Goal: Task Accomplishment & Management: Complete application form

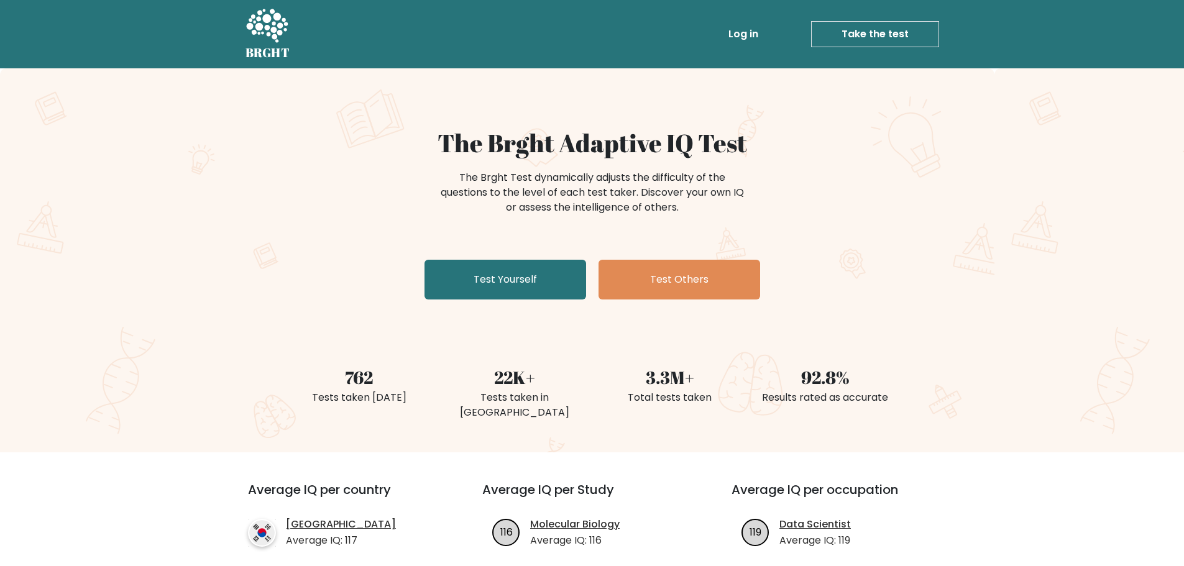
click at [396, 150] on h1 "The Brght Adaptive IQ Test" at bounding box center [592, 143] width 607 height 30
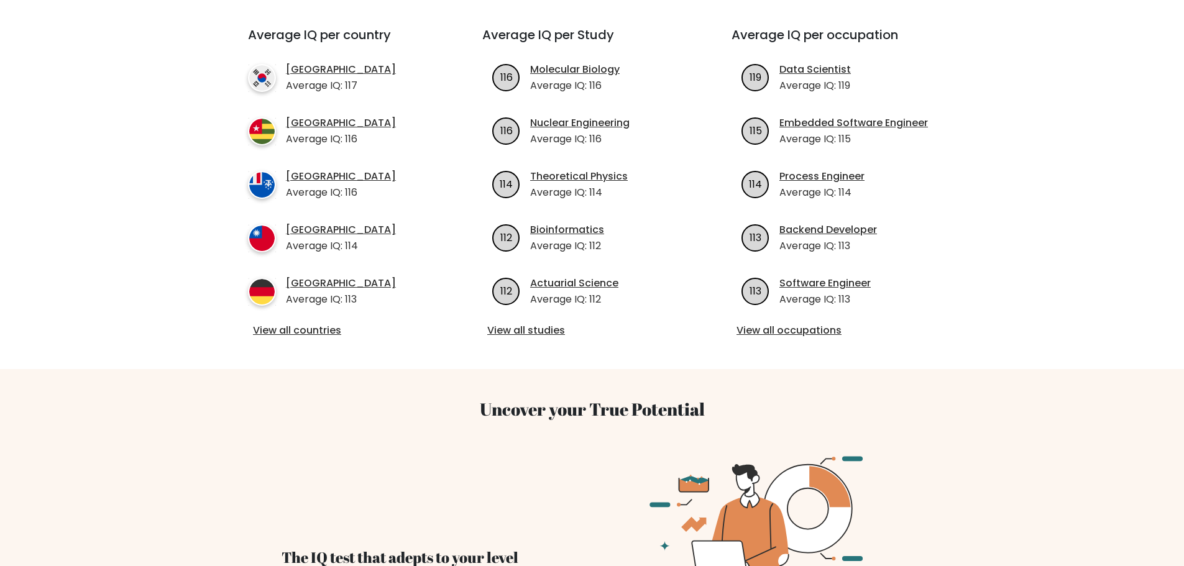
scroll to position [456, 0]
click at [321, 323] on link "View all countries" at bounding box center [343, 330] width 180 height 15
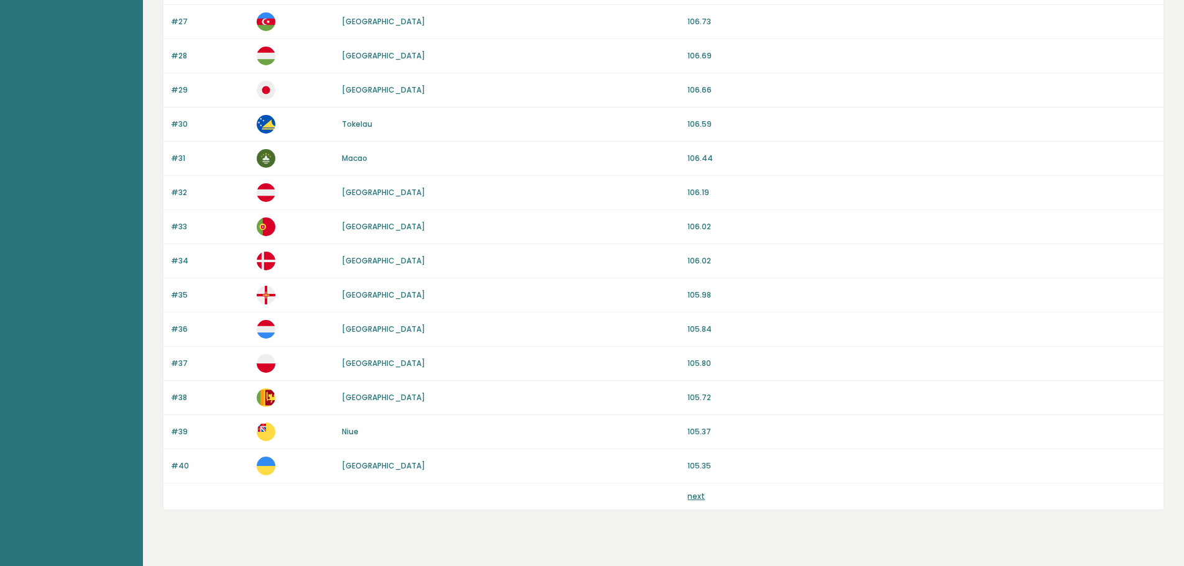
scroll to position [1022, 0]
click at [700, 499] on link "next" at bounding box center [695, 498] width 17 height 11
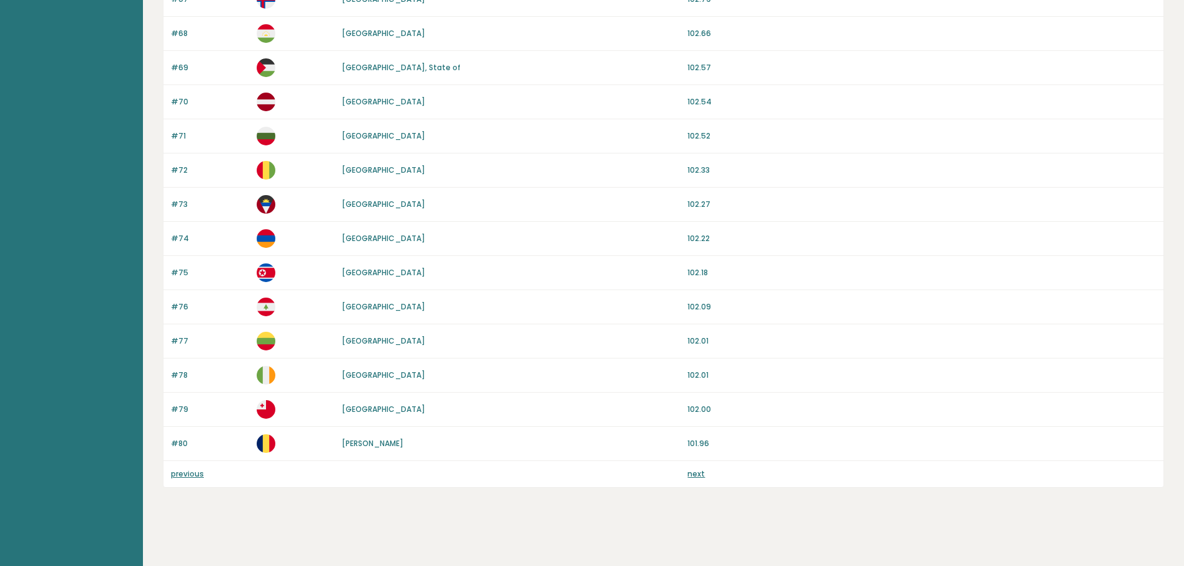
scroll to position [1047, 0]
click at [694, 473] on link "next" at bounding box center [695, 473] width 17 height 11
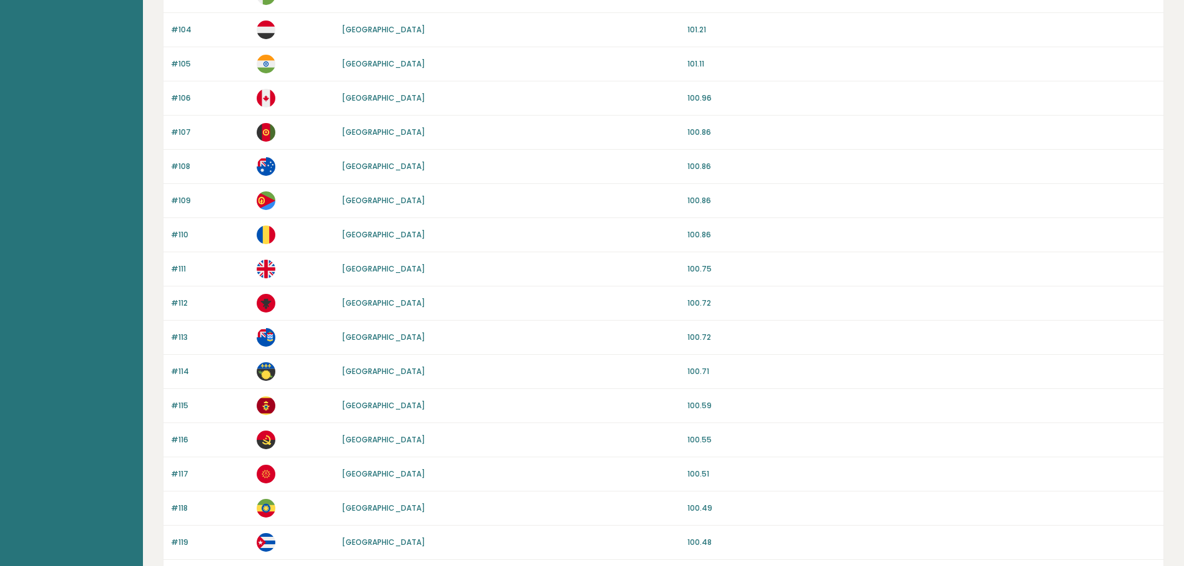
scroll to position [1048, 0]
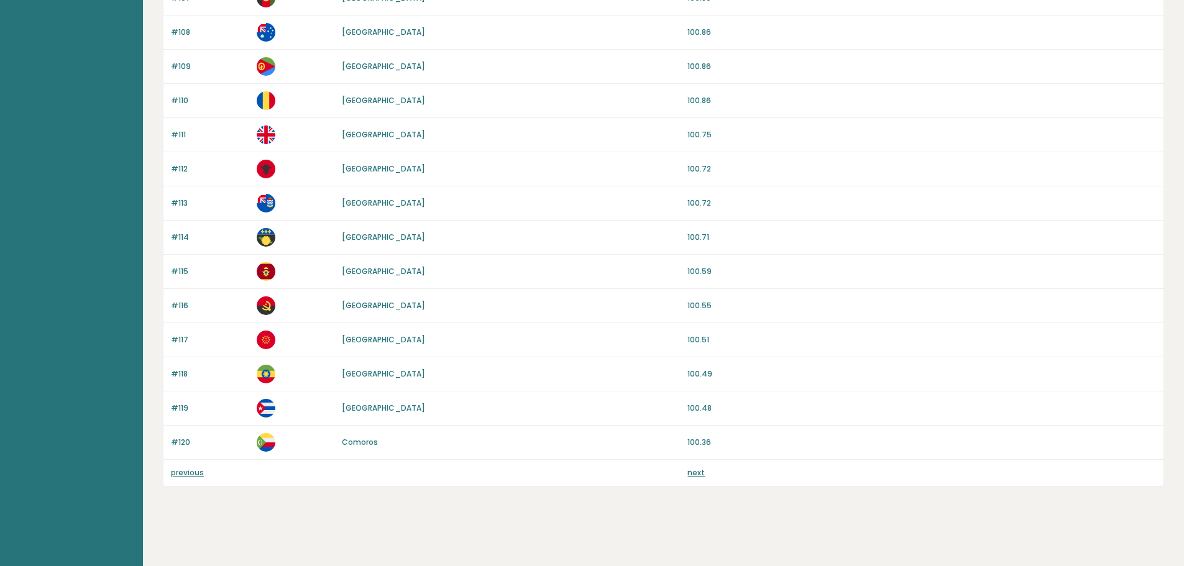
click at [696, 475] on link "next" at bounding box center [695, 472] width 17 height 11
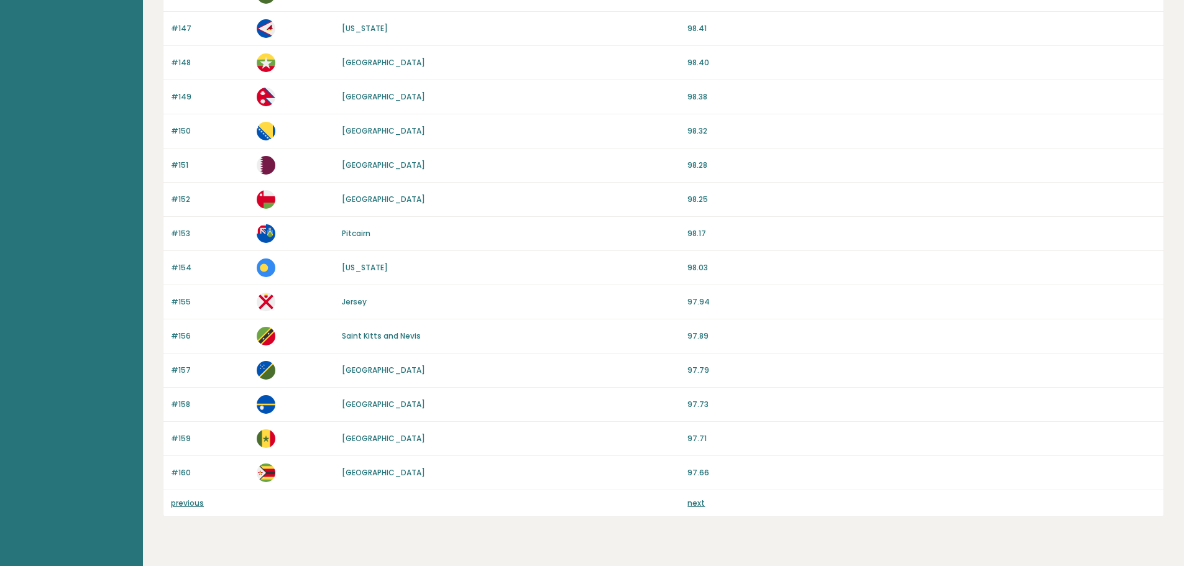
scroll to position [1018, 0]
click at [689, 507] on link "next" at bounding box center [695, 502] width 17 height 11
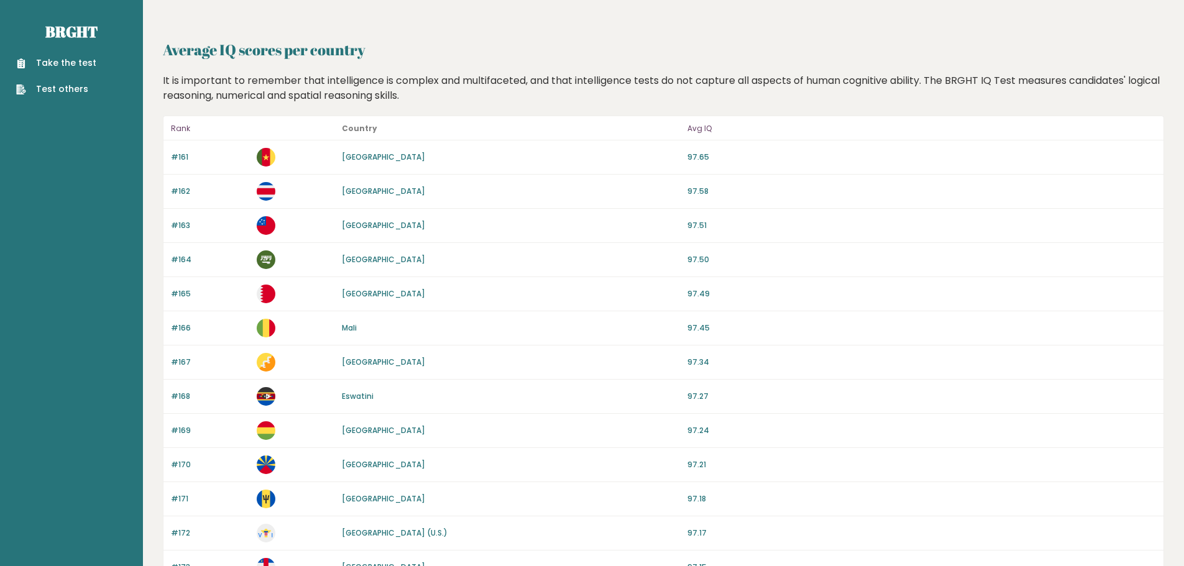
click at [63, 91] on link "Test others" at bounding box center [56, 89] width 80 height 13
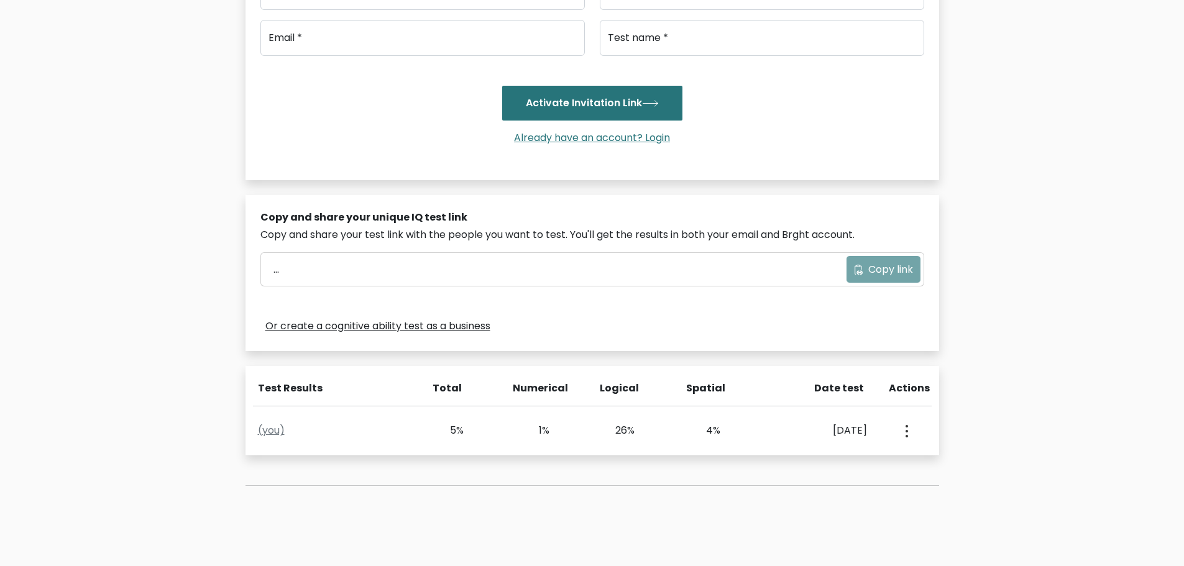
scroll to position [318, 0]
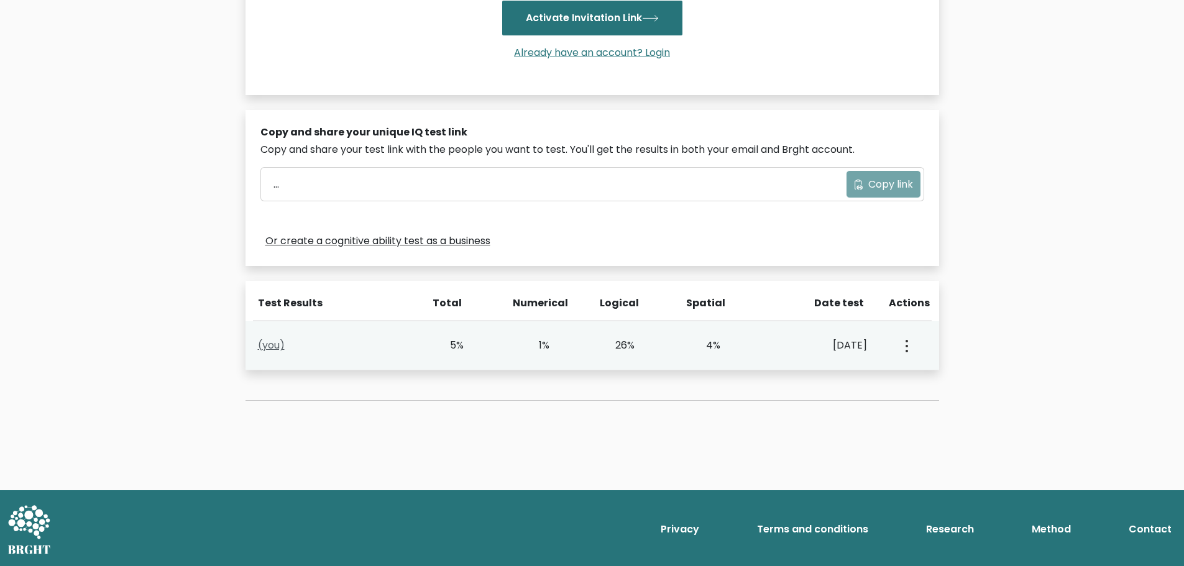
click at [282, 349] on link "(you)" at bounding box center [271, 345] width 27 height 14
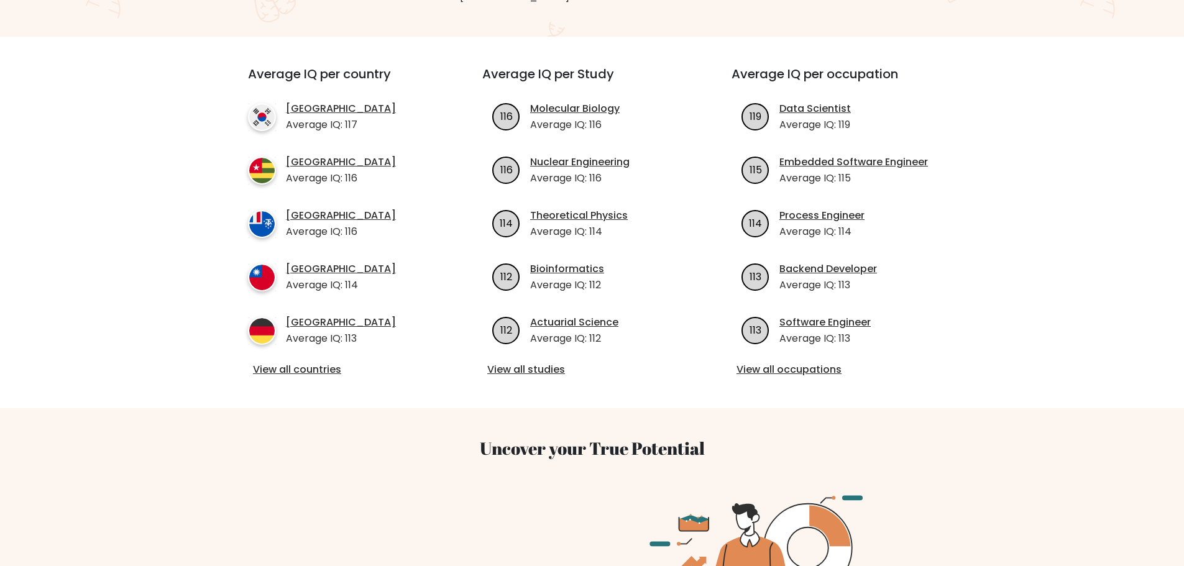
scroll to position [413, 0]
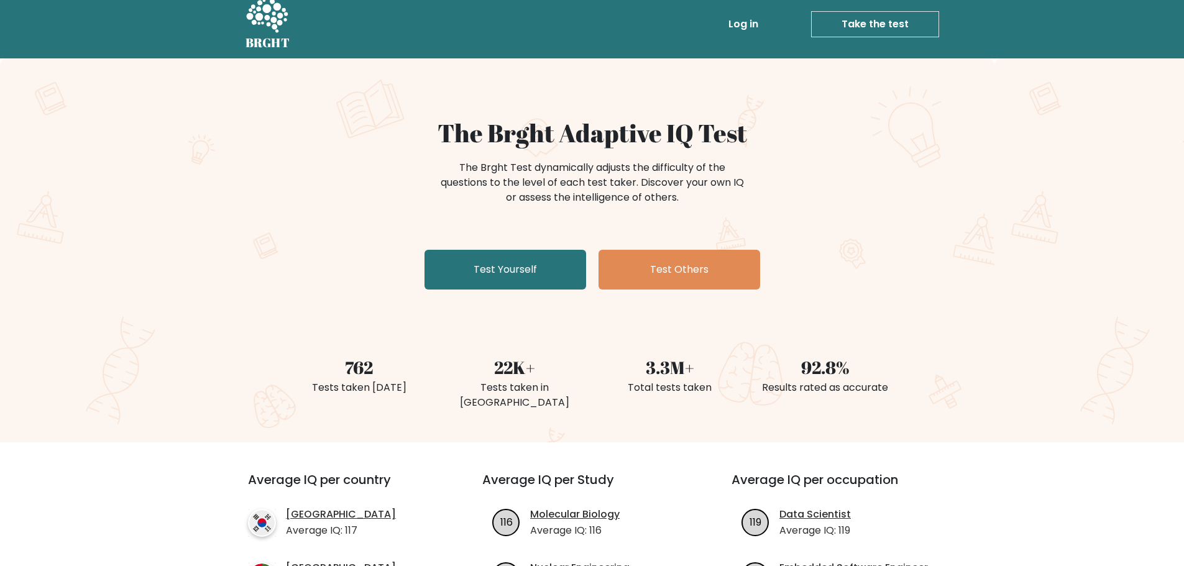
scroll to position [9, 0]
click at [509, 259] on link "Test Yourself" at bounding box center [506, 270] width 162 height 40
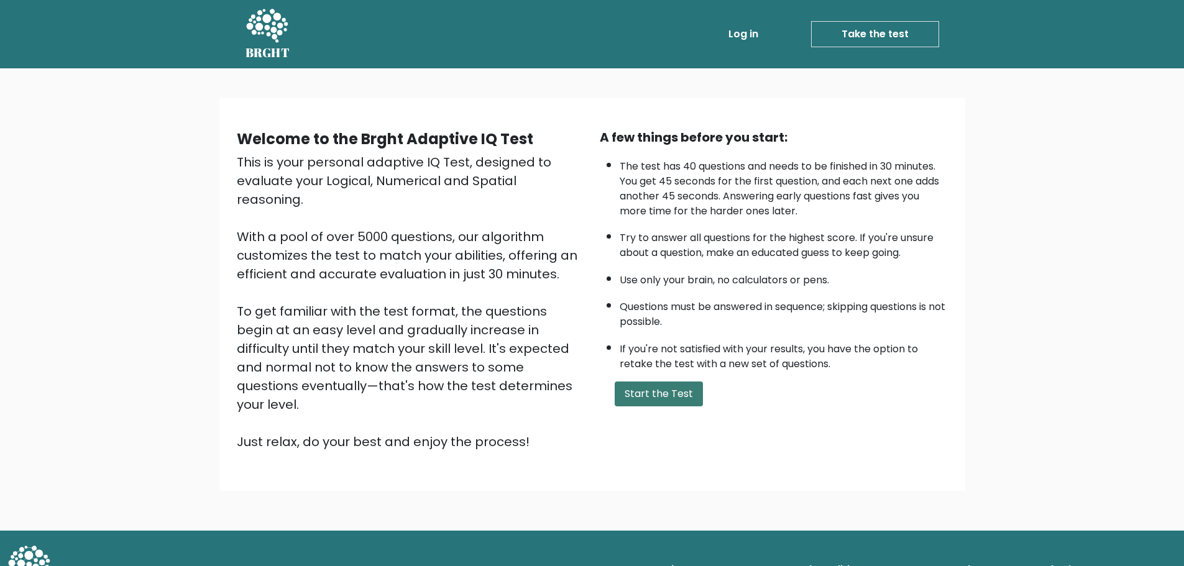
click at [642, 392] on button "Start the Test" at bounding box center [659, 394] width 88 height 25
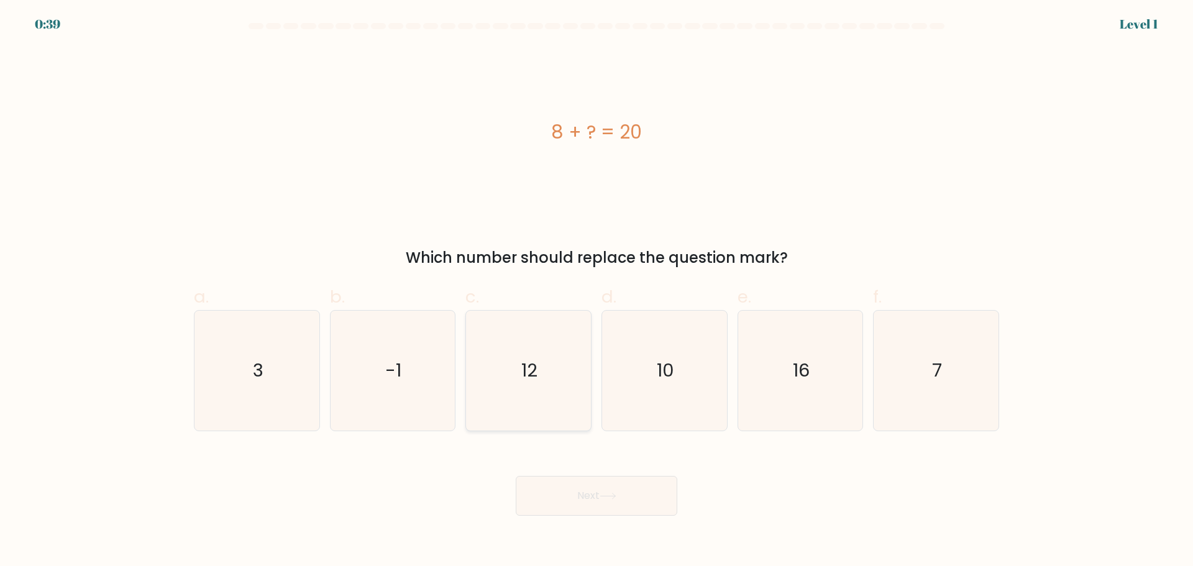
click at [522, 339] on icon "12" at bounding box center [529, 371] width 120 height 120
click at [597, 292] on input "c. 12" at bounding box center [597, 287] width 1 height 8
radio input "true"
click at [569, 487] on button "Next" at bounding box center [597, 496] width 162 height 40
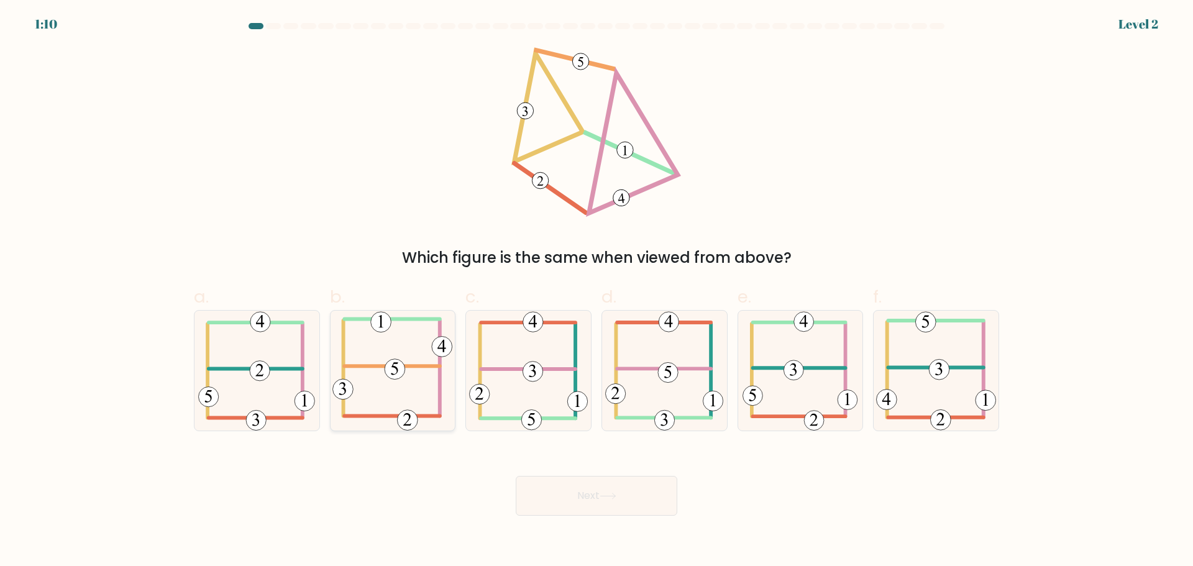
click at [379, 377] on icon at bounding box center [393, 371] width 120 height 120
click at [597, 292] on input "b." at bounding box center [597, 287] width 1 height 8
radio input "true"
click at [550, 508] on button "Next" at bounding box center [597, 496] width 162 height 40
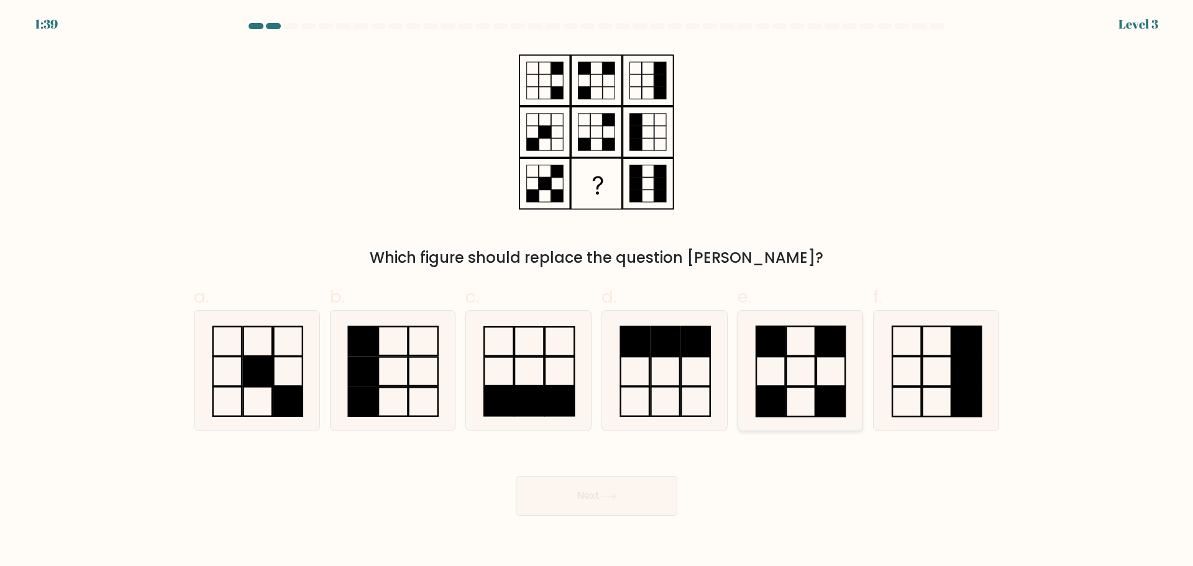
click at [811, 400] on icon at bounding box center [800, 371] width 120 height 120
click at [597, 292] on input "e." at bounding box center [597, 287] width 1 height 8
radio input "true"
click at [656, 504] on button "Next" at bounding box center [597, 496] width 162 height 40
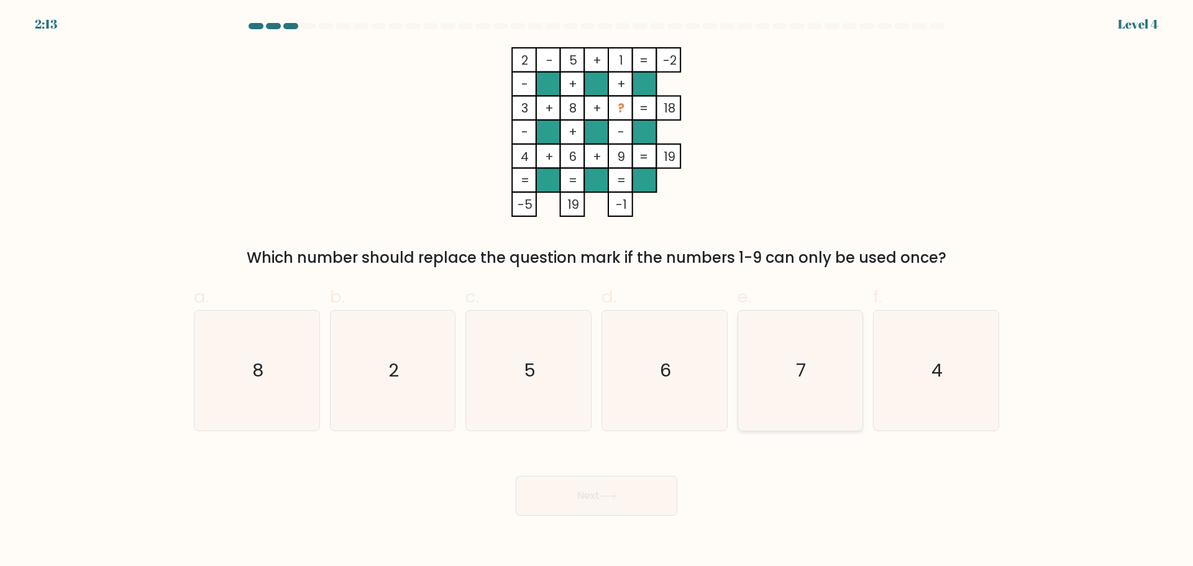
click at [813, 367] on icon "7" at bounding box center [800, 371] width 120 height 120
click at [597, 292] on input "e. 7" at bounding box center [597, 287] width 1 height 8
radio input "true"
click at [625, 495] on button "Next" at bounding box center [597, 496] width 162 height 40
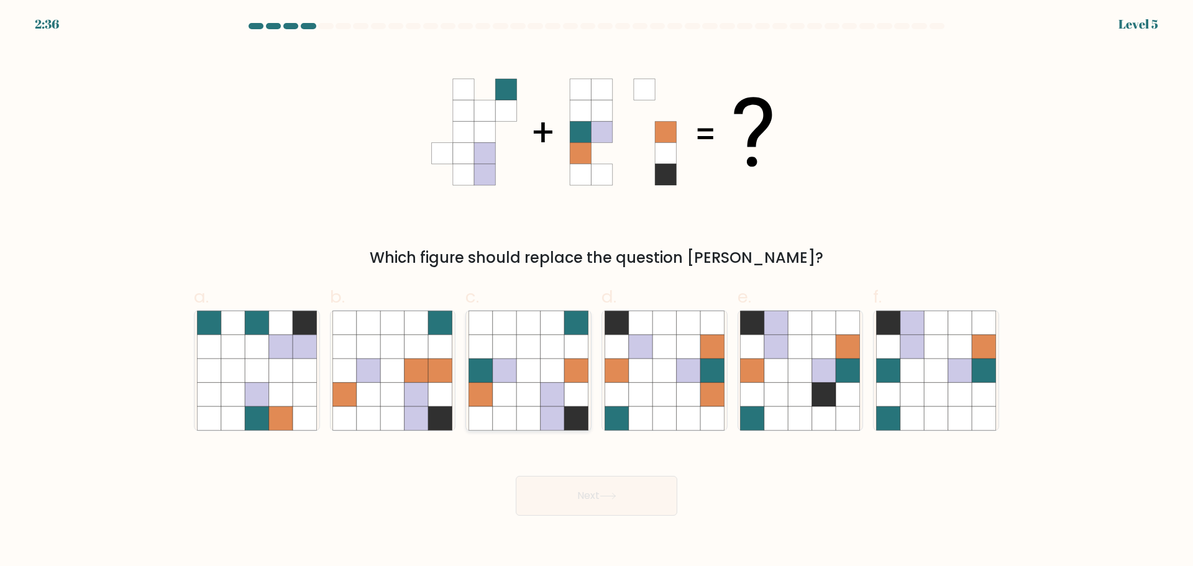
click at [507, 365] on icon at bounding box center [505, 371] width 24 height 24
click at [597, 292] on input "c." at bounding box center [597, 287] width 1 height 8
radio input "true"
click at [594, 498] on button "Next" at bounding box center [597, 496] width 162 height 40
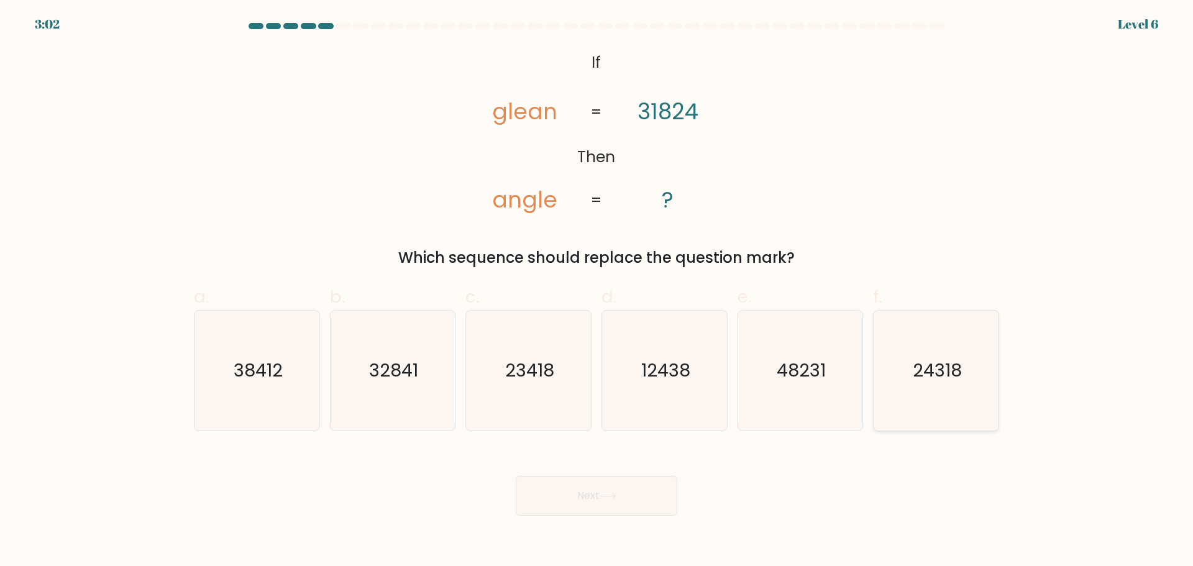
click at [912, 411] on icon "24318" at bounding box center [936, 371] width 120 height 120
click at [597, 292] on input "f. 24318" at bounding box center [597, 287] width 1 height 8
radio input "true"
click at [667, 494] on button "Next" at bounding box center [597, 496] width 162 height 40
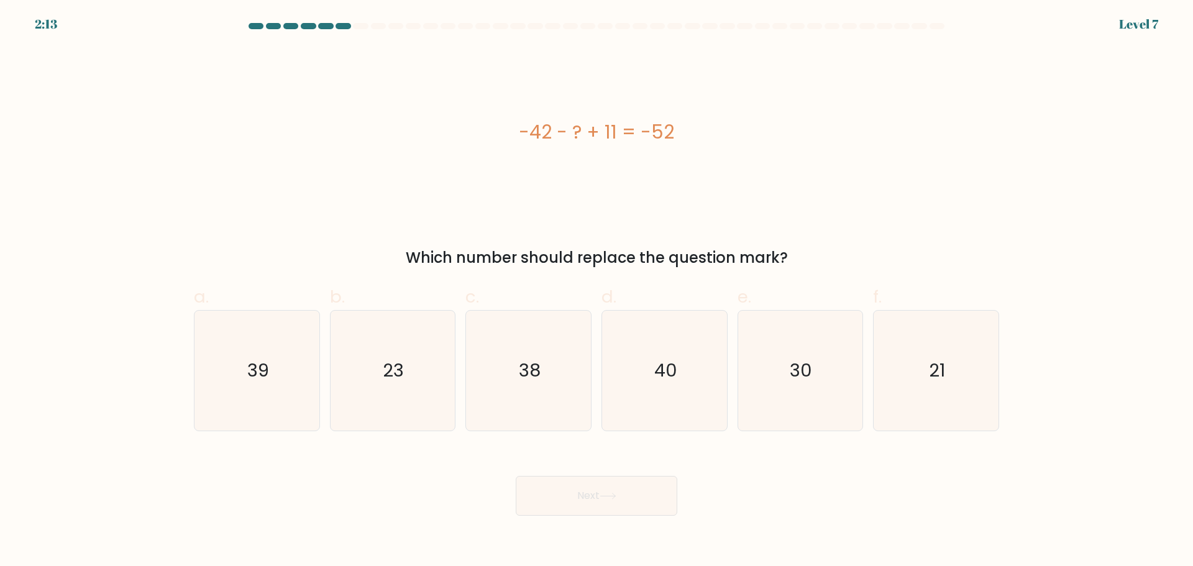
click at [436, 484] on div "Next" at bounding box center [596, 481] width 820 height 70
click at [909, 401] on icon "21" at bounding box center [936, 371] width 120 height 120
click at [597, 292] on input "f. 21" at bounding box center [597, 287] width 1 height 8
radio input "true"
click at [579, 502] on button "Next" at bounding box center [597, 496] width 162 height 40
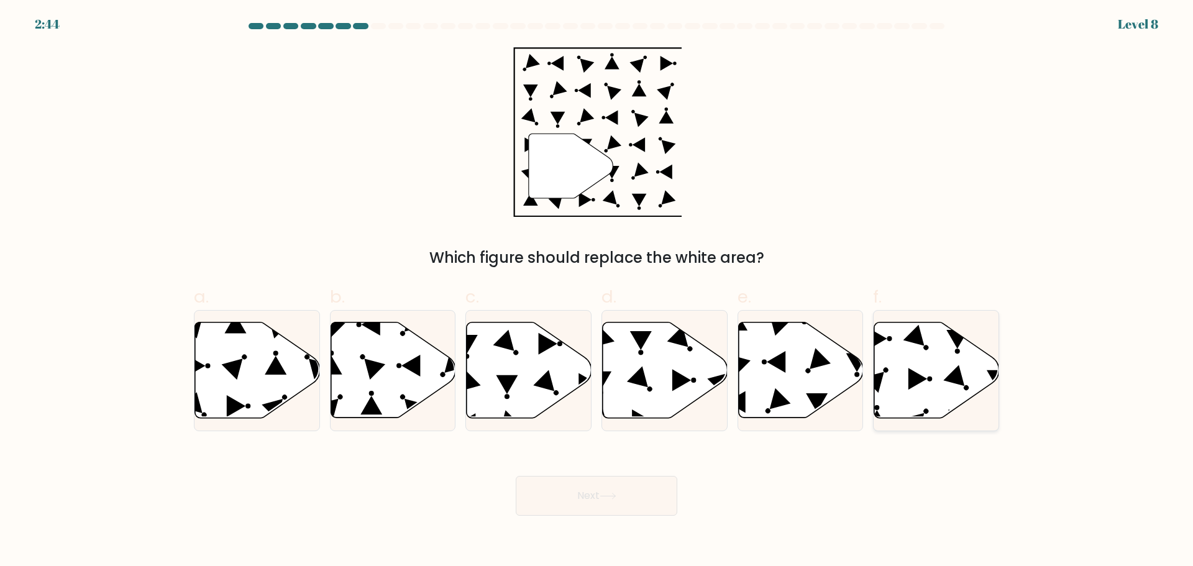
click at [920, 397] on icon at bounding box center [937, 370] width 125 height 96
click at [597, 292] on input "f." at bounding box center [597, 287] width 1 height 8
radio input "true"
click at [589, 492] on button "Next" at bounding box center [597, 496] width 162 height 40
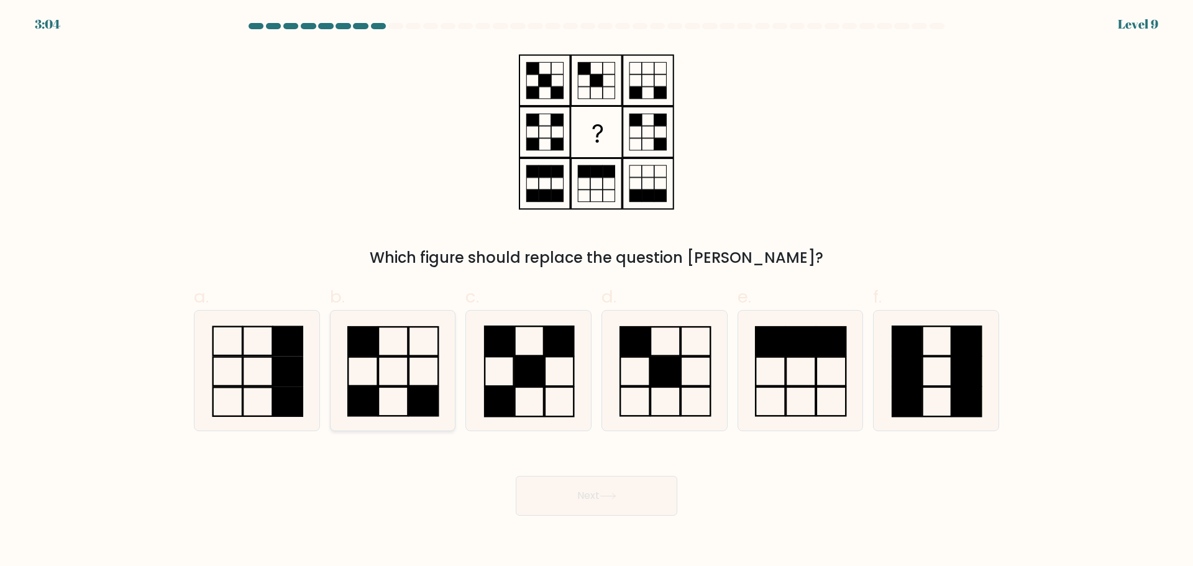
click at [387, 395] on icon at bounding box center [393, 371] width 120 height 120
click at [597, 292] on input "b." at bounding box center [597, 287] width 1 height 8
radio input "true"
click at [551, 489] on button "Next" at bounding box center [597, 496] width 162 height 40
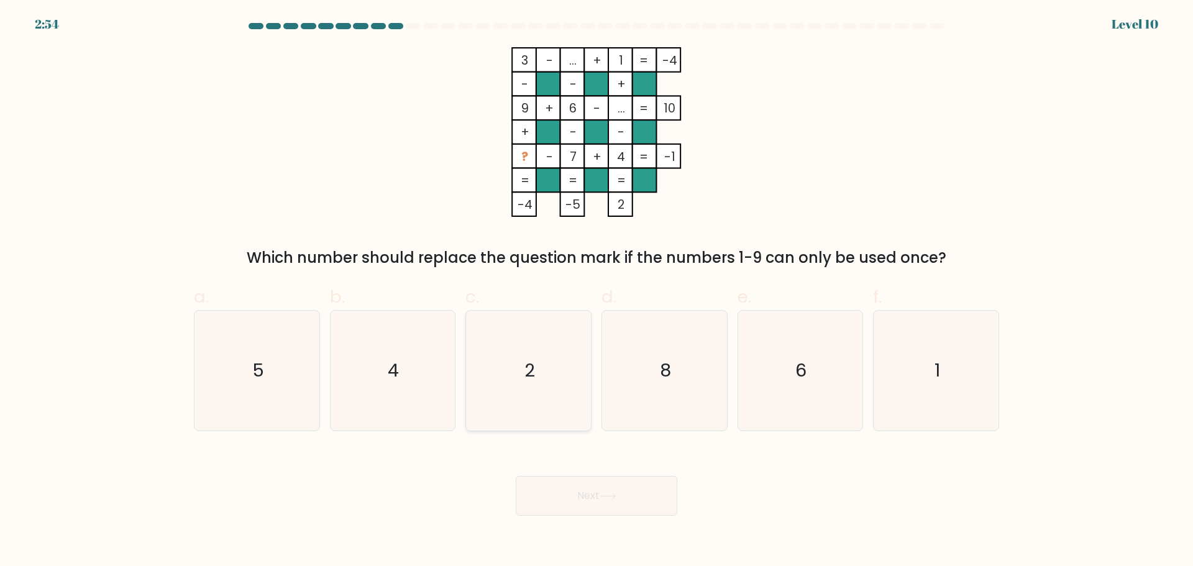
click at [532, 393] on icon "2" at bounding box center [529, 371] width 120 height 120
click at [597, 292] on input "c. 2" at bounding box center [597, 287] width 1 height 8
radio input "true"
click at [567, 501] on button "Next" at bounding box center [597, 496] width 162 height 40
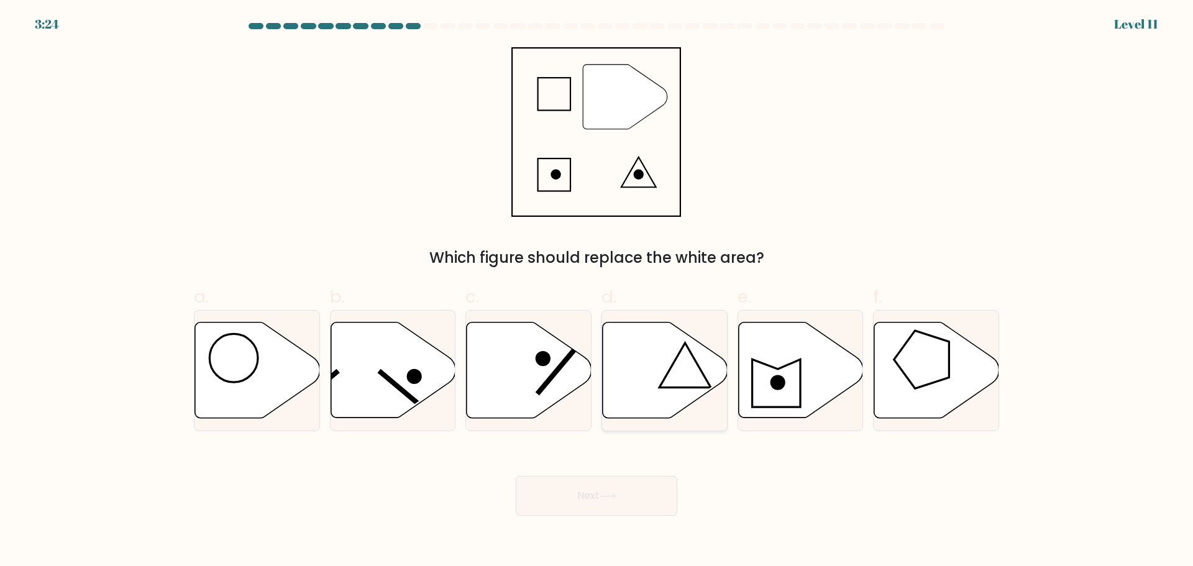
click at [647, 405] on icon at bounding box center [665, 370] width 125 height 96
click at [597, 292] on input "d." at bounding box center [597, 287] width 1 height 8
radio input "true"
click at [636, 494] on button "Next" at bounding box center [597, 496] width 162 height 40
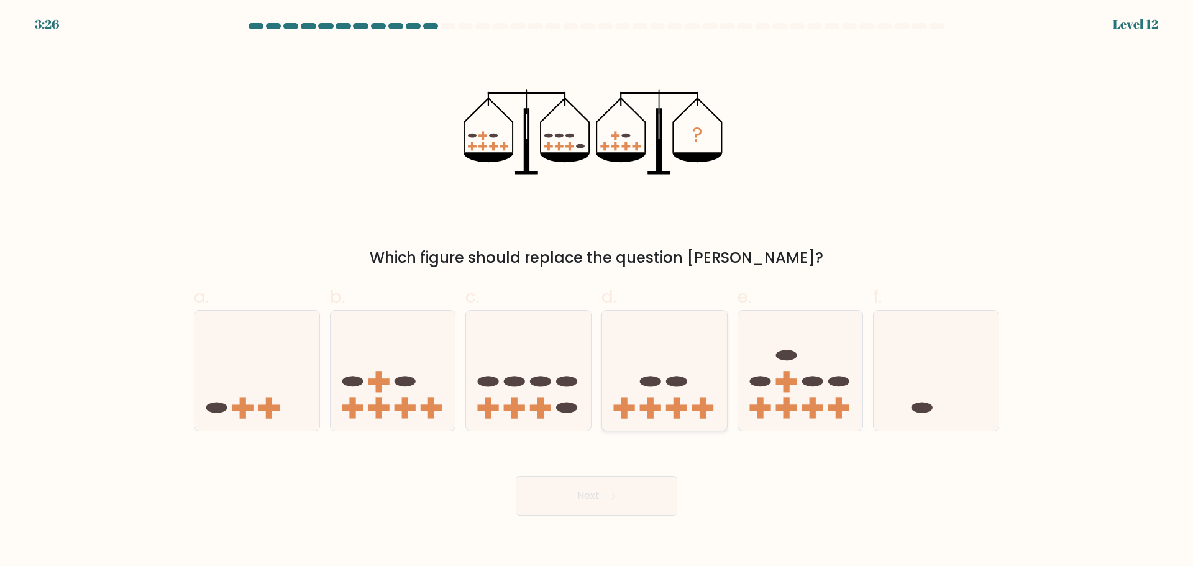
click at [675, 385] on ellipse at bounding box center [676, 381] width 21 height 11
click at [597, 292] on input "d." at bounding box center [597, 287] width 1 height 8
radio input "true"
click at [605, 499] on icon at bounding box center [608, 496] width 17 height 7
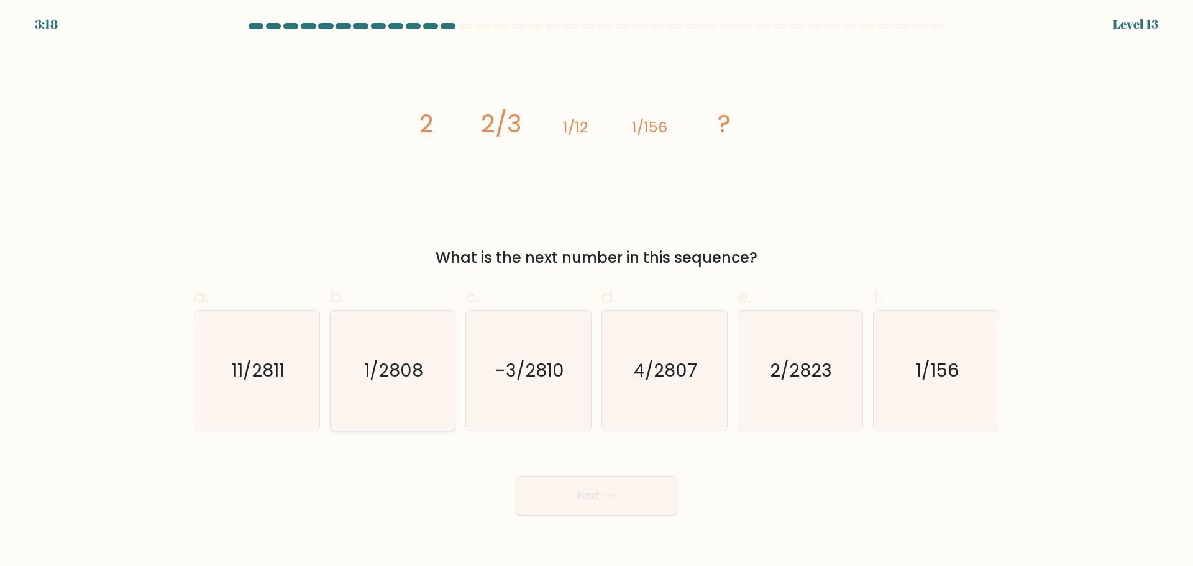
click at [398, 346] on icon "1/2808" at bounding box center [393, 371] width 120 height 120
click at [597, 292] on input "b. 1/2808" at bounding box center [597, 287] width 1 height 8
radio input "true"
click at [548, 494] on button "Next" at bounding box center [597, 496] width 162 height 40
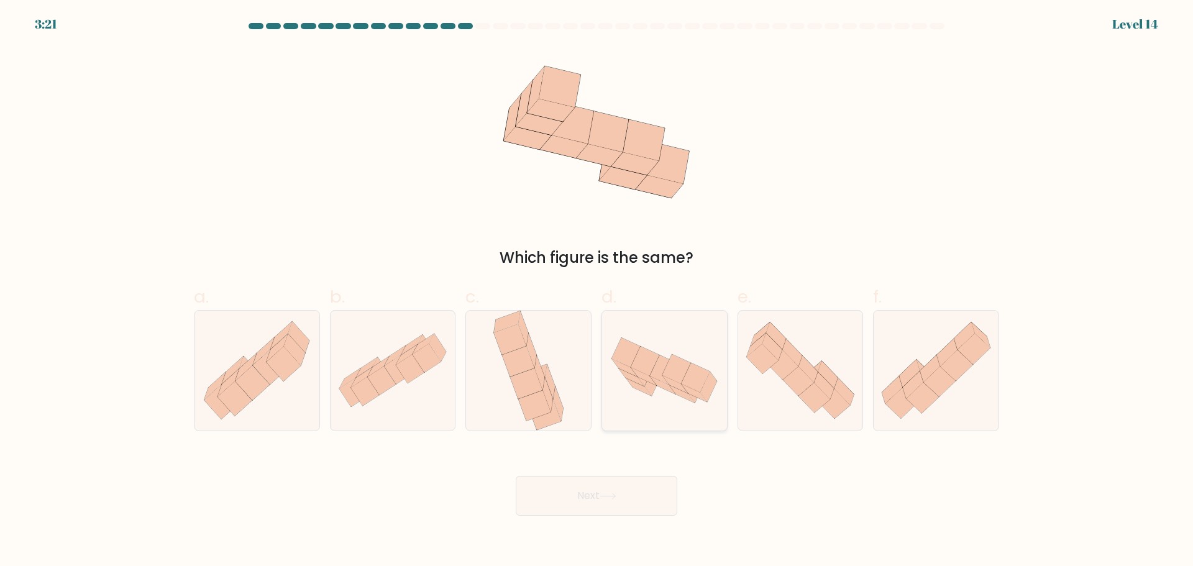
click at [701, 395] on icon at bounding box center [694, 393] width 25 height 18
click at [597, 292] on input "d." at bounding box center [597, 287] width 1 height 8
radio input "true"
click at [615, 508] on button "Next" at bounding box center [597, 496] width 162 height 40
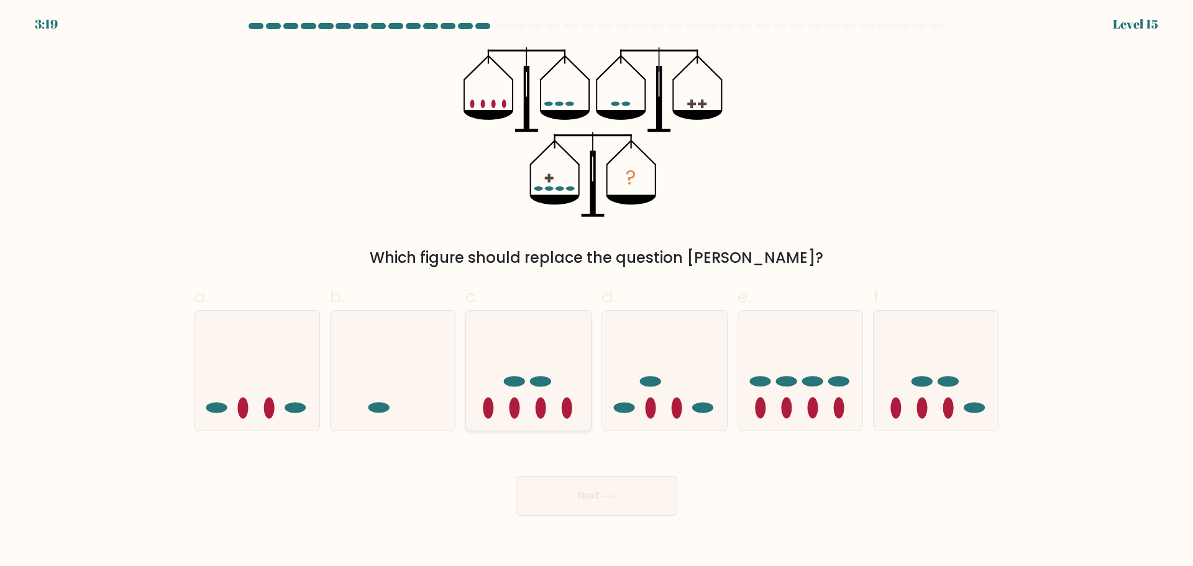
click at [564, 413] on ellipse at bounding box center [567, 408] width 11 height 21
click at [597, 292] on input "c." at bounding box center [597, 287] width 1 height 8
radio input "true"
click at [578, 481] on button "Next" at bounding box center [597, 496] width 162 height 40
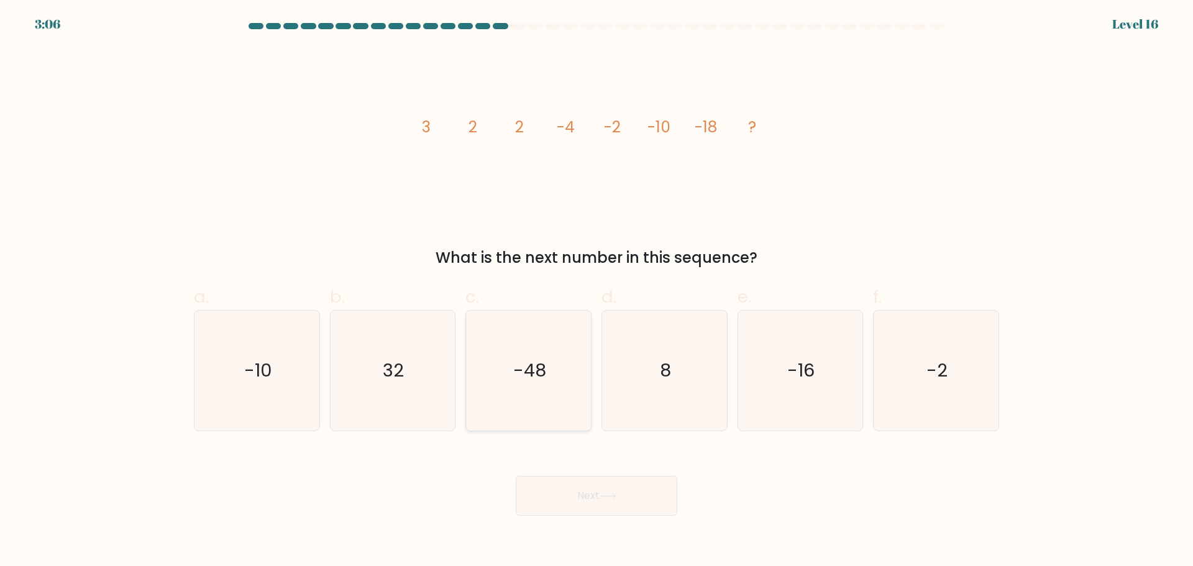
click at [543, 415] on icon "-48" at bounding box center [529, 371] width 120 height 120
click at [597, 292] on input "c. -48" at bounding box center [597, 287] width 1 height 8
radio input "true"
click at [578, 480] on button "Next" at bounding box center [597, 496] width 162 height 40
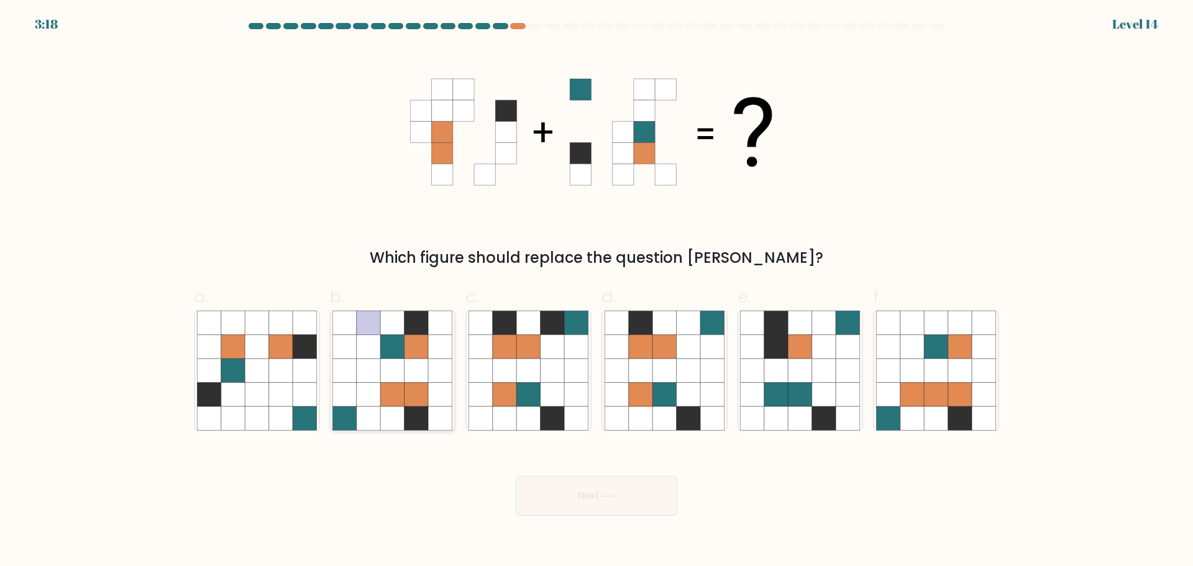
click at [441, 408] on icon at bounding box center [441, 419] width 24 height 24
click at [597, 292] on input "b." at bounding box center [597, 287] width 1 height 8
radio input "true"
click at [558, 494] on button "Next" at bounding box center [597, 496] width 162 height 40
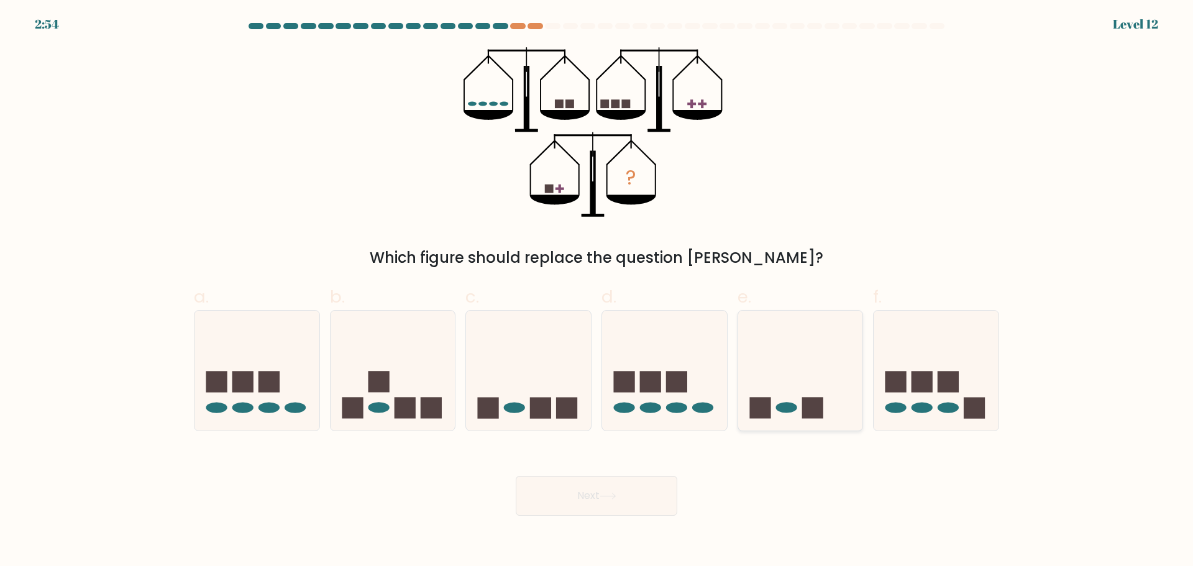
click at [804, 372] on icon at bounding box center [800, 370] width 125 height 103
click at [597, 292] on input "e." at bounding box center [597, 287] width 1 height 8
radio input "true"
click at [617, 502] on button "Next" at bounding box center [597, 496] width 162 height 40
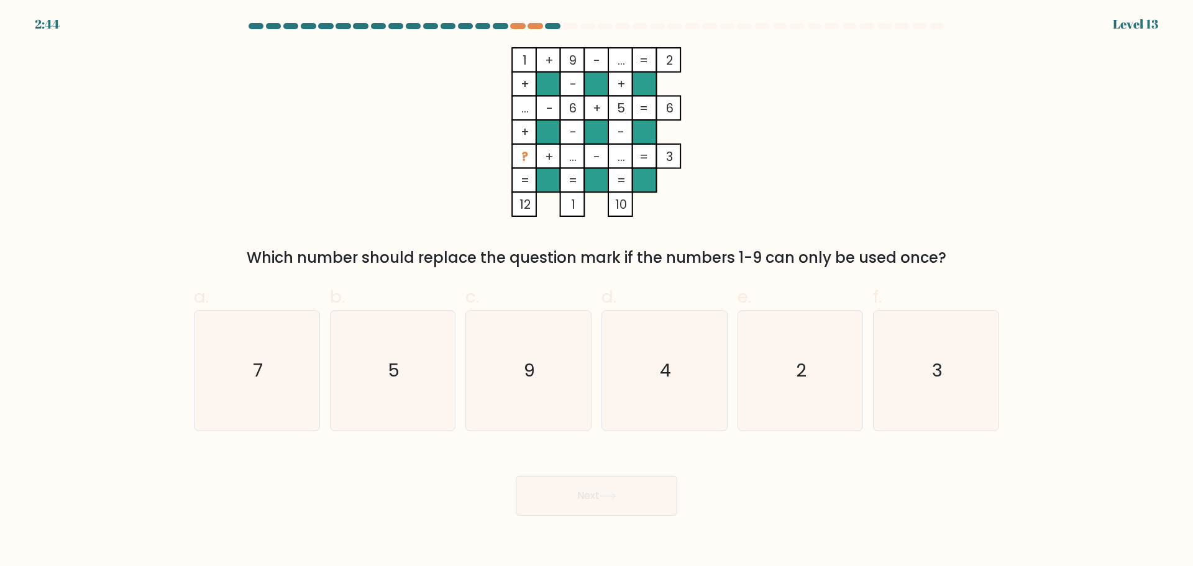
click at [820, 499] on div "Next" at bounding box center [596, 481] width 820 height 70
click at [298, 406] on icon "7" at bounding box center [257, 371] width 120 height 120
click at [597, 292] on input "a. 7" at bounding box center [597, 287] width 1 height 8
radio input "true"
click at [571, 495] on button "Next" at bounding box center [597, 496] width 162 height 40
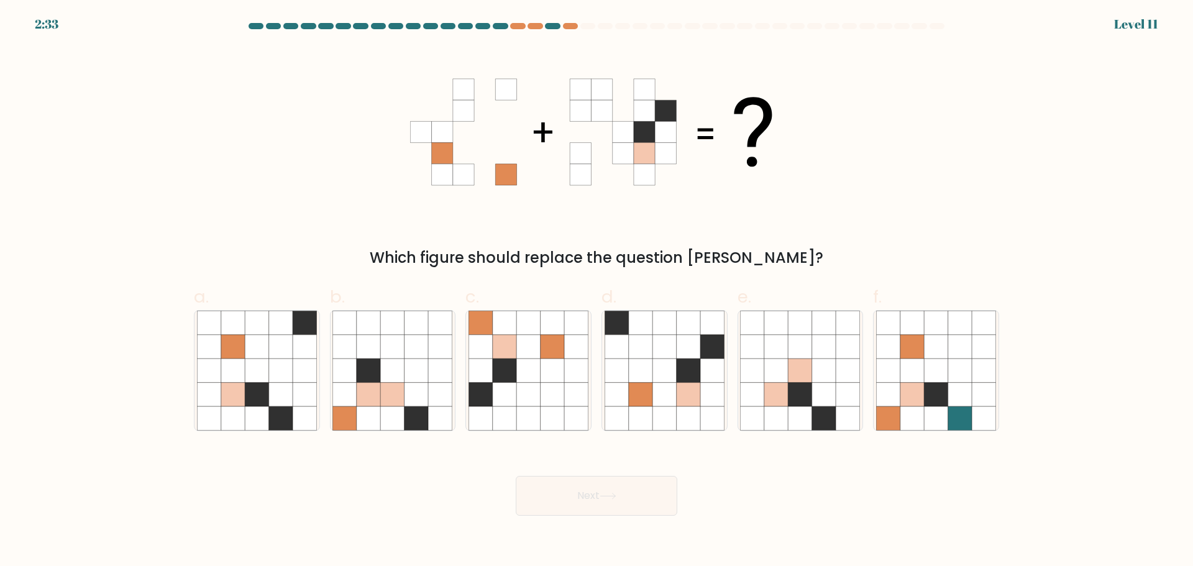
click at [67, 399] on form at bounding box center [596, 269] width 1193 height 493
click at [557, 388] on icon at bounding box center [553, 394] width 24 height 24
click at [597, 292] on input "c." at bounding box center [597, 287] width 1 height 8
radio input "true"
click at [577, 503] on button "Next" at bounding box center [597, 496] width 162 height 40
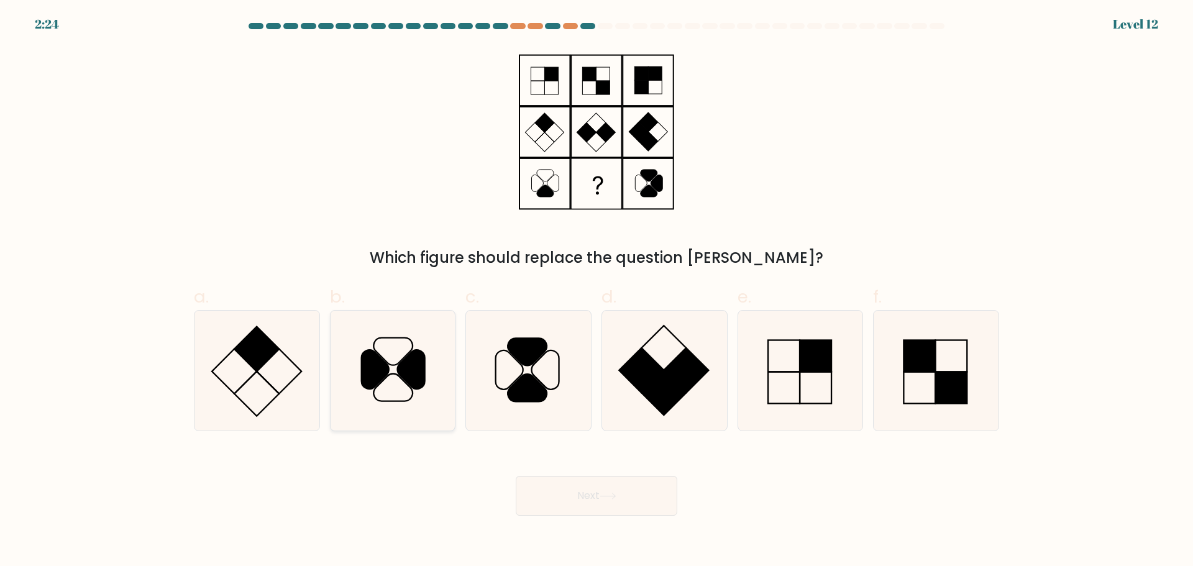
click at [410, 406] on icon at bounding box center [393, 371] width 120 height 120
click at [597, 292] on input "b." at bounding box center [597, 287] width 1 height 8
radio input "true"
click at [575, 487] on button "Next" at bounding box center [597, 496] width 162 height 40
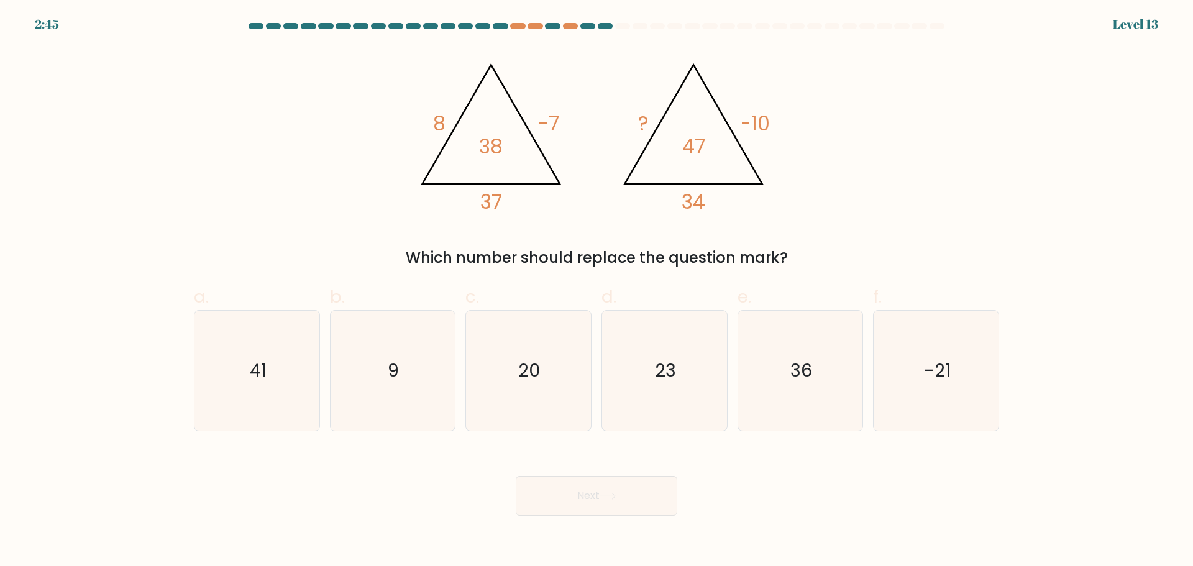
click at [594, 404] on div "c. 20" at bounding box center [529, 357] width 136 height 147
click at [640, 400] on icon "23" at bounding box center [665, 371] width 120 height 120
click at [597, 292] on input "d. 23" at bounding box center [597, 287] width 1 height 8
radio input "true"
click at [617, 498] on icon at bounding box center [608, 496] width 17 height 7
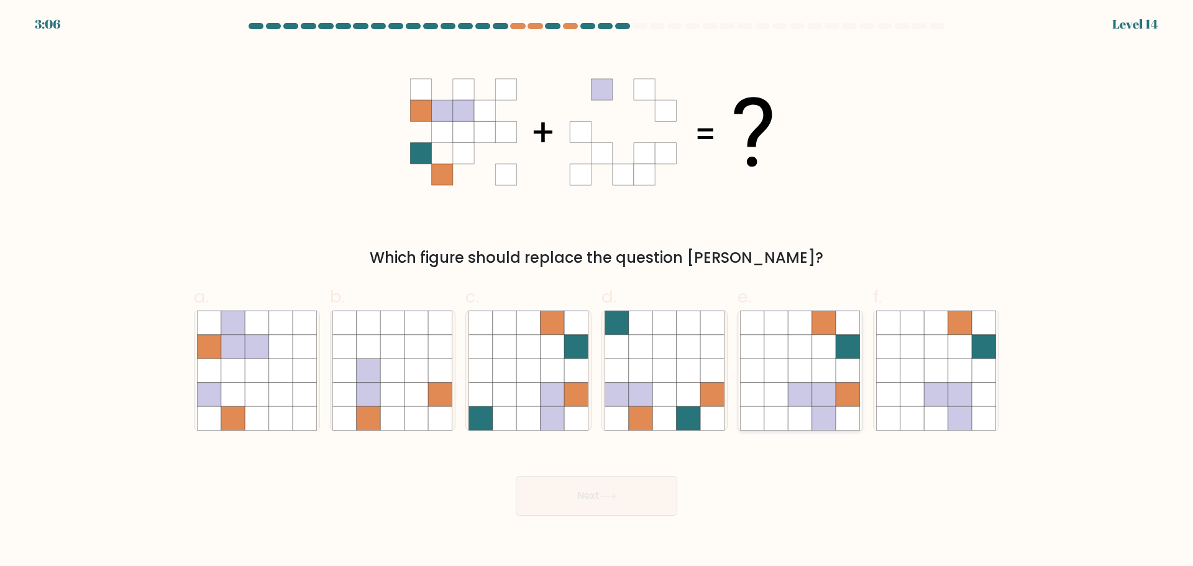
click at [794, 368] on icon at bounding box center [801, 371] width 24 height 24
click at [597, 292] on input "e." at bounding box center [597, 287] width 1 height 8
radio input "true"
click at [650, 480] on button "Next" at bounding box center [597, 496] width 162 height 40
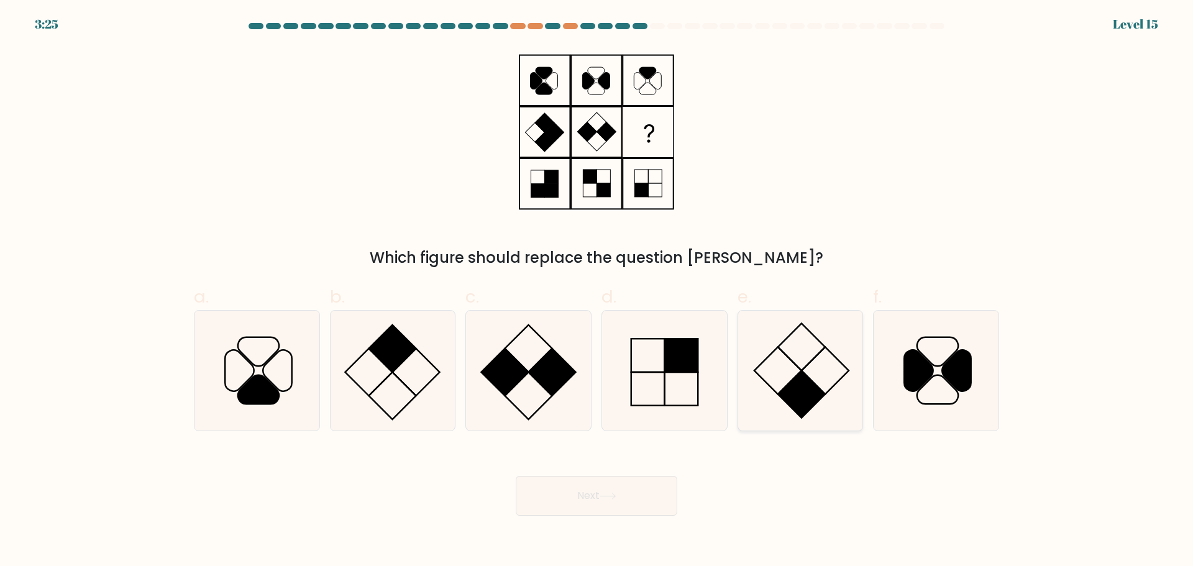
click at [800, 397] on rect at bounding box center [801, 393] width 47 height 47
click at [597, 292] on input "e." at bounding box center [597, 287] width 1 height 8
radio input "true"
click at [596, 488] on button "Next" at bounding box center [597, 496] width 162 height 40
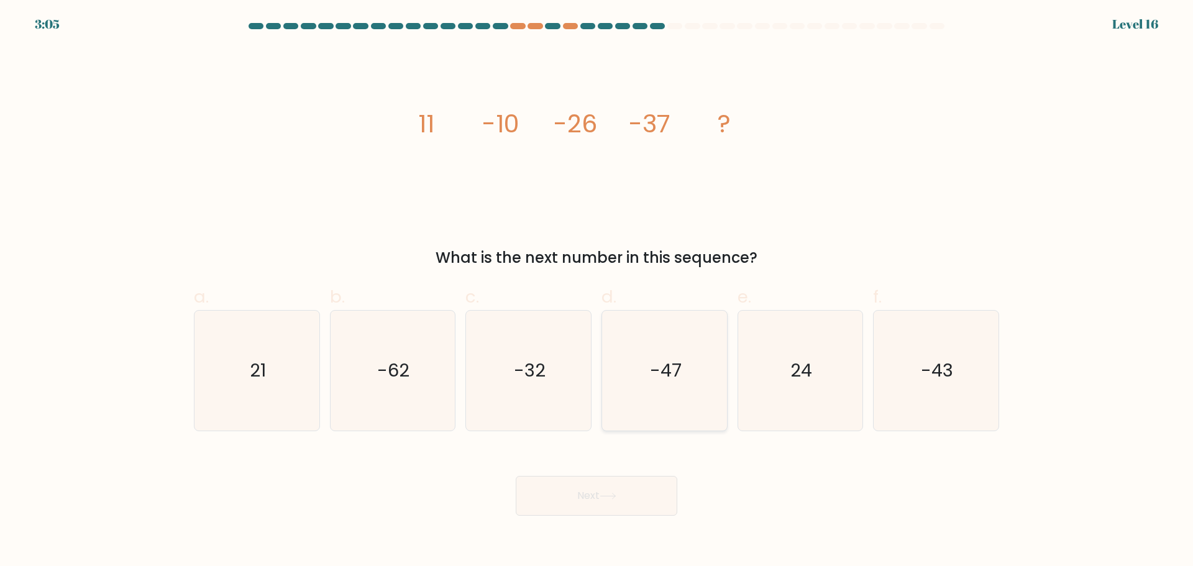
click at [639, 418] on icon "-47" at bounding box center [665, 371] width 120 height 120
click at [597, 292] on input "d. -47" at bounding box center [597, 287] width 1 height 8
radio input "true"
click at [341, 395] on icon "-62" at bounding box center [393, 371] width 120 height 120
click at [597, 292] on input "b. -62" at bounding box center [597, 287] width 1 height 8
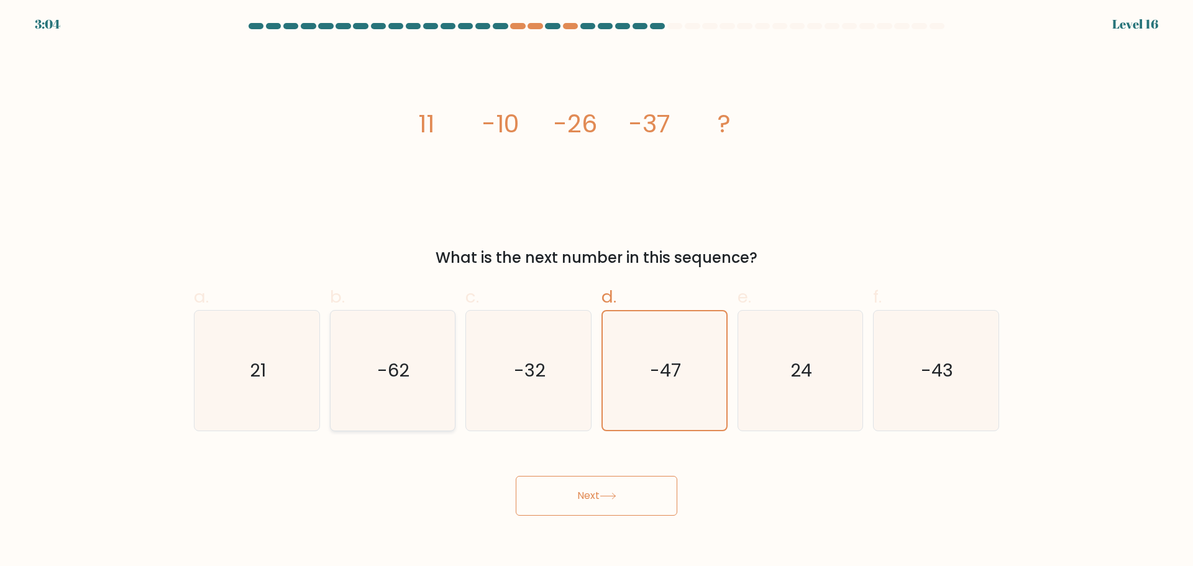
radio input "true"
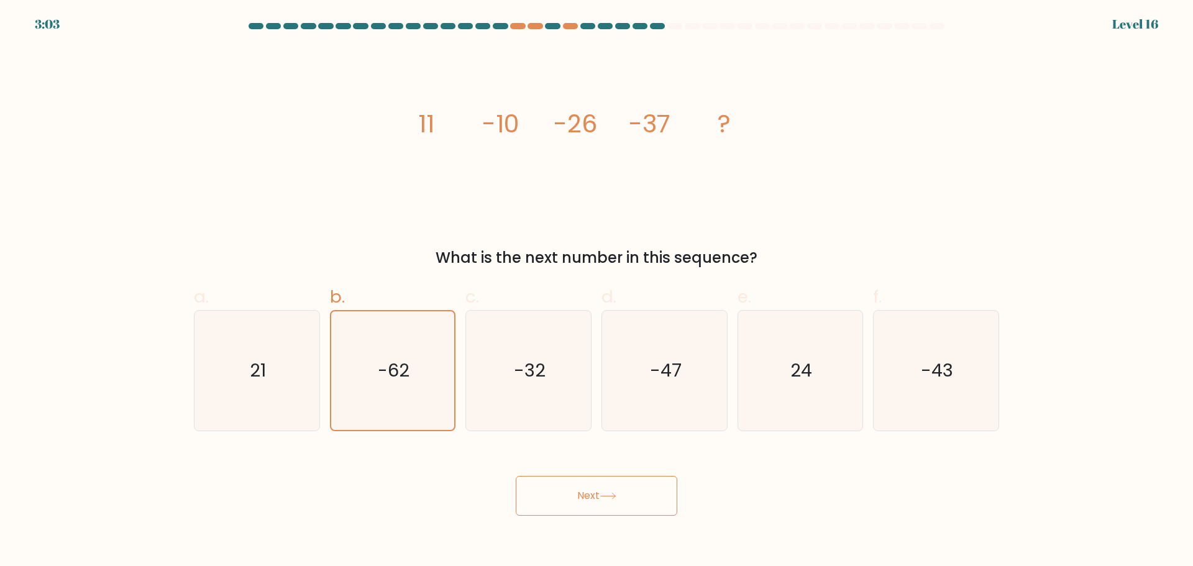
click at [594, 508] on button "Next" at bounding box center [597, 496] width 162 height 40
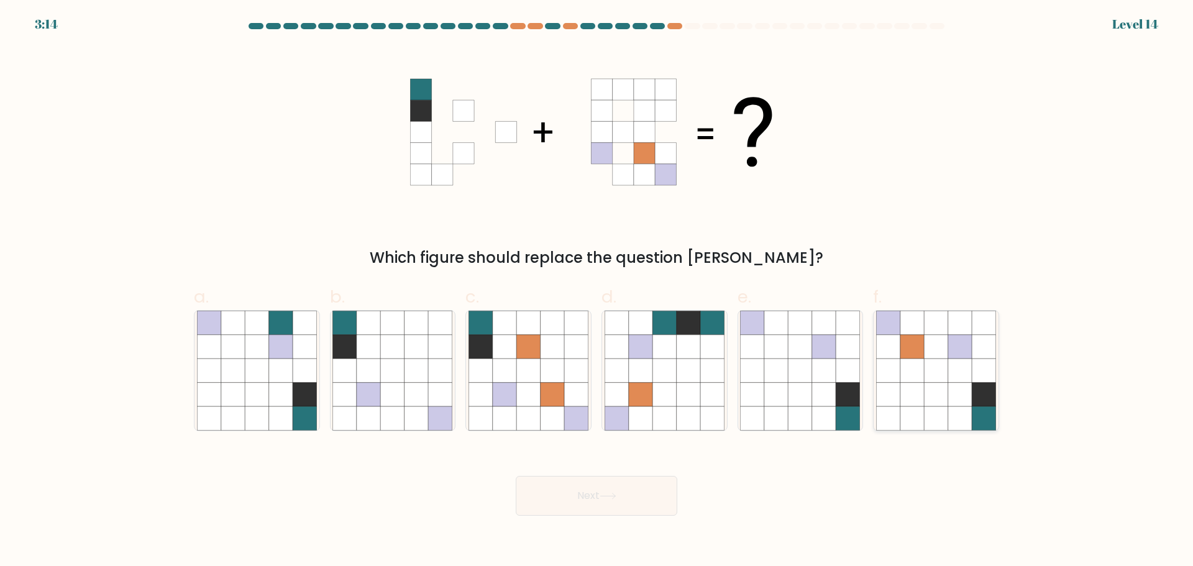
click at [953, 392] on icon at bounding box center [961, 394] width 24 height 24
click at [597, 292] on input "f." at bounding box center [597, 287] width 1 height 8
radio input "true"
click at [644, 498] on button "Next" at bounding box center [597, 496] width 162 height 40
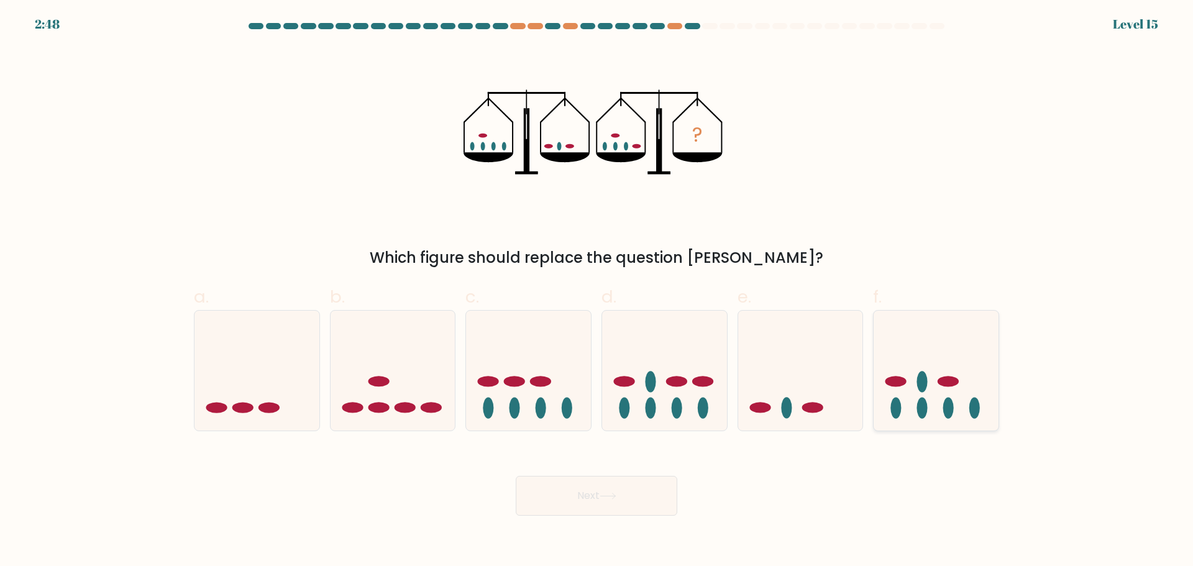
click at [955, 407] on icon at bounding box center [936, 370] width 125 height 103
click at [597, 292] on input "f." at bounding box center [597, 287] width 1 height 8
radio input "true"
click at [612, 490] on button "Next" at bounding box center [597, 496] width 162 height 40
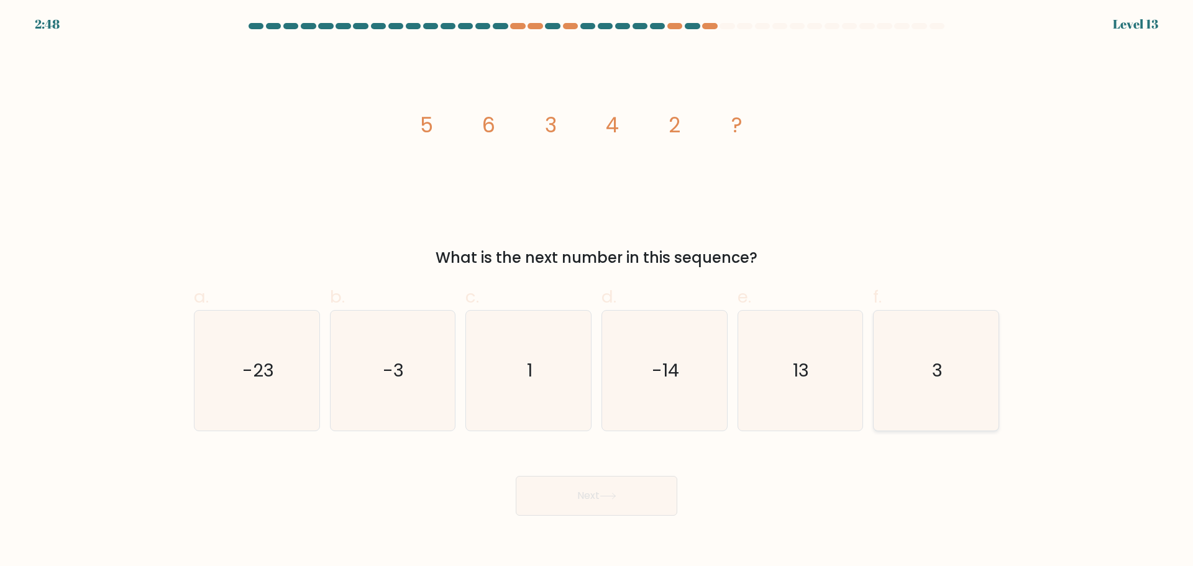
click at [940, 390] on icon "3" at bounding box center [936, 371] width 120 height 120
click at [597, 292] on input "f. 3" at bounding box center [597, 287] width 1 height 8
radio input "true"
click at [616, 491] on button "Next" at bounding box center [597, 496] width 162 height 40
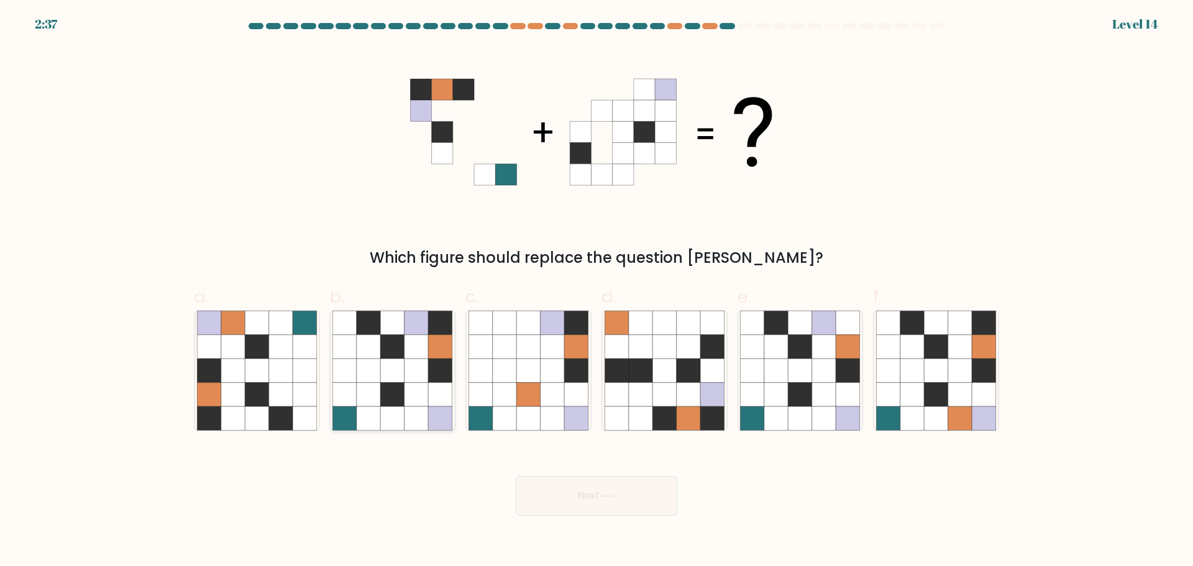
click at [381, 365] on icon at bounding box center [393, 371] width 24 height 24
click at [597, 292] on input "b." at bounding box center [597, 287] width 1 height 8
radio input "true"
click at [610, 502] on button "Next" at bounding box center [597, 496] width 162 height 40
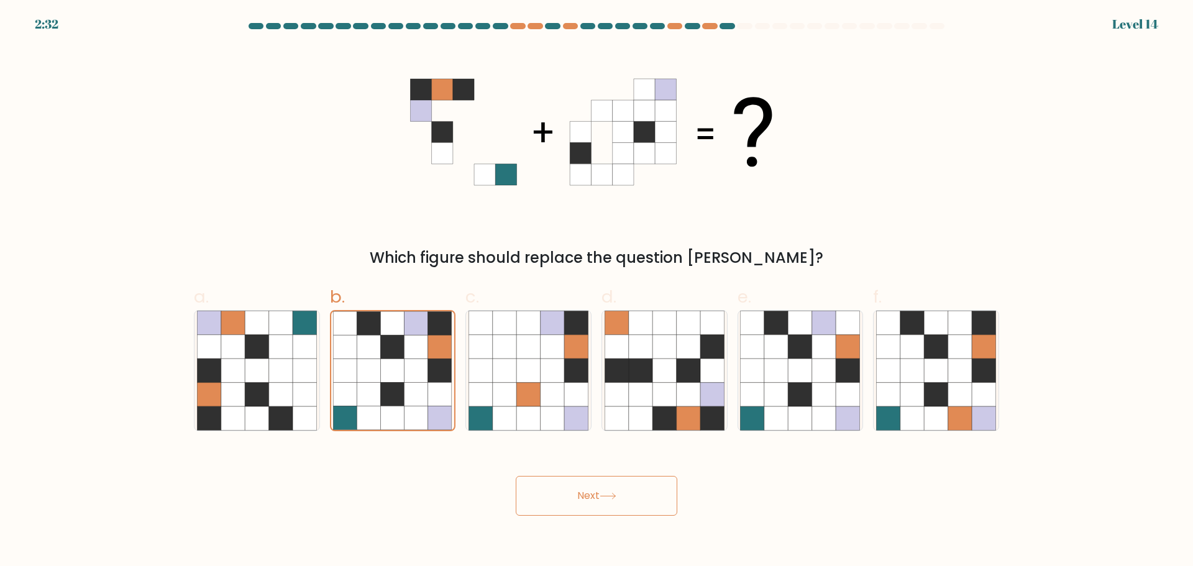
click at [610, 502] on button "Next" at bounding box center [597, 496] width 162 height 40
click at [589, 507] on button "Next" at bounding box center [597, 496] width 162 height 40
click at [359, 403] on icon at bounding box center [369, 394] width 24 height 24
click at [597, 292] on input "b." at bounding box center [597, 287] width 1 height 8
click at [359, 403] on icon at bounding box center [369, 394] width 24 height 24
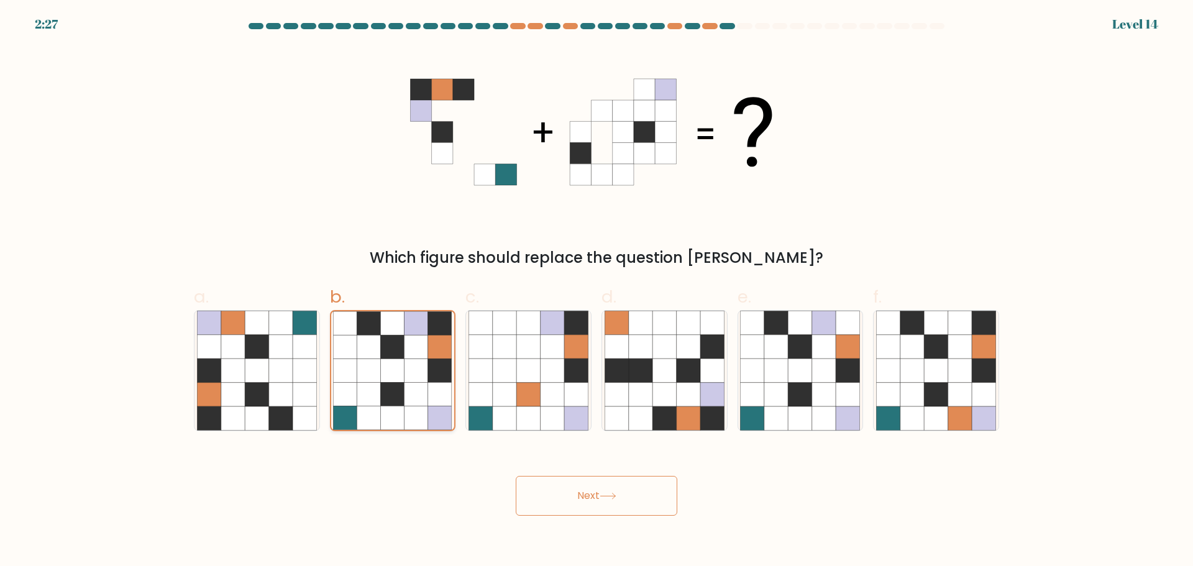
click at [597, 292] on input "b." at bounding box center [597, 287] width 1 height 8
click at [569, 507] on button "Next" at bounding box center [597, 496] width 162 height 40
click at [423, 482] on div "Next" at bounding box center [596, 481] width 820 height 70
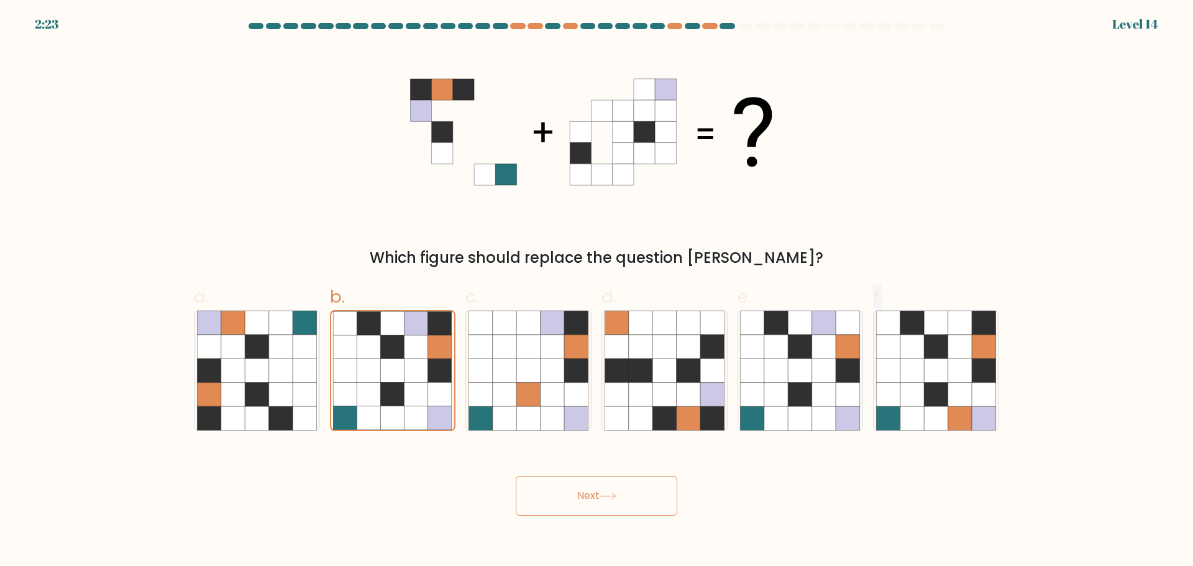
click at [423, 482] on div "Next" at bounding box center [596, 481] width 820 height 70
click at [401, 378] on icon at bounding box center [393, 371] width 24 height 24
click at [597, 292] on input "b." at bounding box center [597, 287] width 1 height 8
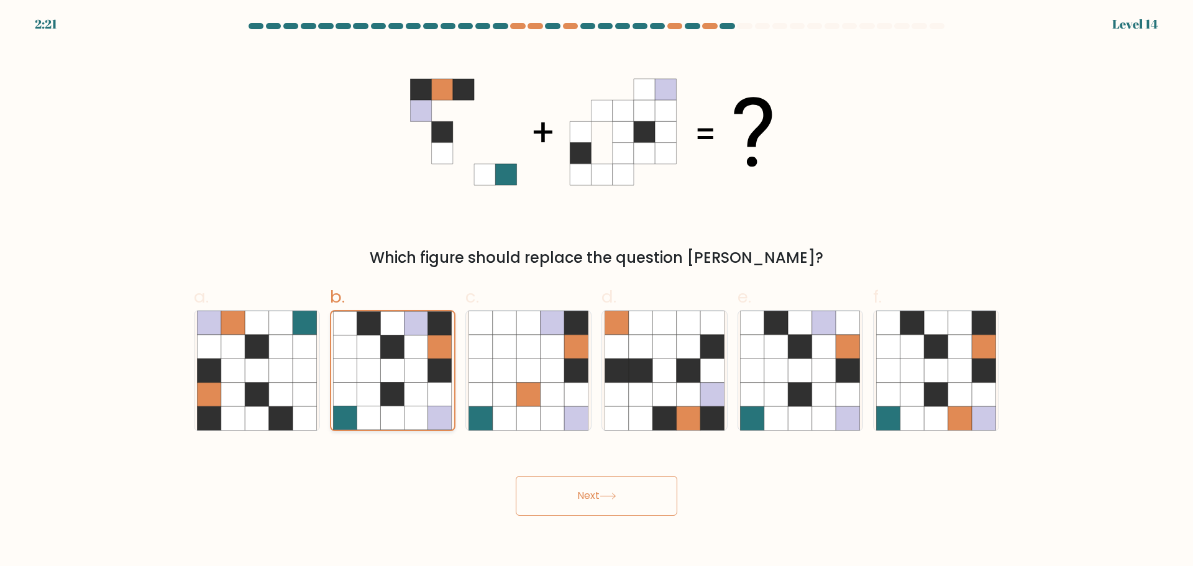
click at [401, 378] on icon at bounding box center [393, 371] width 24 height 24
click at [597, 292] on input "b." at bounding box center [597, 287] width 1 height 8
click at [401, 378] on icon at bounding box center [393, 371] width 24 height 24
click at [597, 292] on input "b." at bounding box center [597, 287] width 1 height 8
click at [401, 378] on icon at bounding box center [393, 371] width 24 height 24
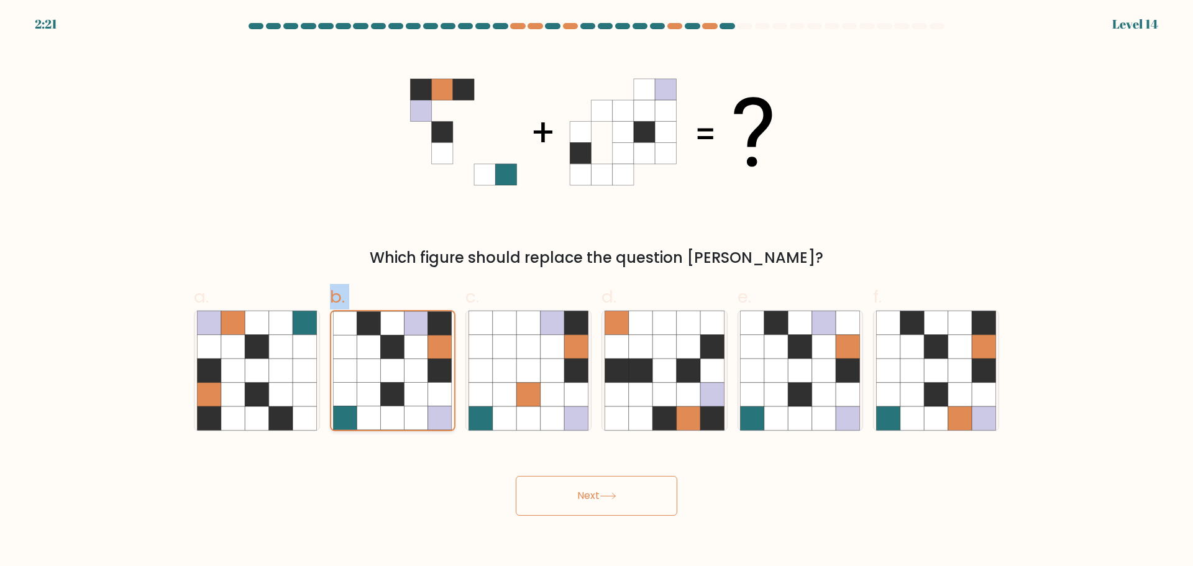
click at [597, 292] on input "b." at bounding box center [597, 287] width 1 height 8
click at [587, 492] on button "Next" at bounding box center [597, 496] width 162 height 40
click at [417, 393] on icon at bounding box center [417, 394] width 24 height 24
click at [597, 292] on input "b." at bounding box center [597, 287] width 1 height 8
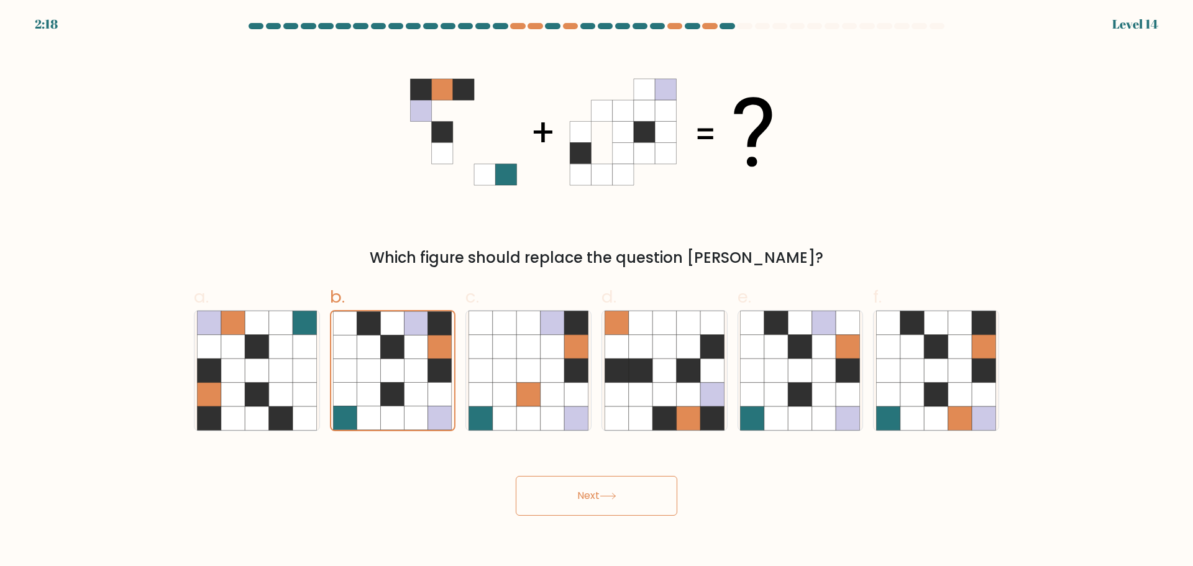
click at [558, 485] on button "Next" at bounding box center [597, 496] width 162 height 40
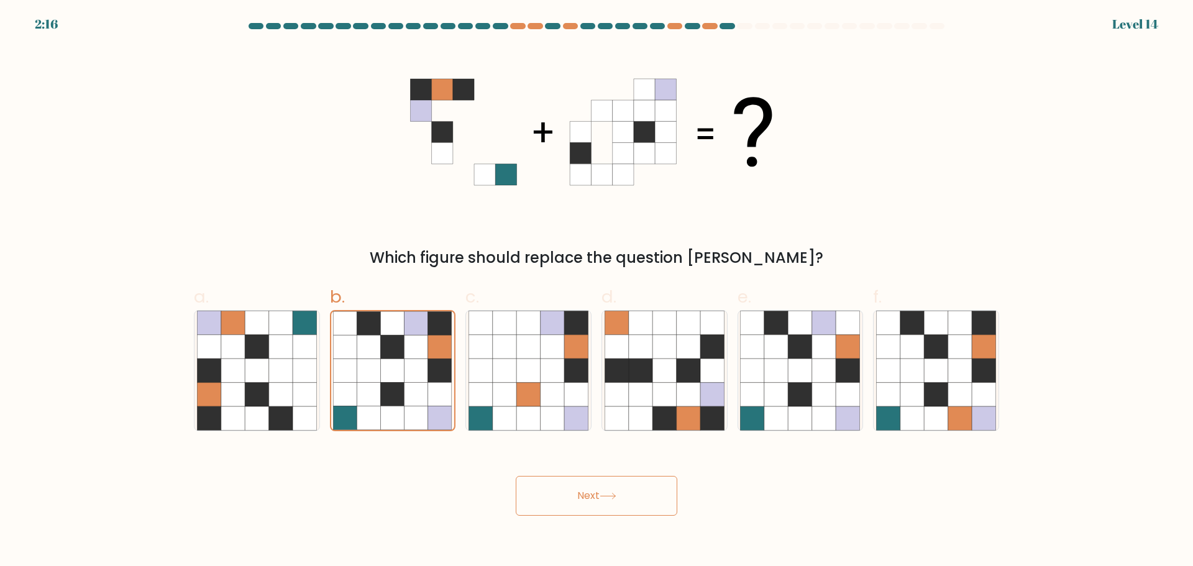
click at [558, 485] on button "Next" at bounding box center [597, 496] width 162 height 40
click at [527, 387] on icon at bounding box center [529, 394] width 24 height 24
click at [597, 292] on input "c." at bounding box center [597, 287] width 1 height 8
radio input "true"
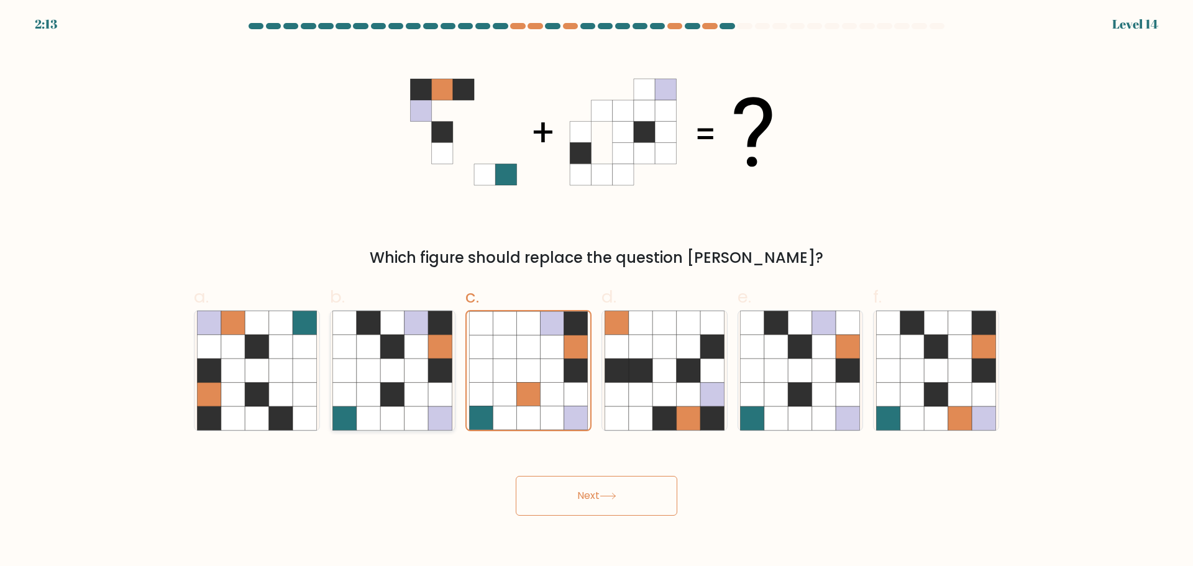
click at [423, 384] on icon at bounding box center [417, 394] width 24 height 24
click at [597, 292] on input "b." at bounding box center [597, 287] width 1 height 8
radio input "true"
click at [587, 491] on button "Next" at bounding box center [597, 496] width 162 height 40
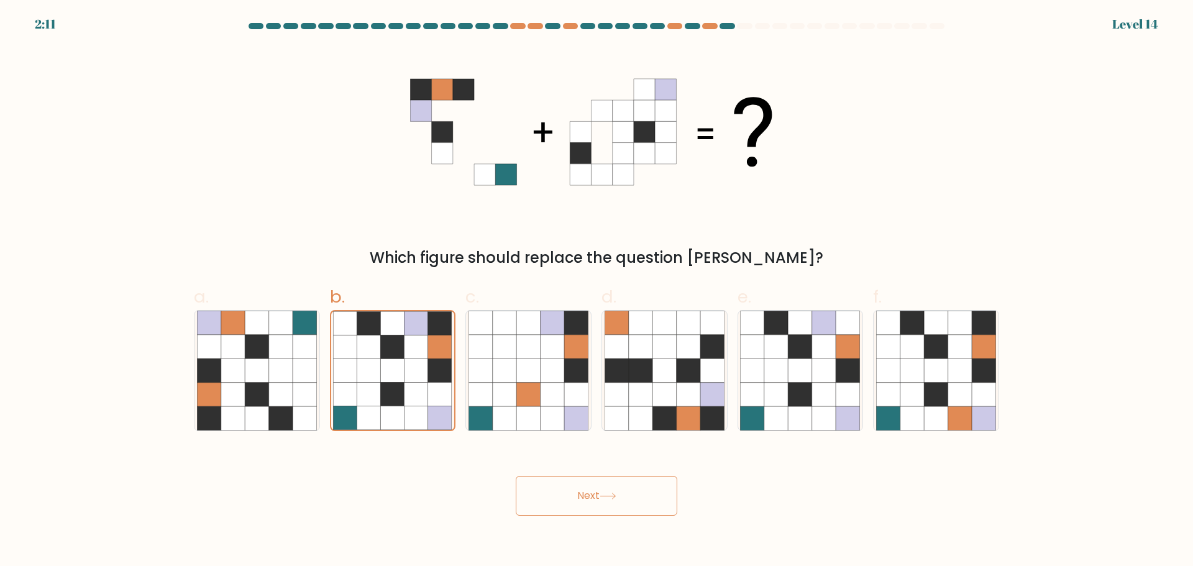
click at [587, 491] on button "Next" at bounding box center [597, 496] width 162 height 40
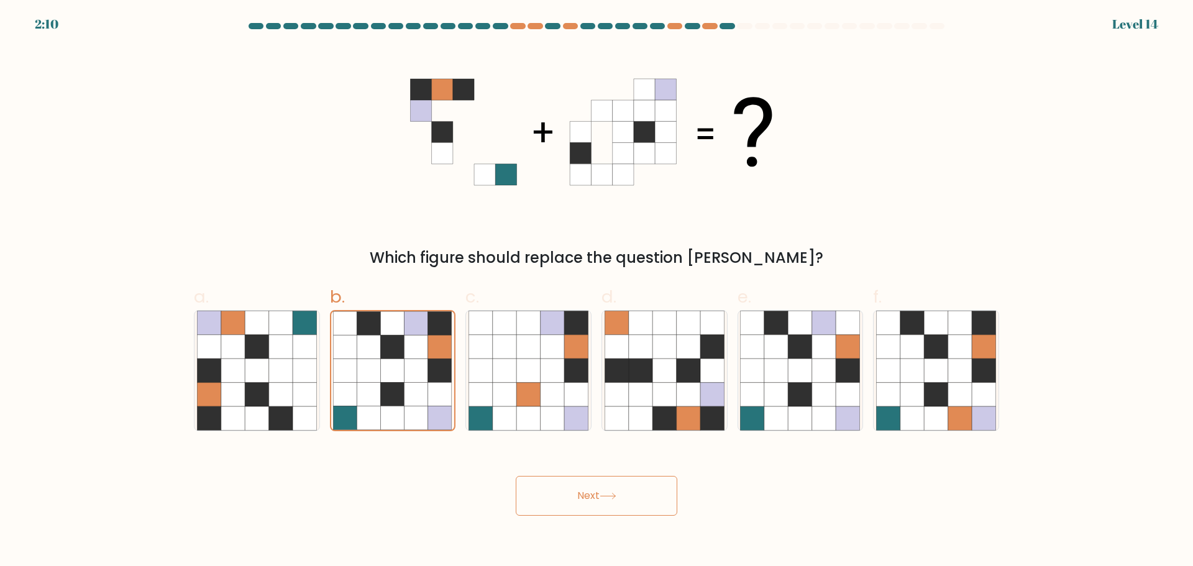
click at [587, 491] on button "Next" at bounding box center [597, 496] width 162 height 40
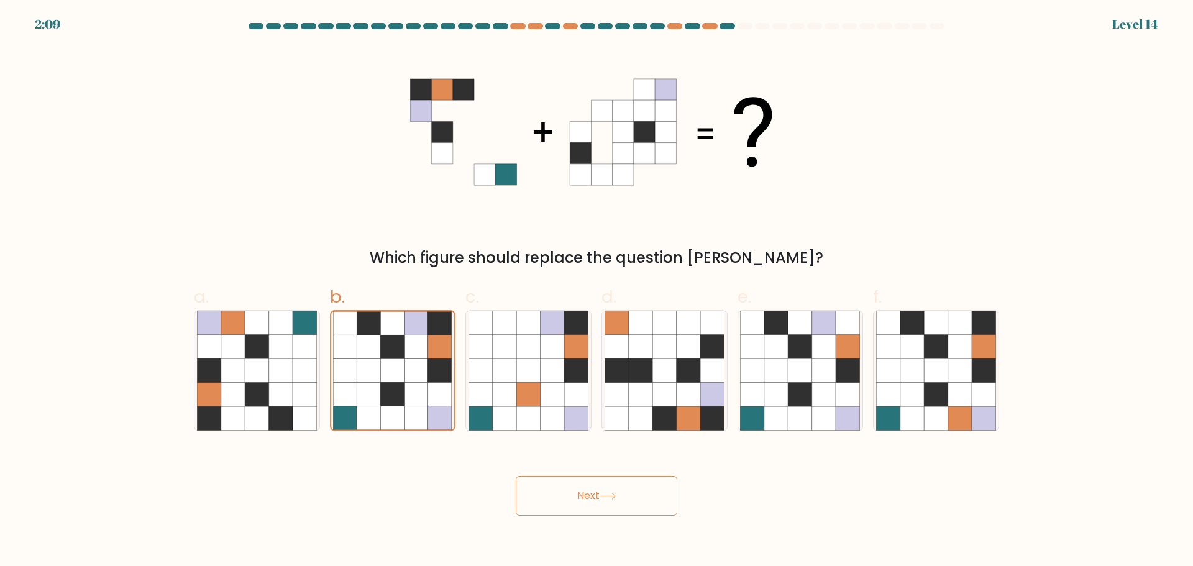
click at [587, 491] on button "Next" at bounding box center [597, 496] width 162 height 40
click at [833, 503] on div "Next" at bounding box center [596, 481] width 820 height 70
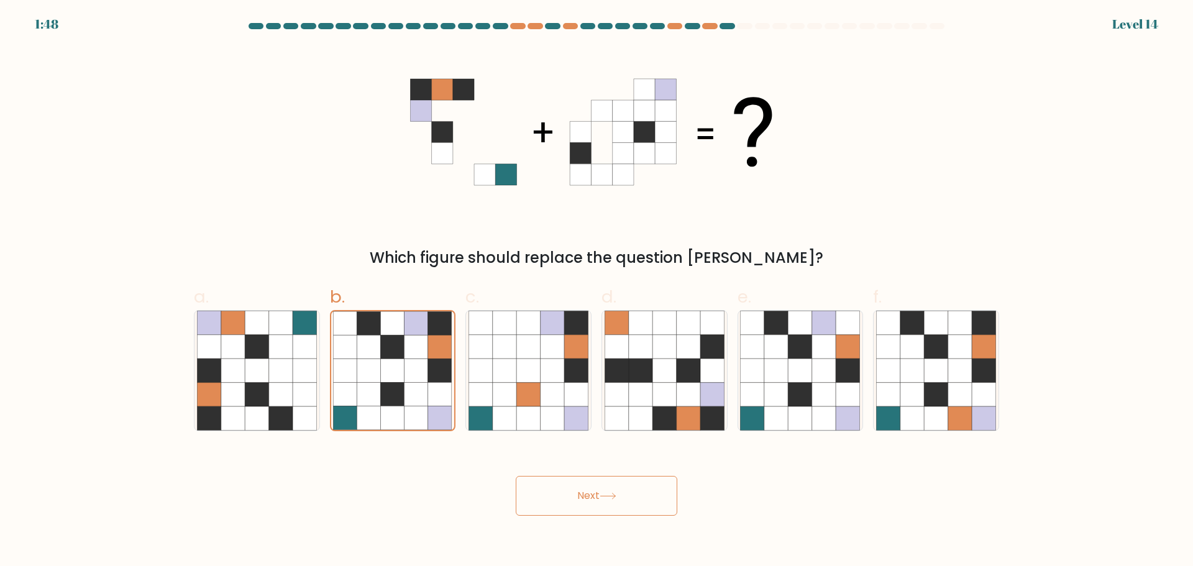
click at [632, 500] on button "Next" at bounding box center [597, 496] width 162 height 40
click at [403, 416] on icon at bounding box center [393, 418] width 24 height 24
click at [597, 292] on input "b." at bounding box center [597, 287] width 1 height 8
click at [555, 490] on button "Next" at bounding box center [597, 496] width 162 height 40
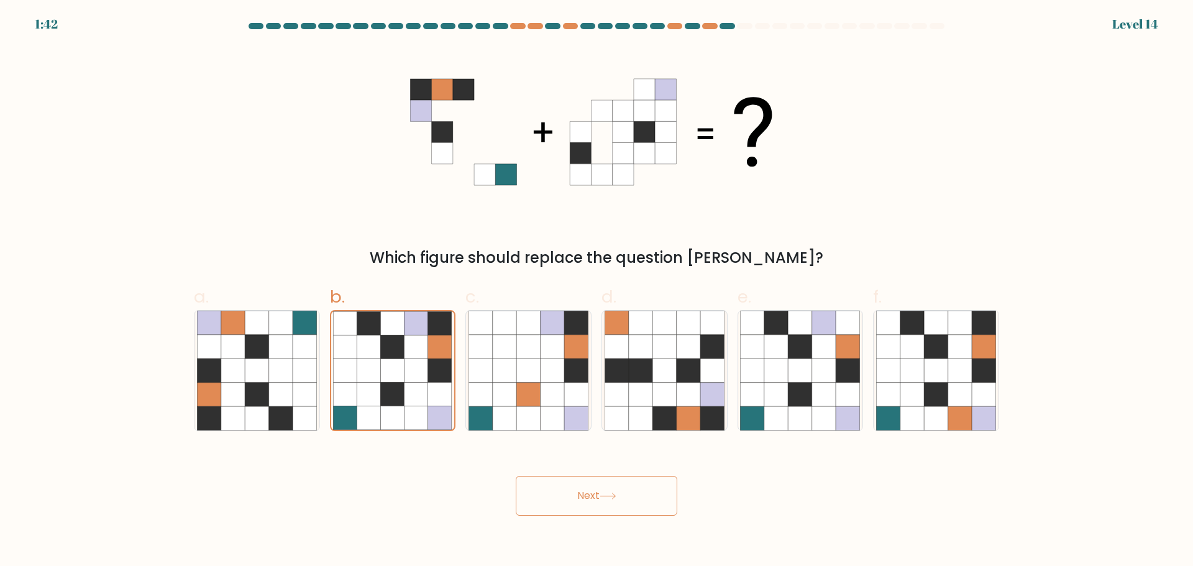
click at [555, 490] on button "Next" at bounding box center [597, 496] width 162 height 40
click at [289, 386] on icon at bounding box center [281, 394] width 24 height 24
click at [597, 292] on input "a." at bounding box center [597, 287] width 1 height 8
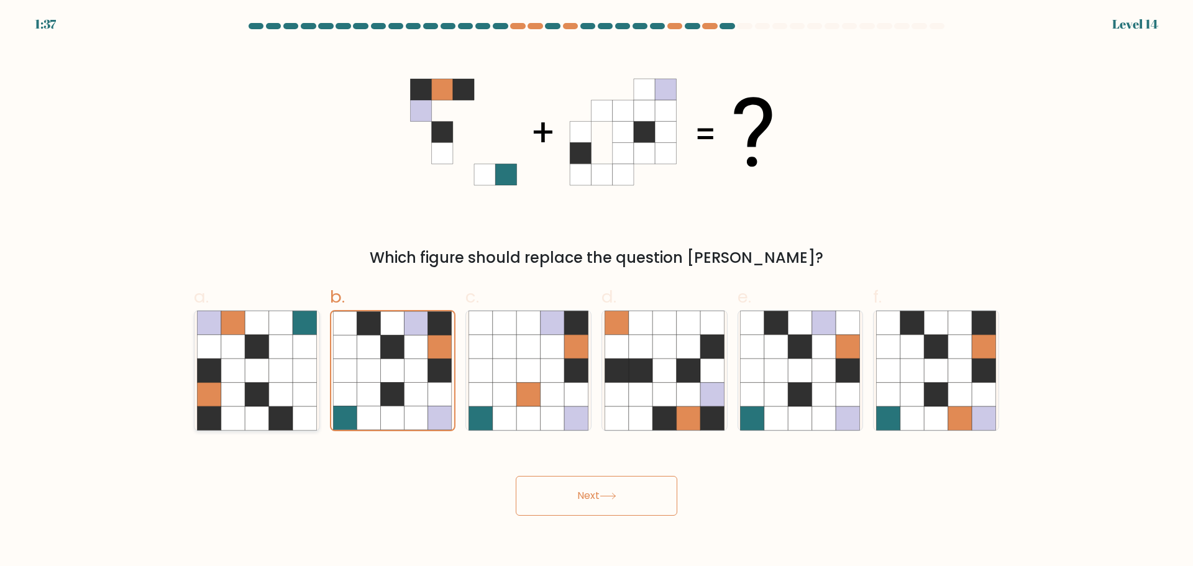
radio input "true"
click at [397, 359] on icon at bounding box center [393, 371] width 24 height 24
click at [597, 292] on input "b." at bounding box center [597, 287] width 1 height 8
radio input "true"
click at [560, 495] on button "Next" at bounding box center [597, 496] width 162 height 40
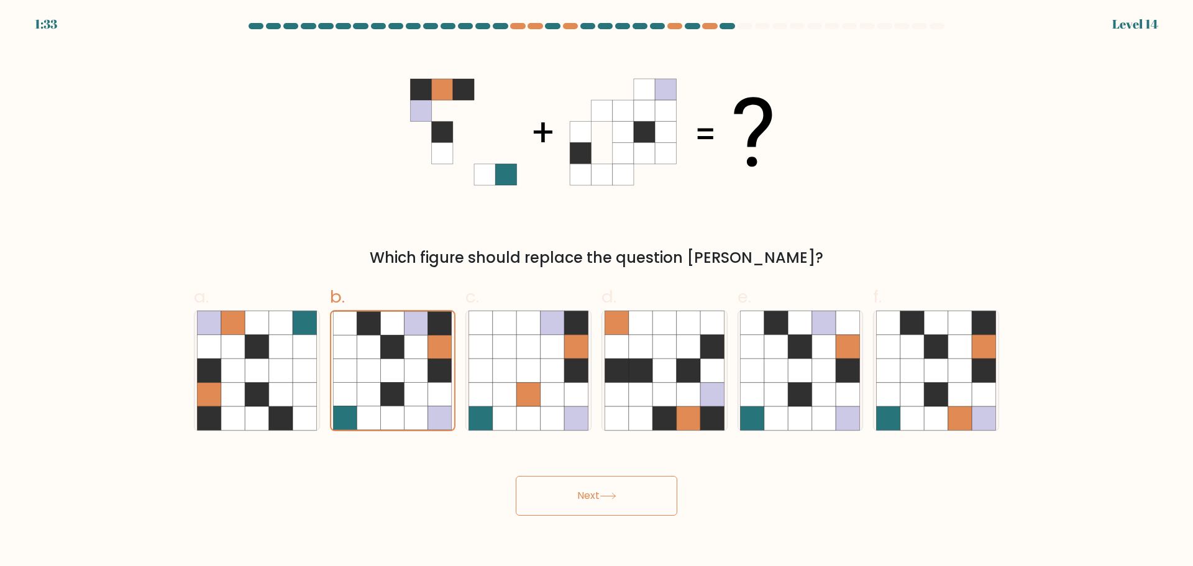
click at [560, 495] on button "Next" at bounding box center [597, 496] width 162 height 40
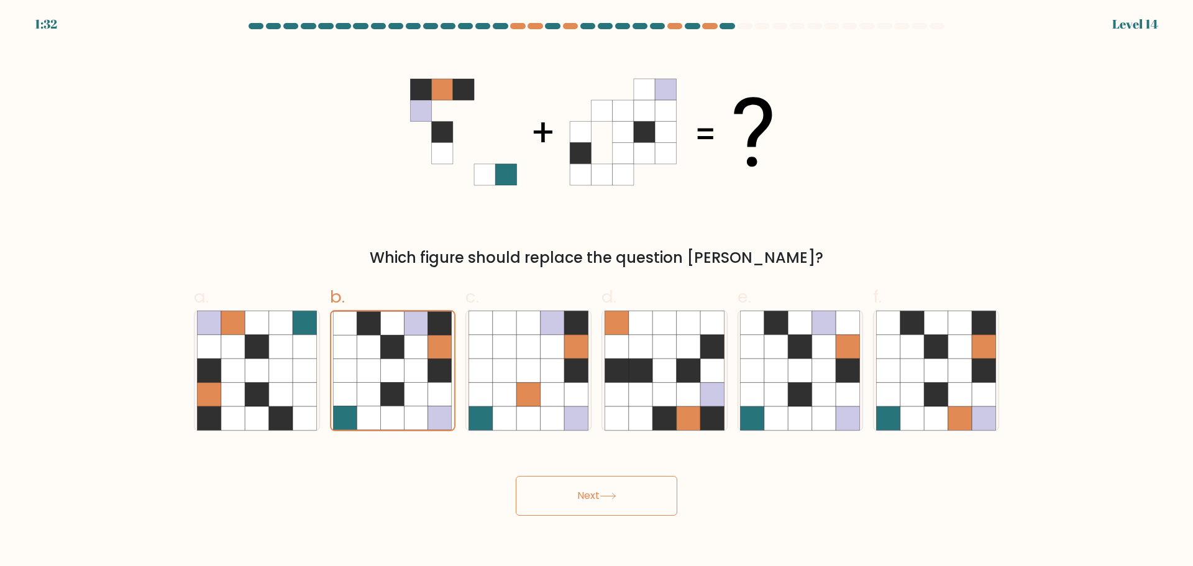
click at [560, 495] on button "Next" at bounding box center [597, 496] width 162 height 40
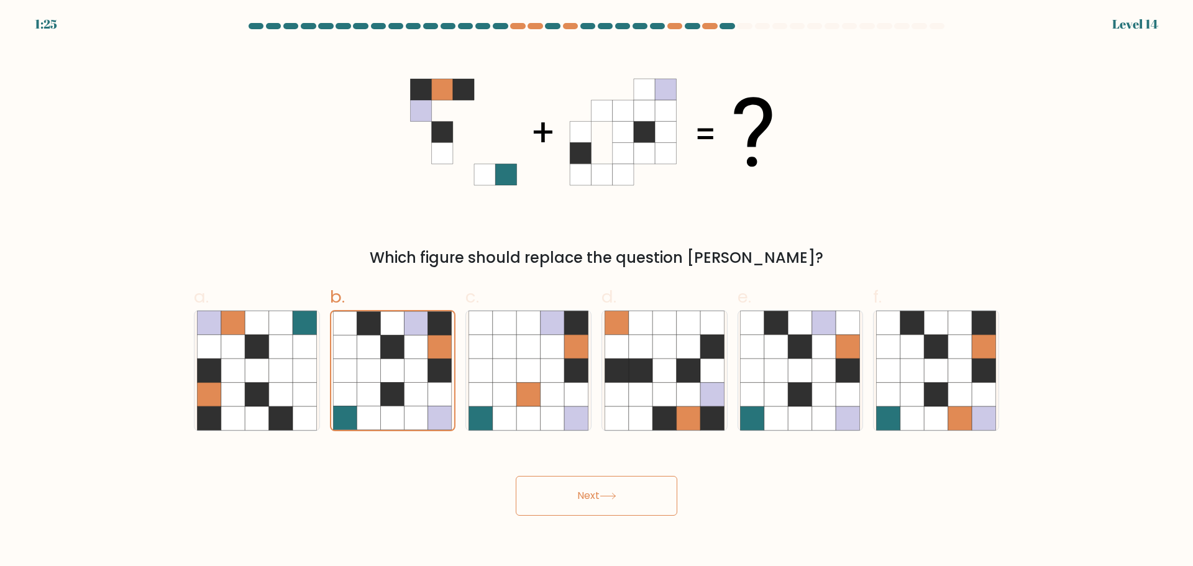
click at [560, 495] on button "Next" at bounding box center [597, 496] width 162 height 40
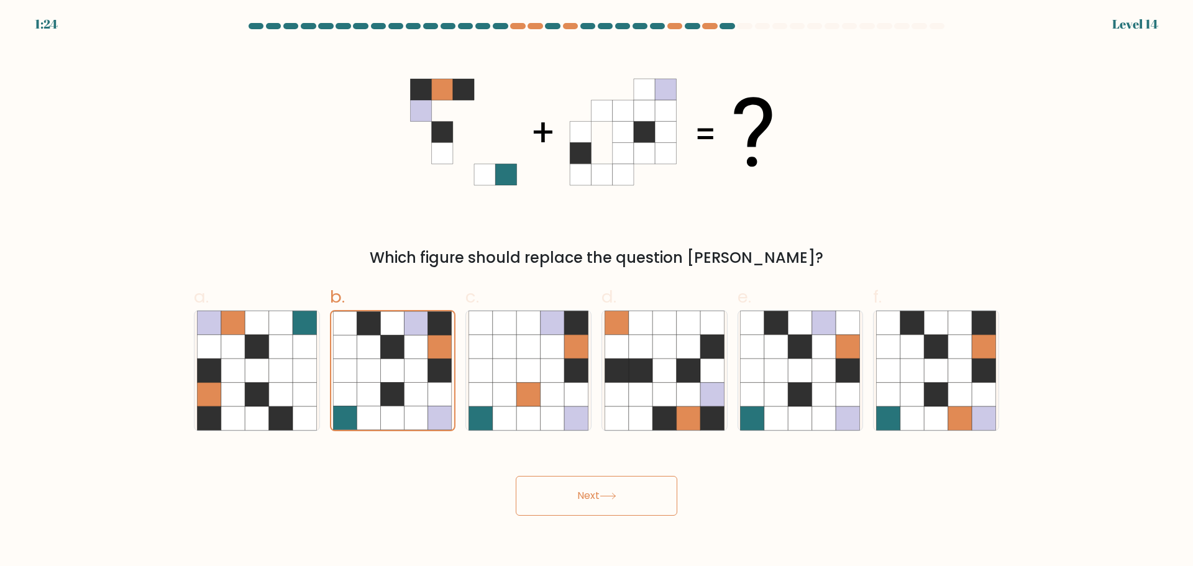
click at [560, 495] on button "Next" at bounding box center [597, 496] width 162 height 40
click at [556, 494] on button "Next" at bounding box center [597, 496] width 162 height 40
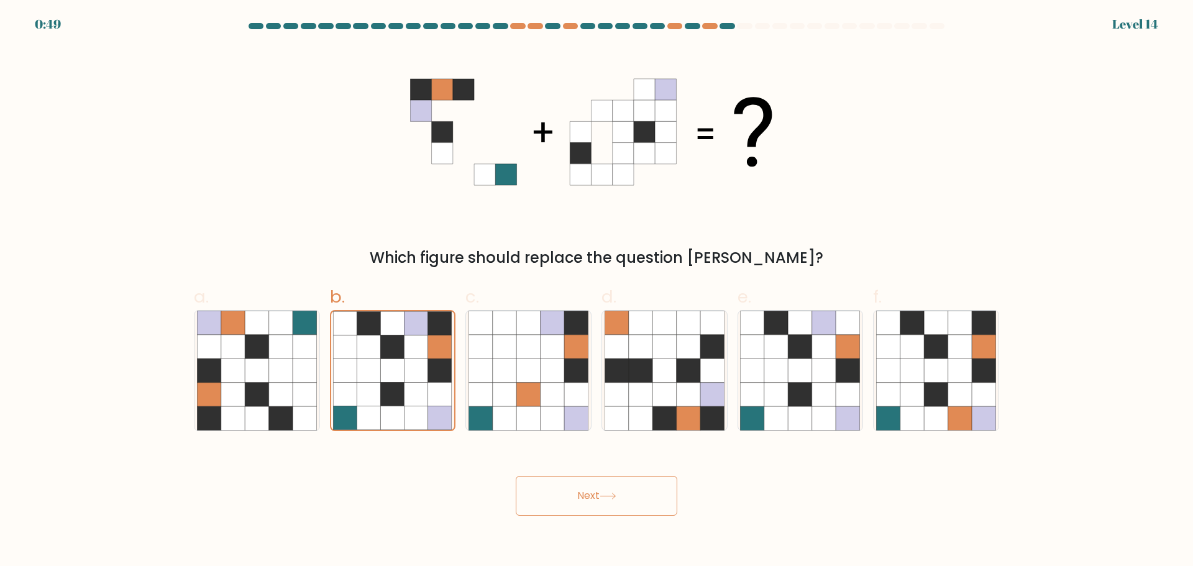
click at [556, 494] on button "Next" at bounding box center [597, 496] width 162 height 40
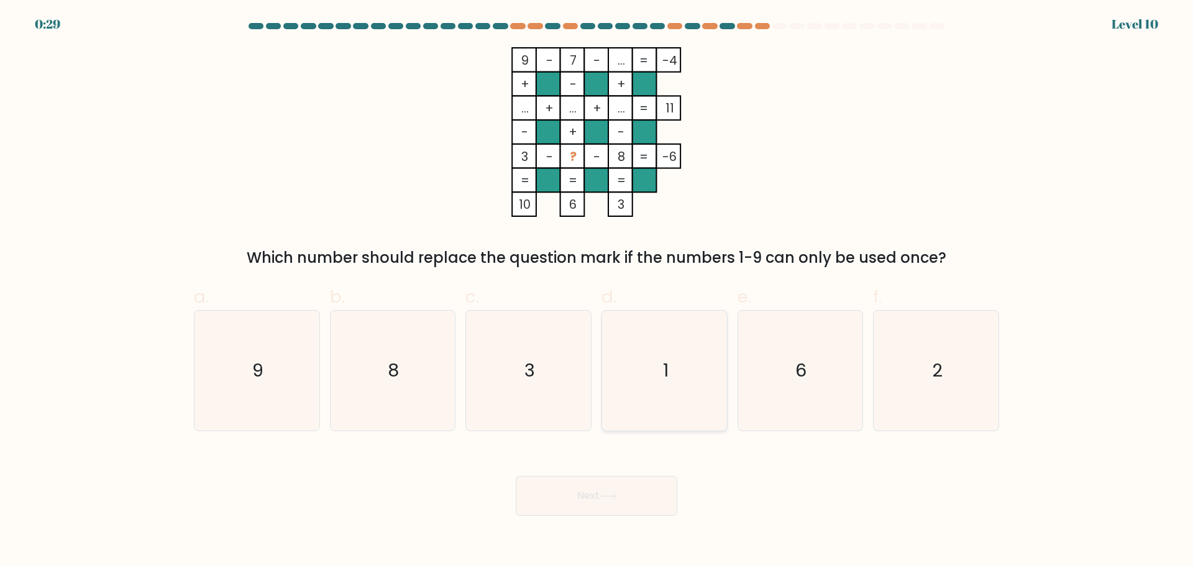
click at [670, 386] on icon "1" at bounding box center [665, 371] width 120 height 120
click at [597, 292] on input "d. 1" at bounding box center [597, 287] width 1 height 8
radio input "true"
click at [622, 489] on button "Next" at bounding box center [597, 496] width 162 height 40
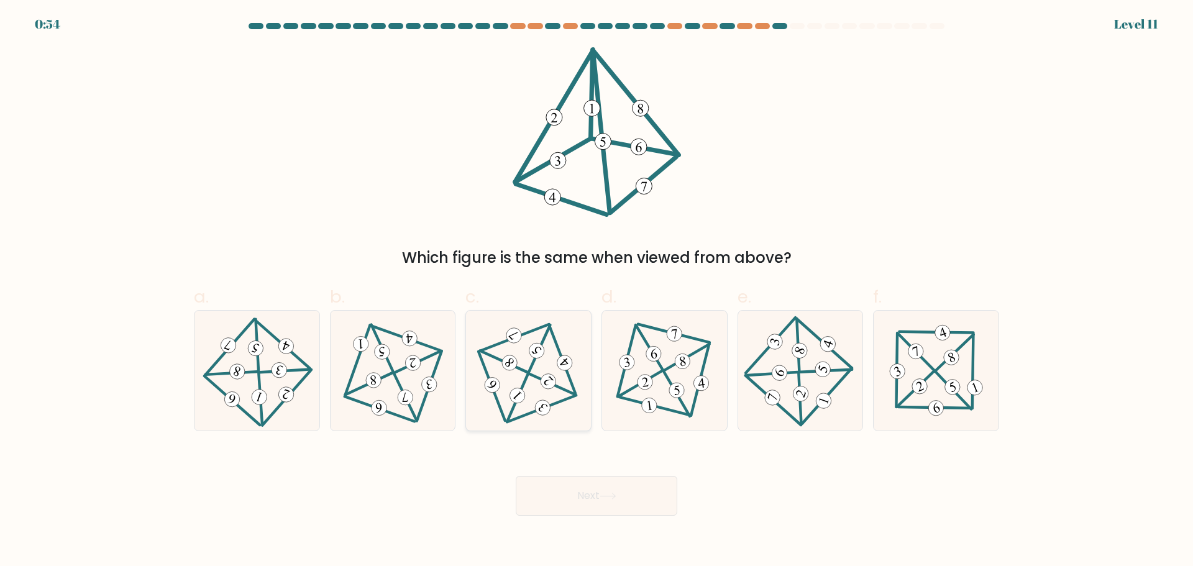
click at [531, 393] on icon at bounding box center [529, 371] width 98 height 96
click at [597, 292] on input "c." at bounding box center [597, 287] width 1 height 8
radio input "true"
click at [577, 492] on button "Next" at bounding box center [597, 496] width 162 height 40
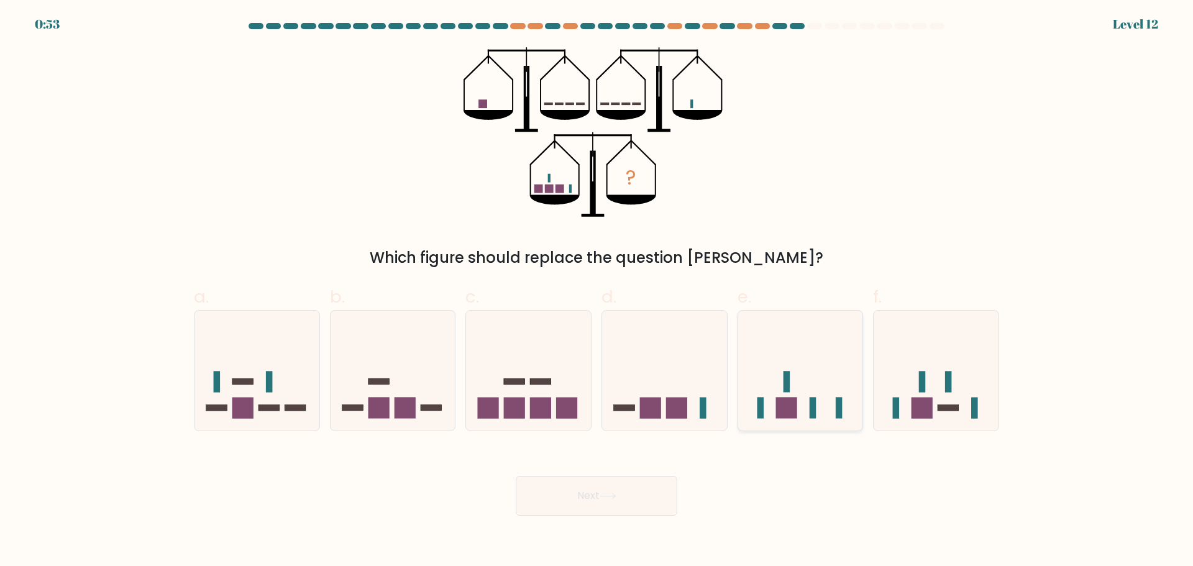
click at [823, 416] on icon at bounding box center [800, 370] width 125 height 103
click at [597, 292] on input "e." at bounding box center [597, 287] width 1 height 8
radio input "true"
click at [895, 428] on div at bounding box center [936, 370] width 126 height 121
click at [597, 292] on input "f." at bounding box center [597, 287] width 1 height 8
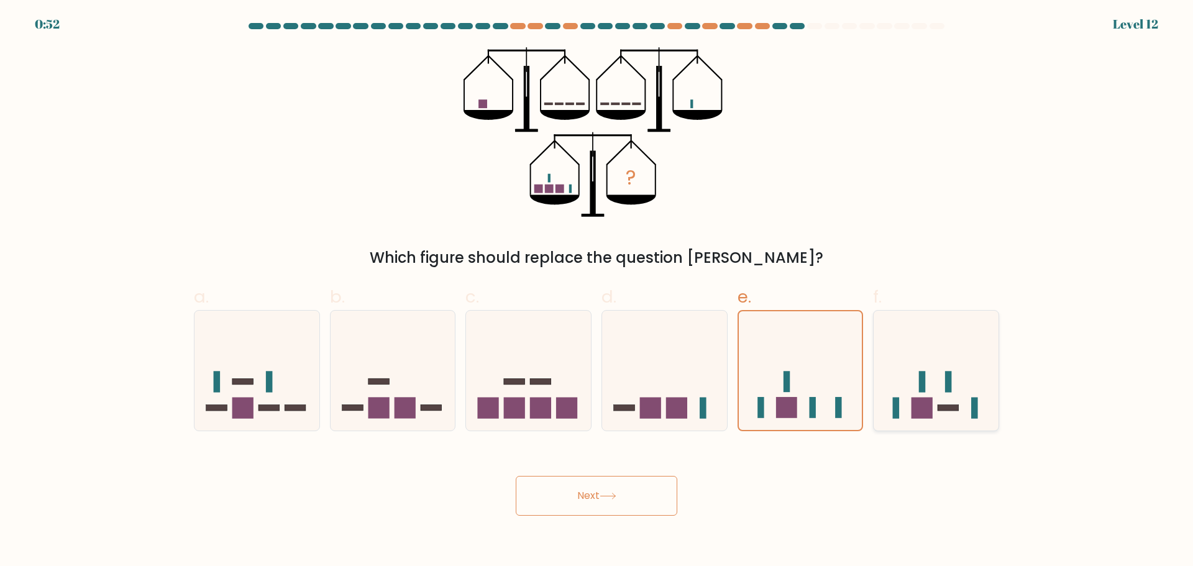
radio input "true"
click at [645, 486] on button "Next" at bounding box center [597, 496] width 162 height 40
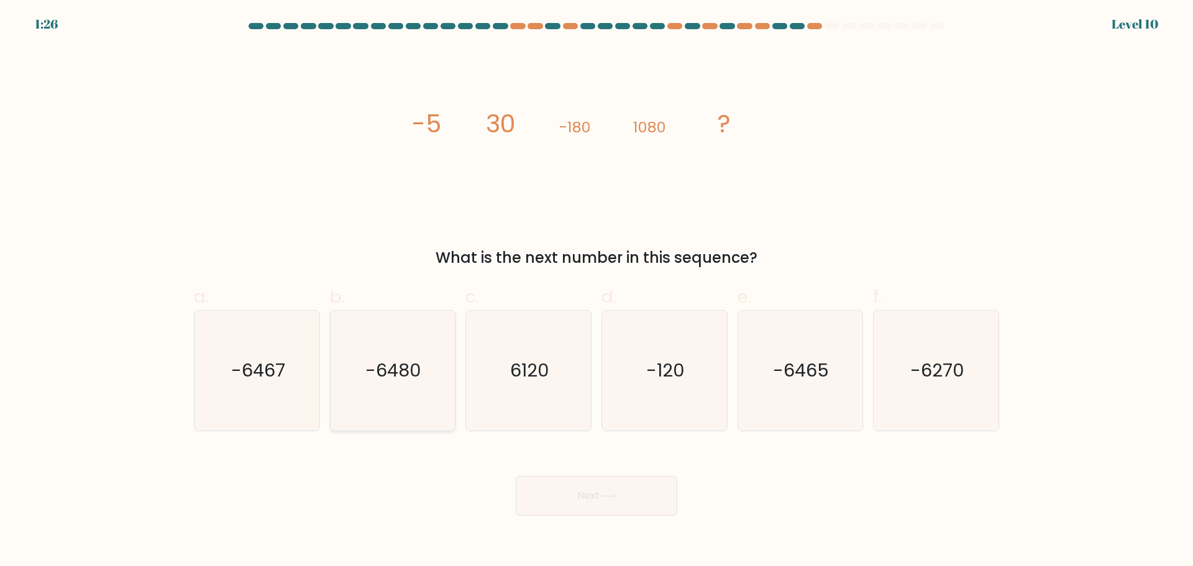
click at [352, 350] on icon "-6480" at bounding box center [393, 371] width 120 height 120
click at [597, 292] on input "b. -6480" at bounding box center [597, 287] width 1 height 8
radio input "true"
click at [609, 493] on icon at bounding box center [608, 496] width 17 height 7
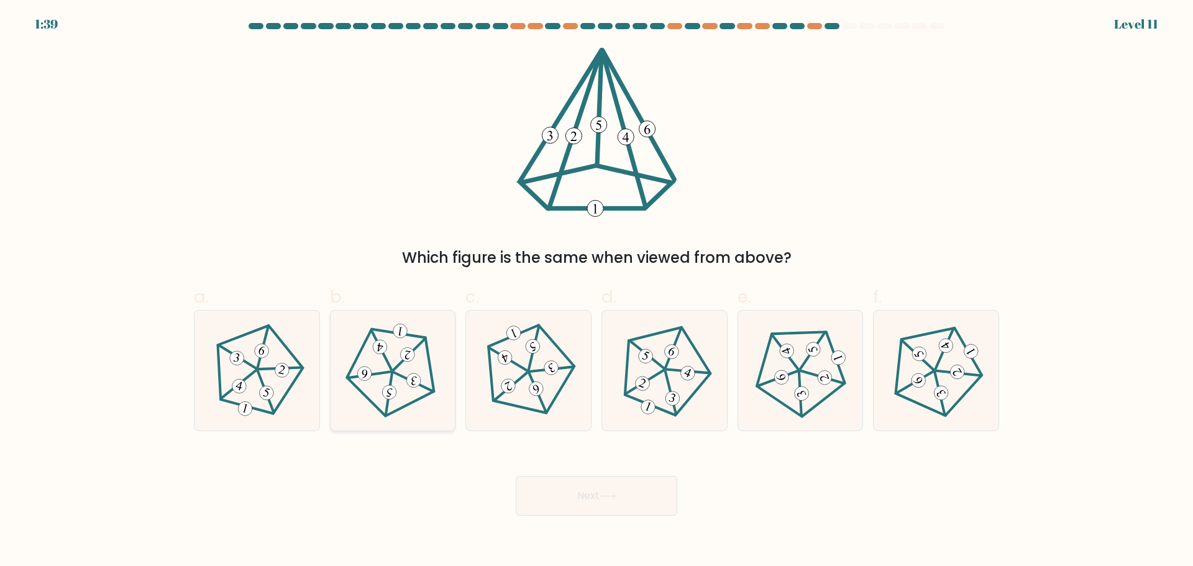
click at [413, 397] on icon at bounding box center [393, 371] width 96 height 96
click at [597, 292] on input "b." at bounding box center [597, 287] width 1 height 8
radio input "true"
click at [571, 503] on button "Next" at bounding box center [597, 496] width 162 height 40
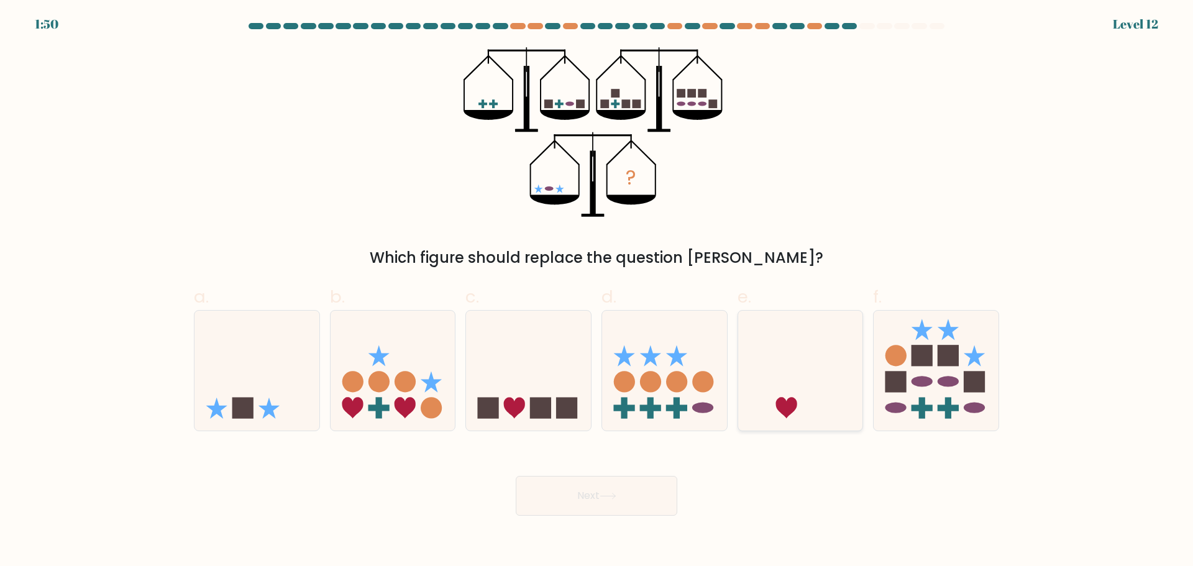
click at [789, 381] on icon at bounding box center [800, 370] width 125 height 103
click at [597, 292] on input "e." at bounding box center [597, 287] width 1 height 8
radio input "true"
click at [654, 494] on button "Next" at bounding box center [597, 496] width 162 height 40
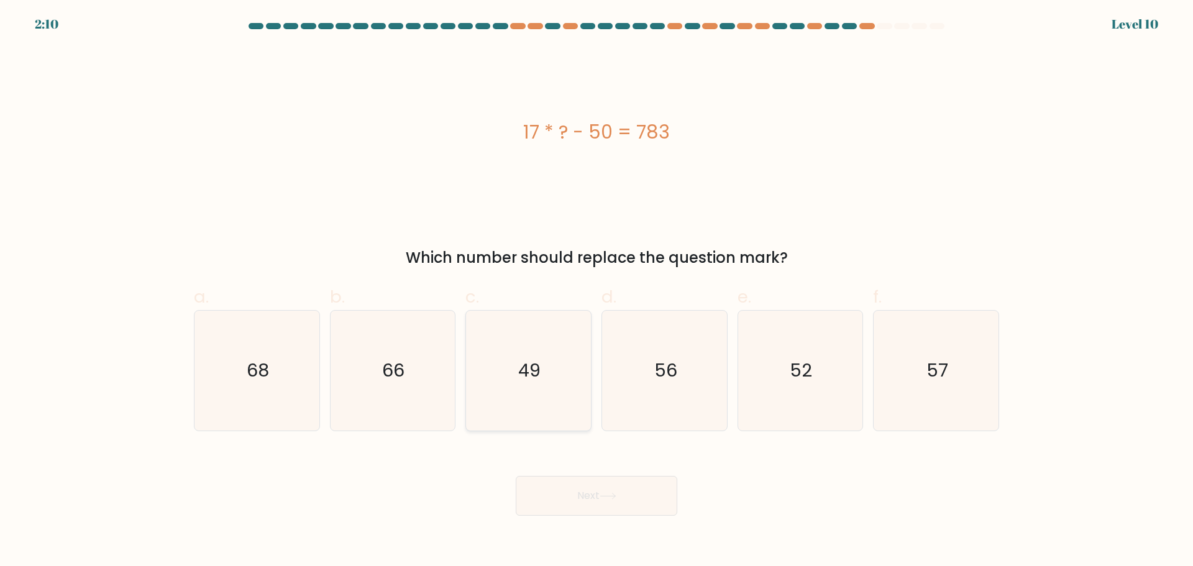
click at [561, 345] on icon "49" at bounding box center [529, 371] width 120 height 120
click at [597, 292] on input "c. 49" at bounding box center [597, 287] width 1 height 8
radio input "true"
click at [611, 502] on button "Next" at bounding box center [597, 496] width 162 height 40
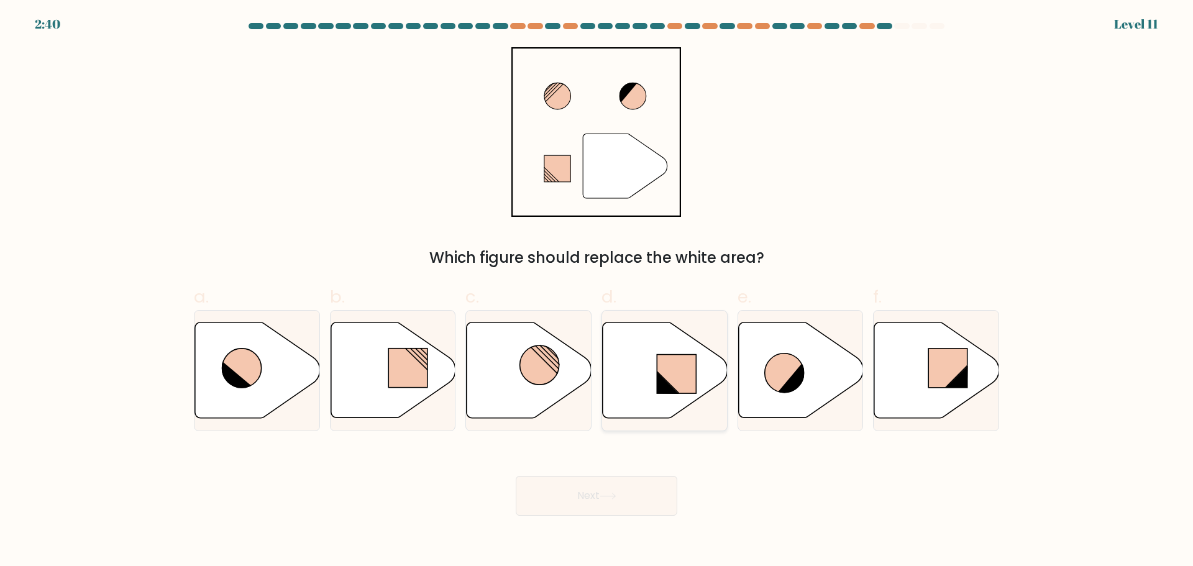
click at [686, 351] on icon at bounding box center [665, 370] width 125 height 96
click at [597, 292] on input "d." at bounding box center [597, 287] width 1 height 8
radio input "true"
click at [632, 500] on button "Next" at bounding box center [597, 496] width 162 height 40
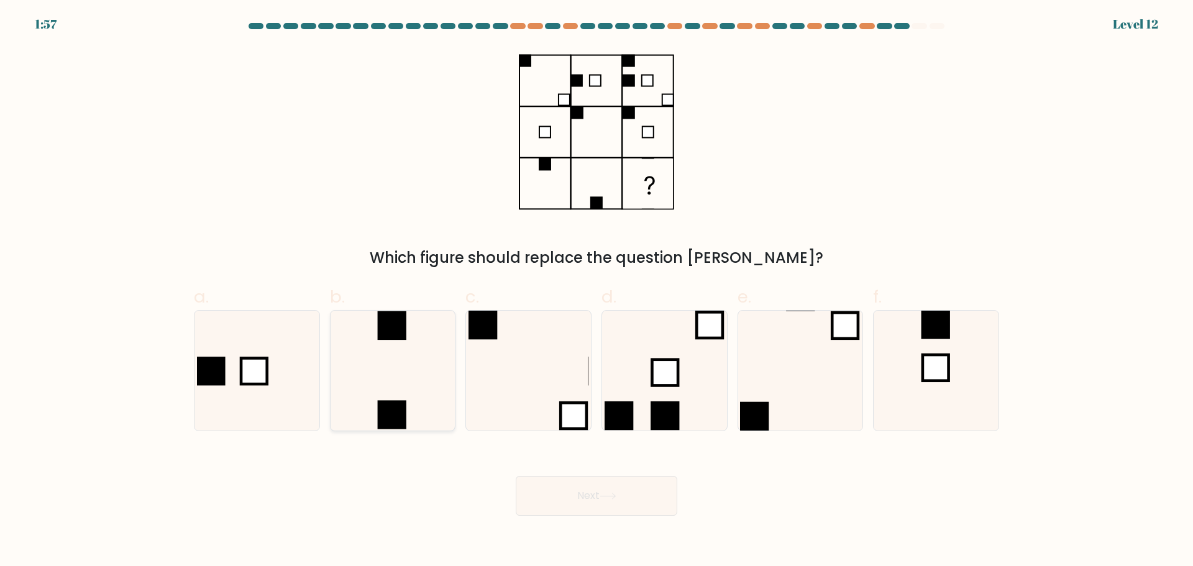
click at [420, 359] on icon at bounding box center [393, 371] width 120 height 120
click at [597, 292] on input "b." at bounding box center [597, 287] width 1 height 8
radio input "true"
click at [568, 515] on button "Next" at bounding box center [597, 496] width 162 height 40
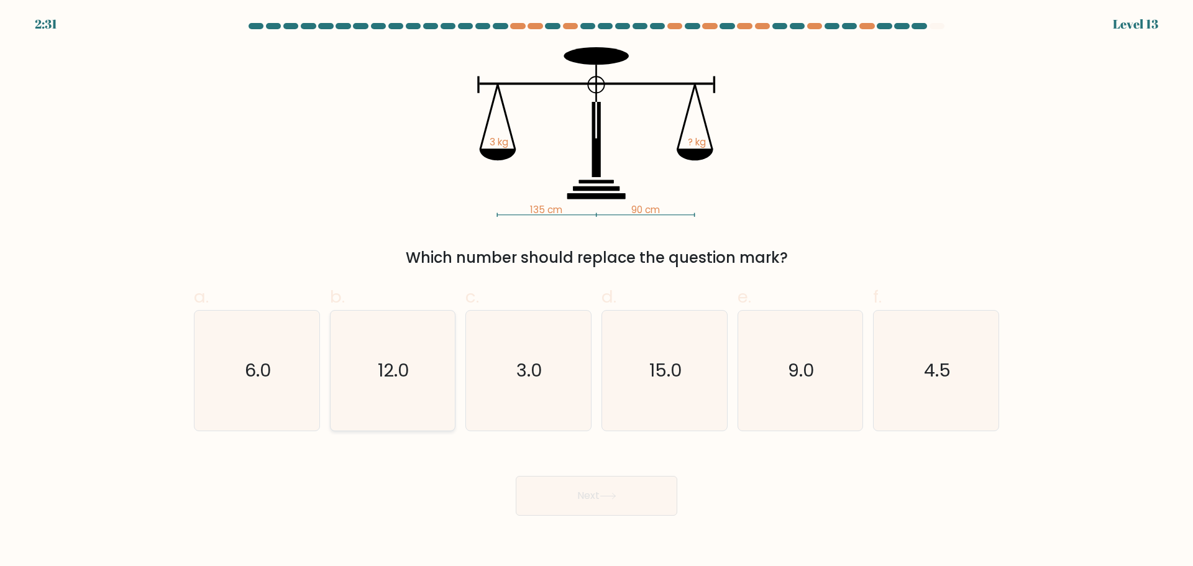
click at [405, 387] on icon "12.0" at bounding box center [393, 371] width 120 height 120
click at [597, 292] on input "b. 12.0" at bounding box center [597, 287] width 1 height 8
radio input "true"
click at [605, 502] on button "Next" at bounding box center [597, 496] width 162 height 40
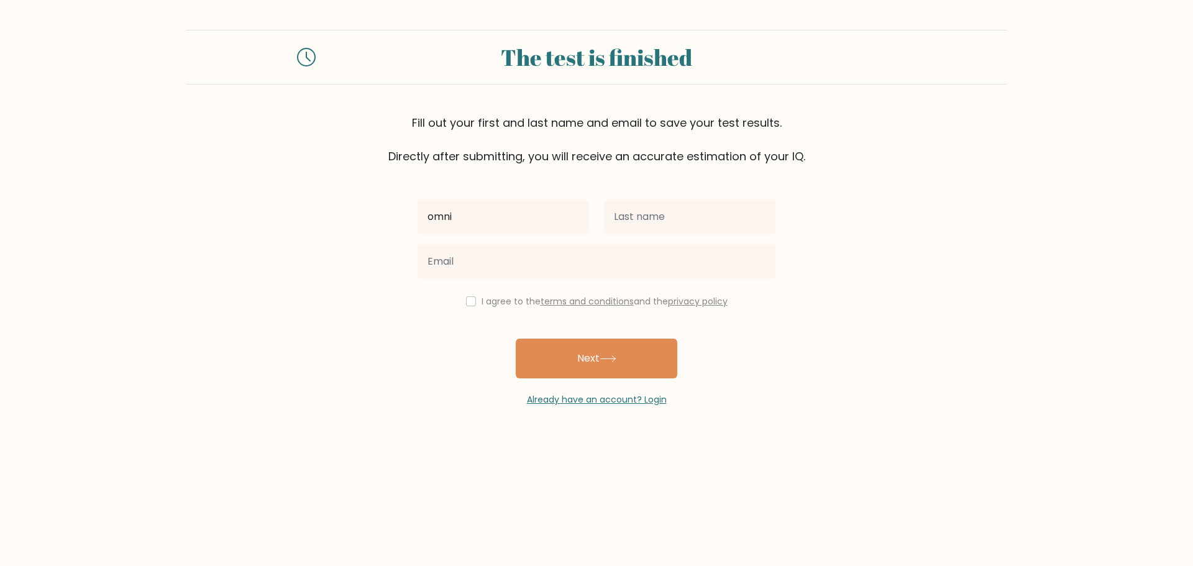
type input "omni"
type input "man"
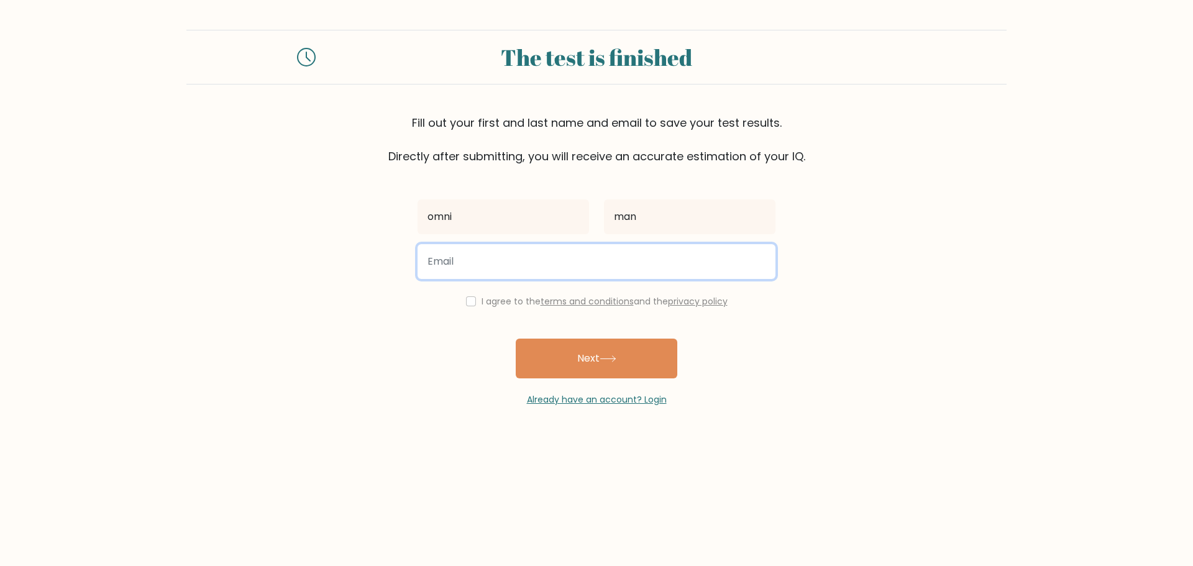
type input "O"
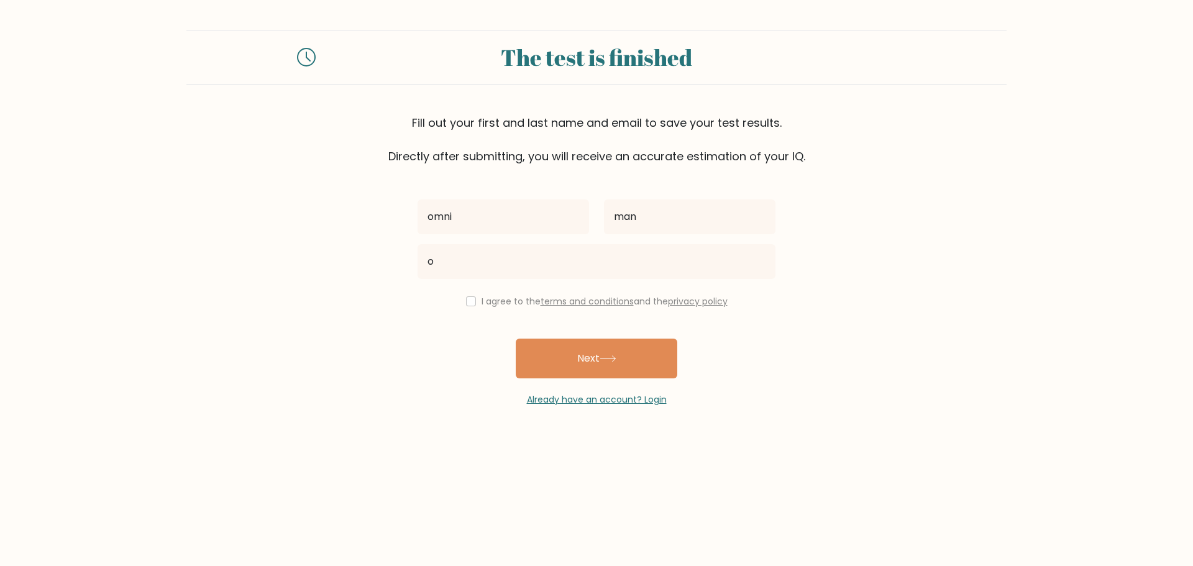
click at [356, 453] on body "The test is finished Fill out your first and last name and email to save your t…" at bounding box center [596, 283] width 1193 height 566
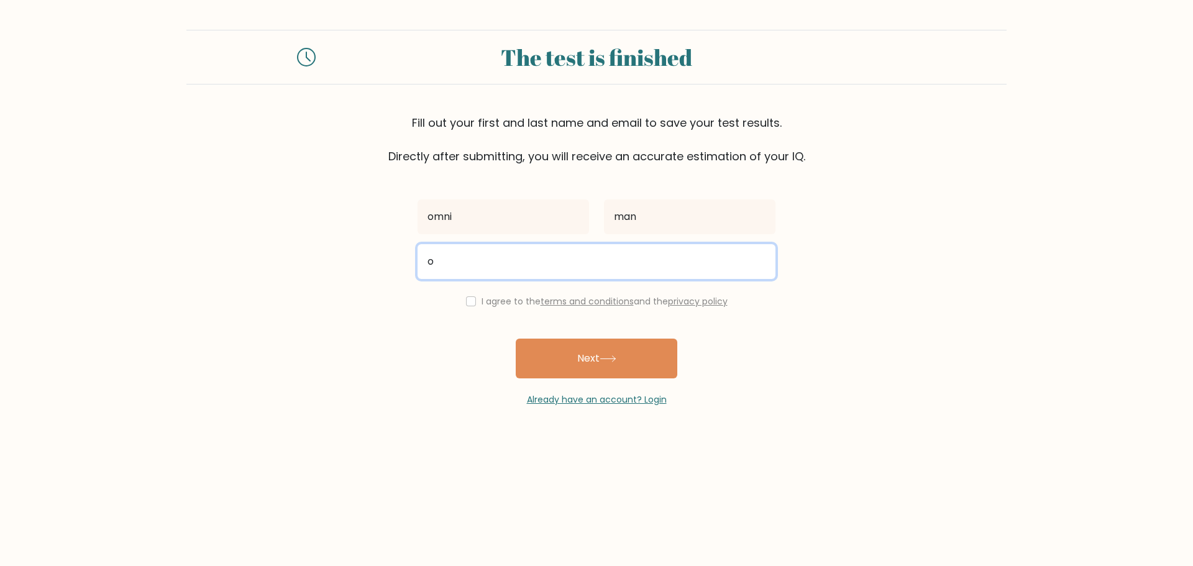
click at [554, 269] on input "o" at bounding box center [597, 261] width 358 height 35
type input "[EMAIL_ADDRESS][DOMAIN_NAME]"
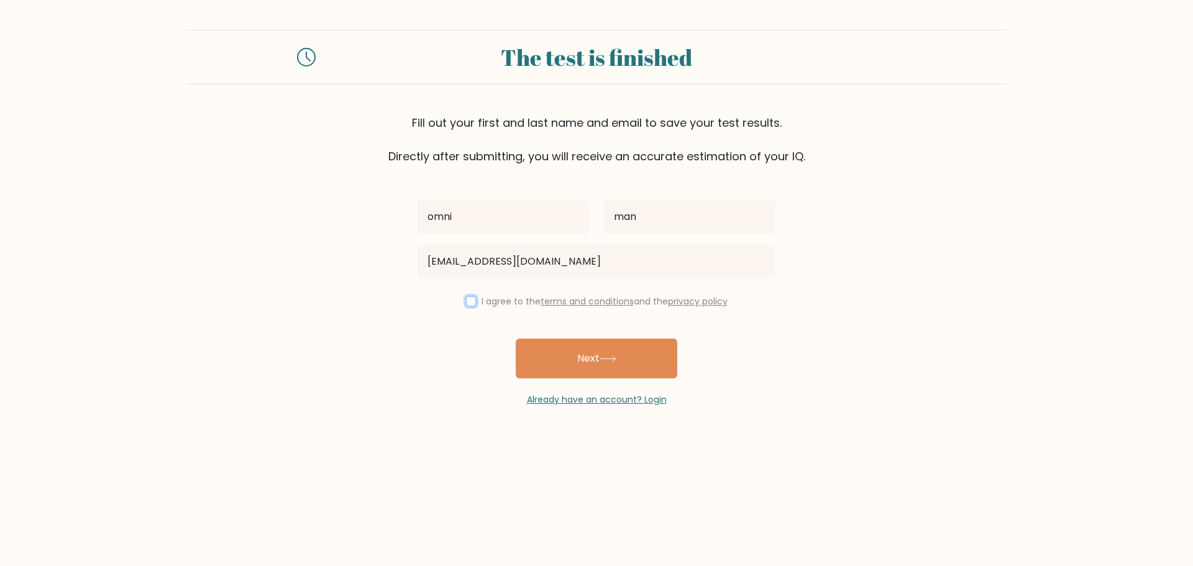
click at [466, 303] on input "checkbox" at bounding box center [471, 301] width 10 height 10
checkbox input "true"
click at [543, 361] on button "Next" at bounding box center [597, 359] width 162 height 40
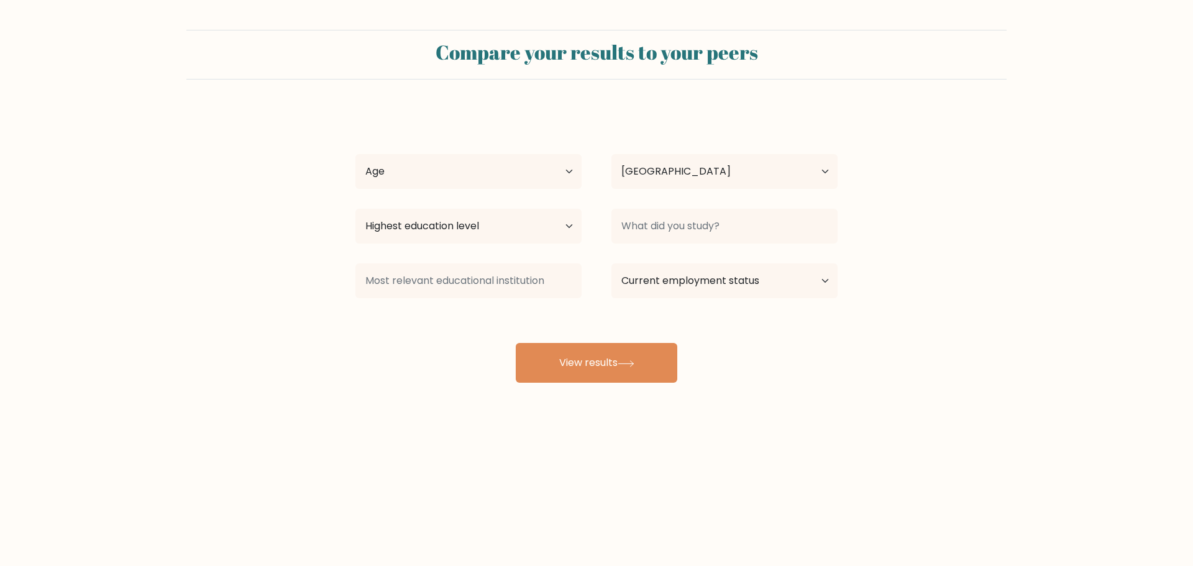
select select "IQ"
click at [550, 173] on select "Age Under [DEMOGRAPHIC_DATA] [DEMOGRAPHIC_DATA] [DEMOGRAPHIC_DATA] [DEMOGRAPHIC…" at bounding box center [469, 171] width 226 height 35
select select "25_34"
click at [356, 154] on select "Age Under [DEMOGRAPHIC_DATA] [DEMOGRAPHIC_DATA] [DEMOGRAPHIC_DATA] [DEMOGRAPHIC…" at bounding box center [469, 171] width 226 height 35
click at [535, 231] on select "Highest education level No schooling Primary Lower Secondary Upper Secondary Oc…" at bounding box center [469, 226] width 226 height 35
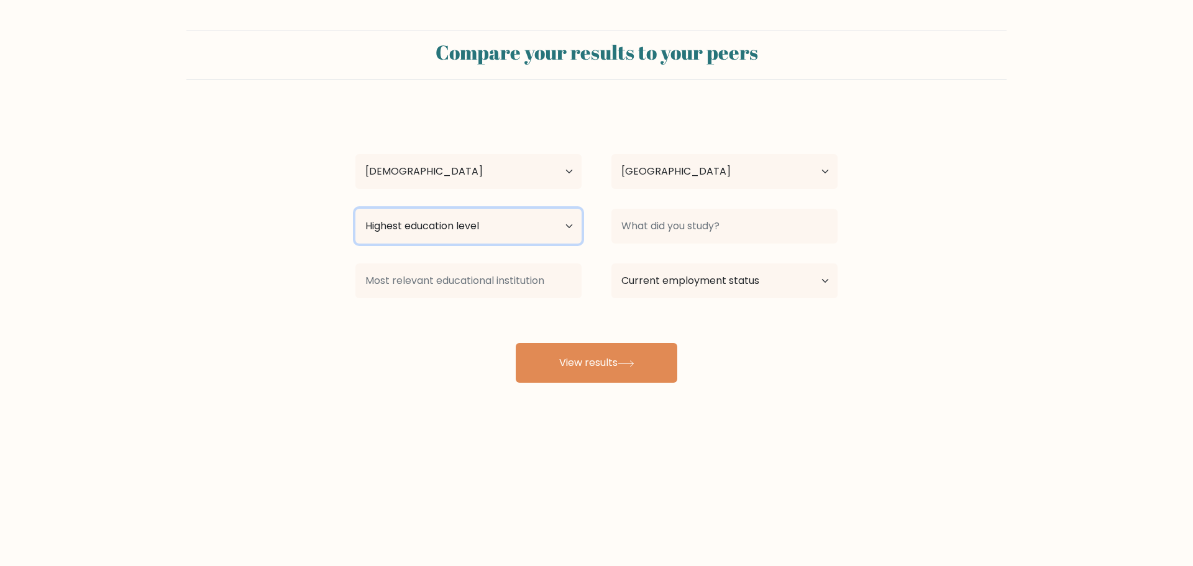
select select "masters_degree"
click at [356, 209] on select "Highest education level No schooling Primary Lower Secondary Upper Secondary Oc…" at bounding box center [469, 226] width 226 height 35
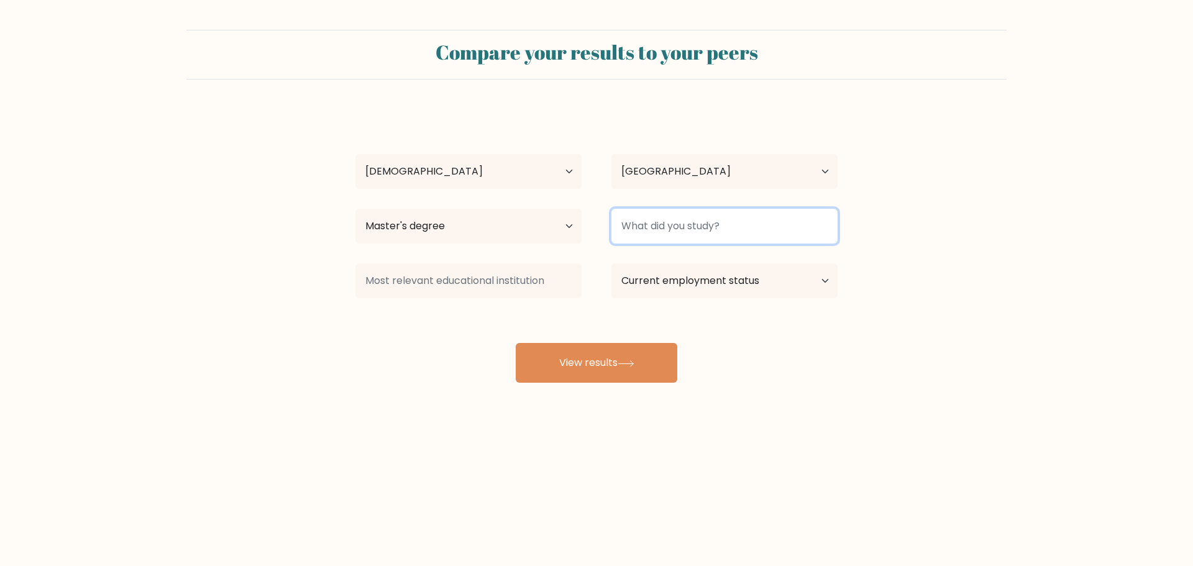
click at [685, 229] on input at bounding box center [725, 226] width 226 height 35
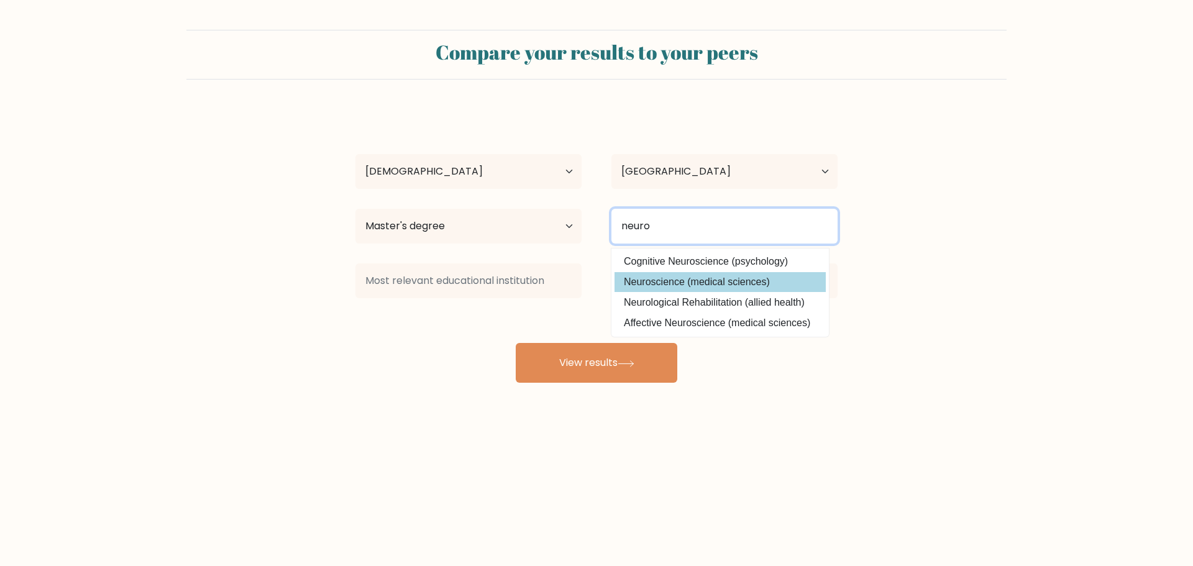
type input "neuro"
click at [790, 287] on div "omni man Age Under 18 years old 18-24 years old 25-34 years old 35-44 years old…" at bounding box center [596, 245] width 497 height 273
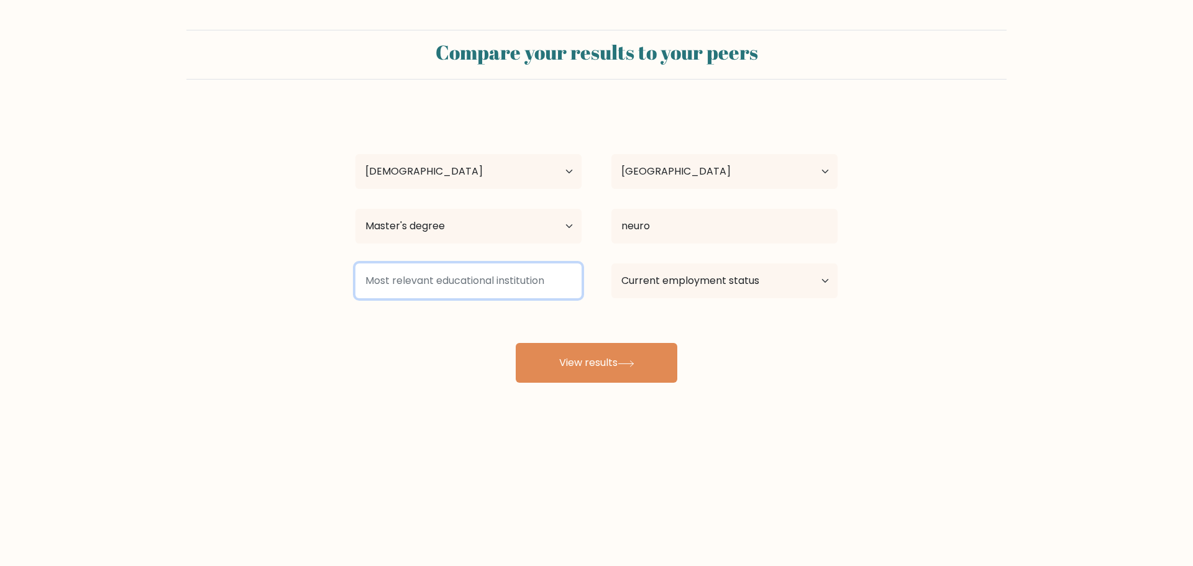
click at [530, 276] on input at bounding box center [469, 281] width 226 height 35
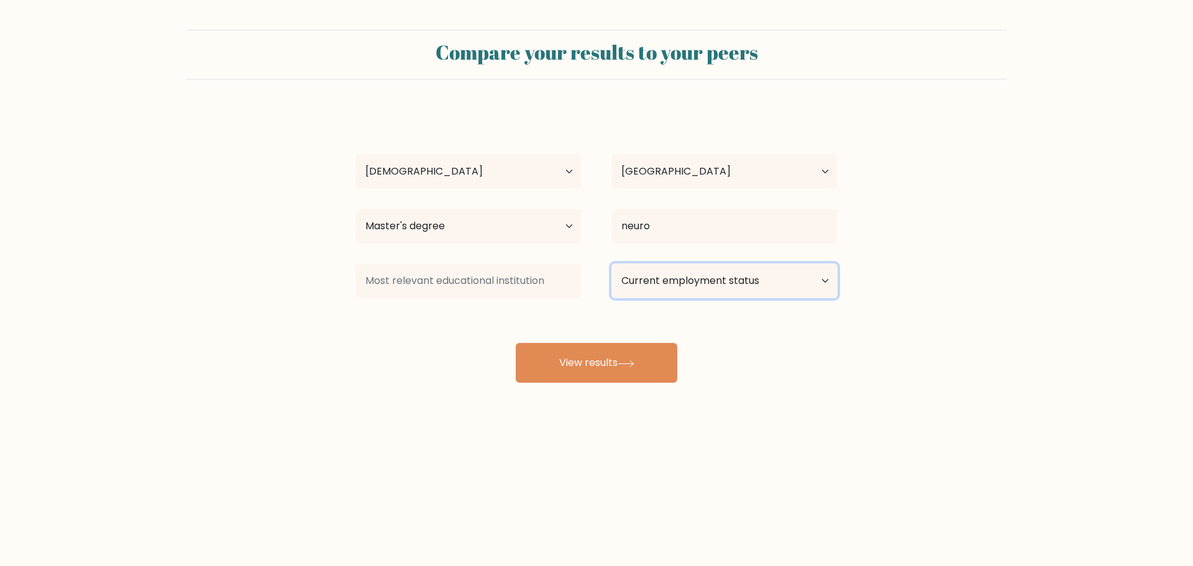
click at [640, 288] on select "Current employment status Employed Student Retired Other / prefer not to answer" at bounding box center [725, 281] width 226 height 35
select select "employed"
click at [612, 264] on select "Current employment status Employed Student Retired Other / prefer not to answer" at bounding box center [725, 281] width 226 height 35
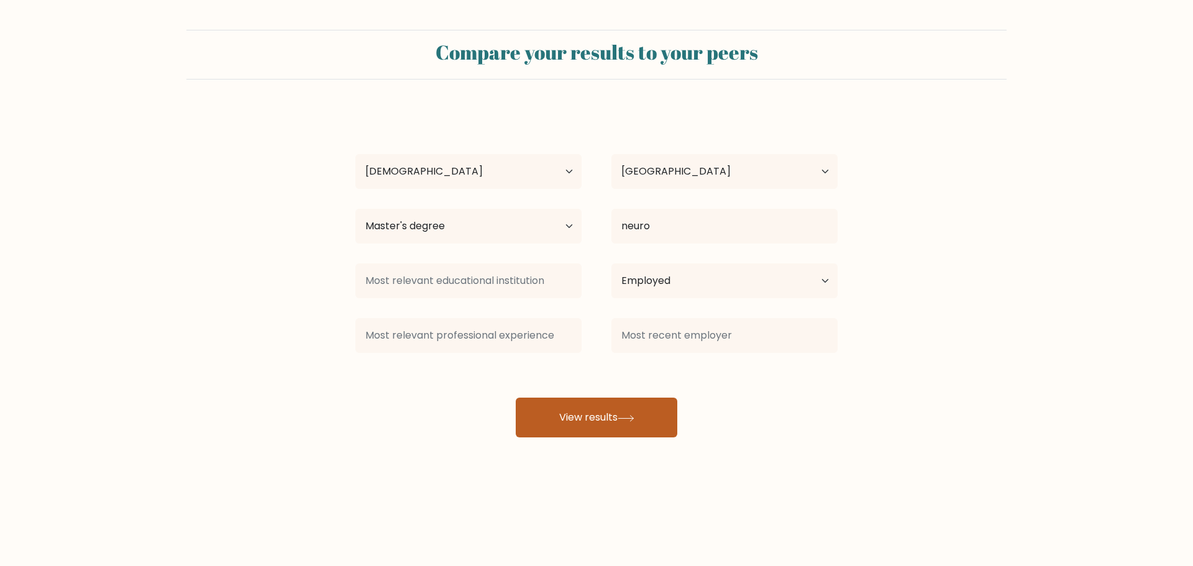
click at [571, 418] on button "View results" at bounding box center [597, 418] width 162 height 40
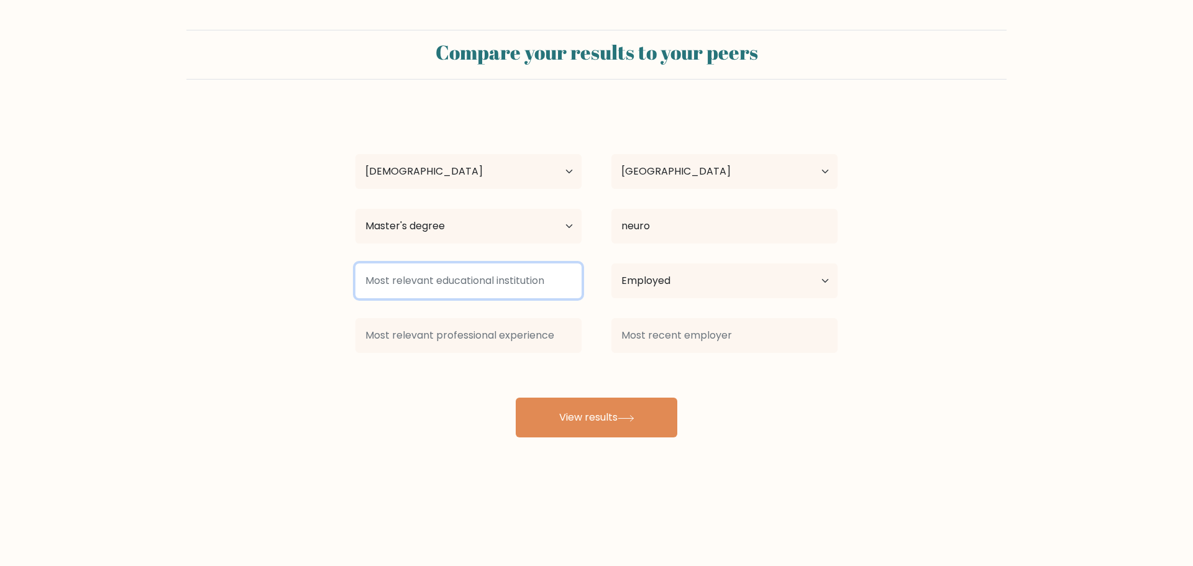
click at [508, 286] on input at bounding box center [469, 281] width 226 height 35
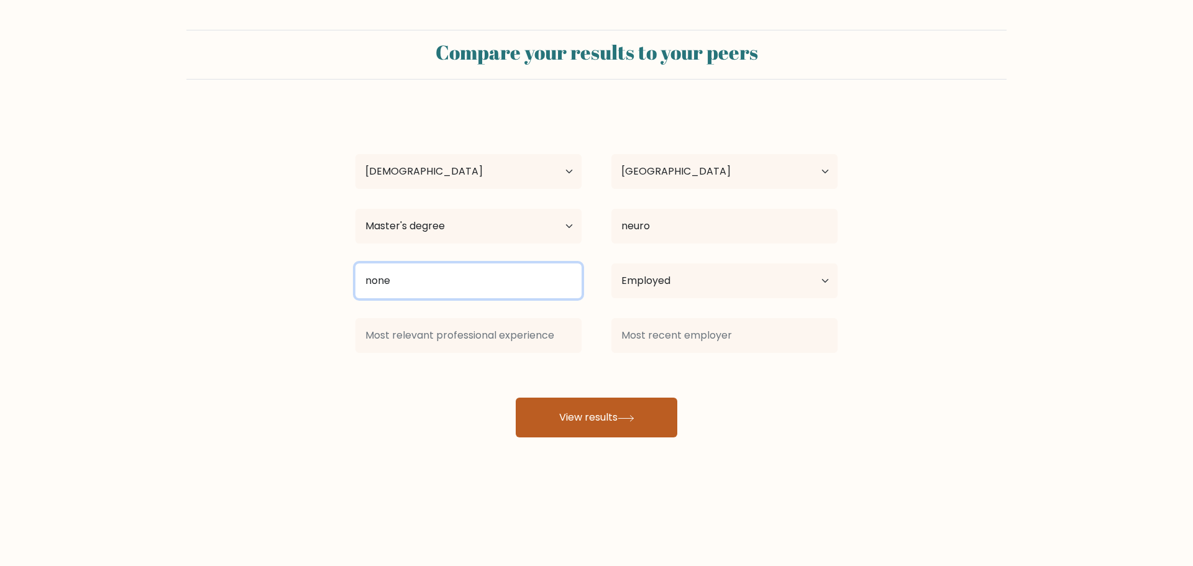
type input "none"
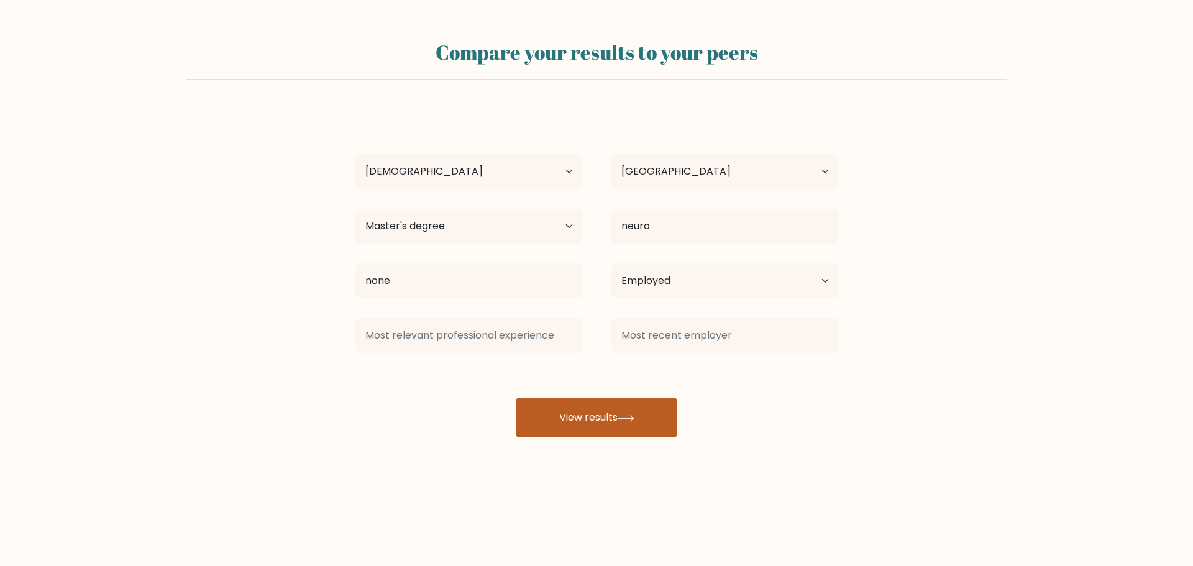
click at [565, 416] on button "View results" at bounding box center [597, 418] width 162 height 40
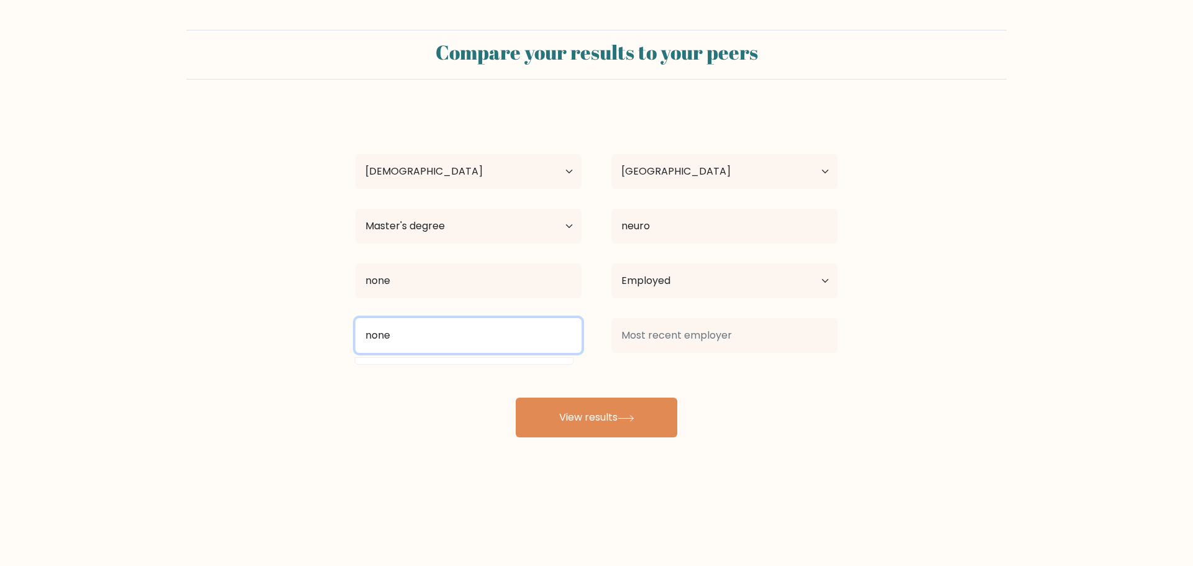
type input "none"
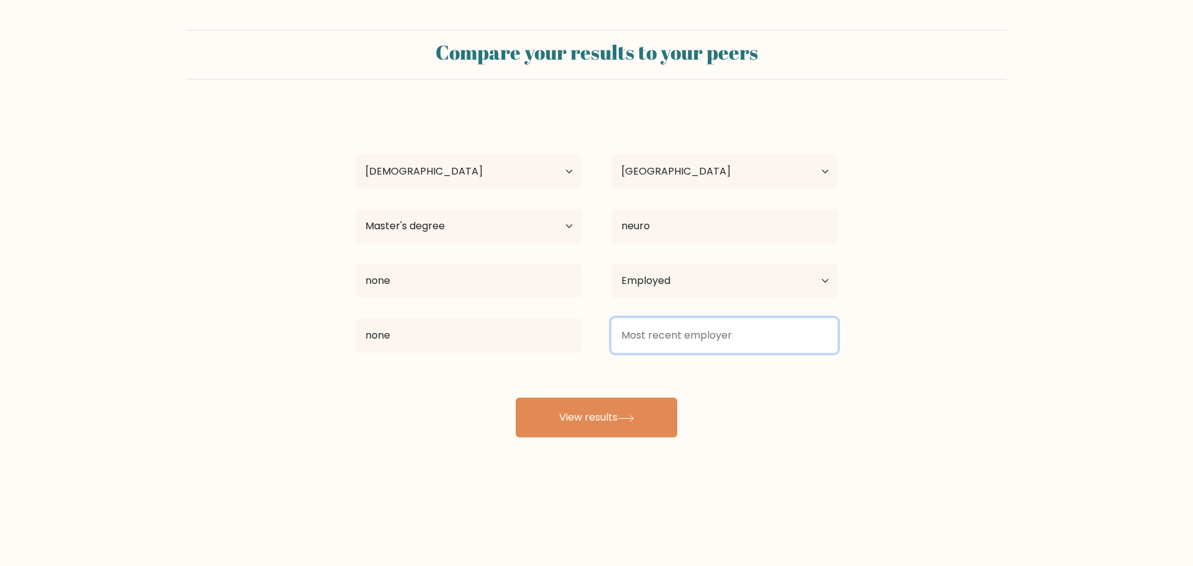
click at [625, 346] on input at bounding box center [725, 335] width 226 height 35
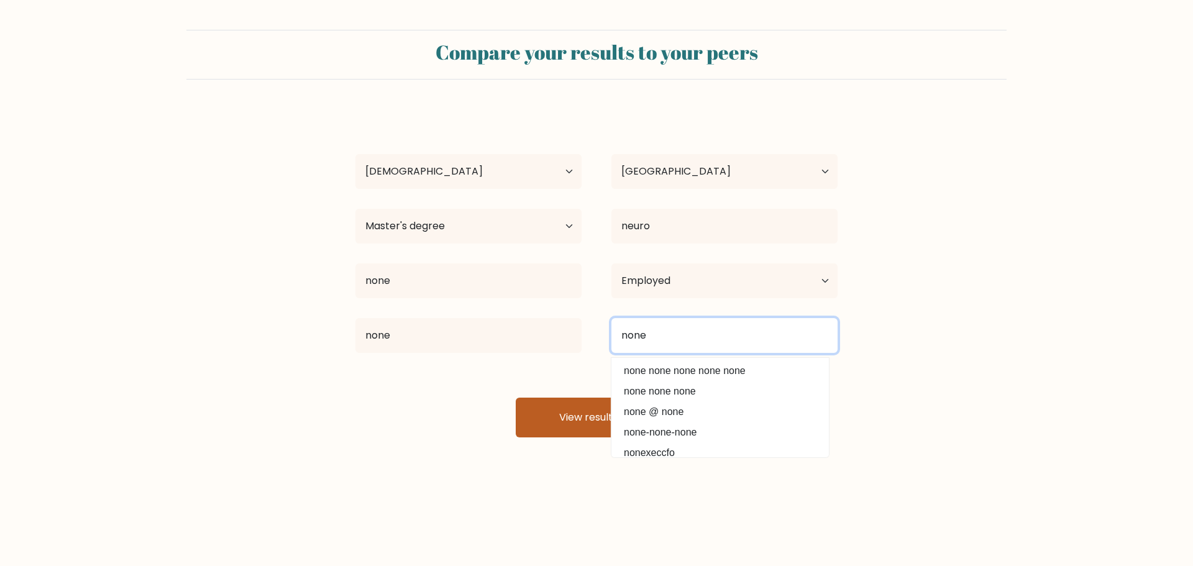
type input "none"
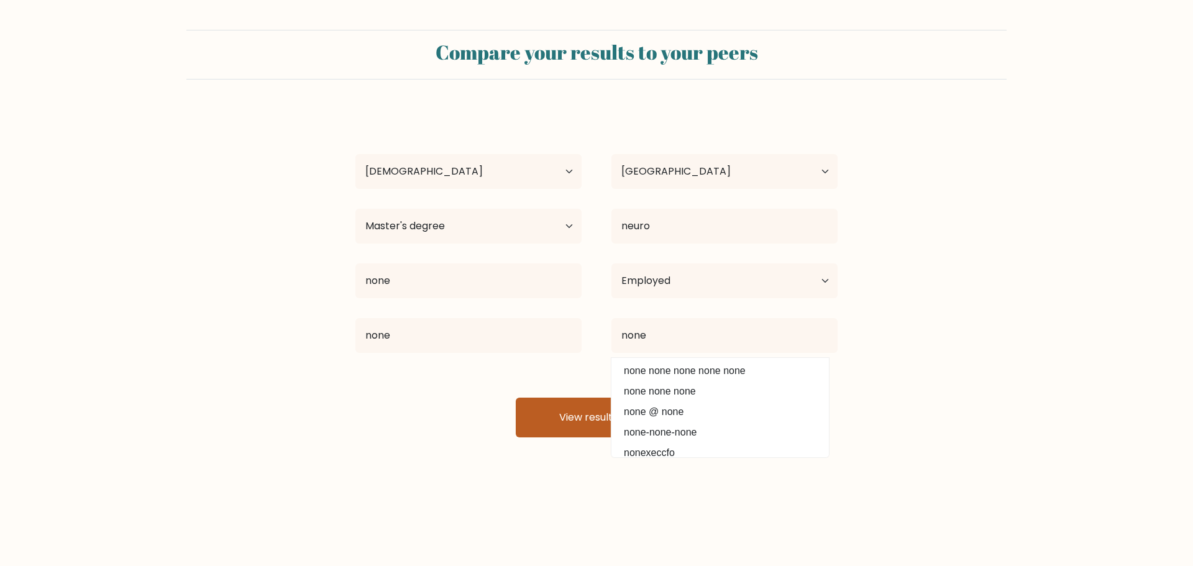
click at [561, 421] on button "View results" at bounding box center [597, 418] width 162 height 40
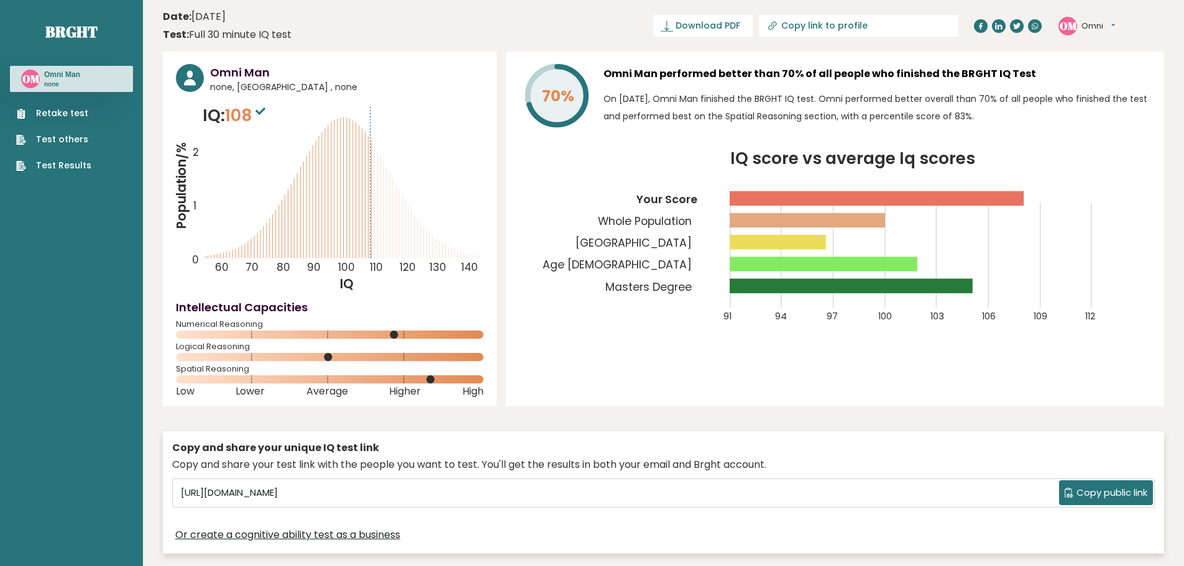
click at [367, 208] on icon "Population/% IQ 0 1 2 60 70 80 90 100 110 120 130 140" at bounding box center [330, 198] width 308 height 190
click at [61, 34] on link "Brght" at bounding box center [71, 32] width 52 height 20
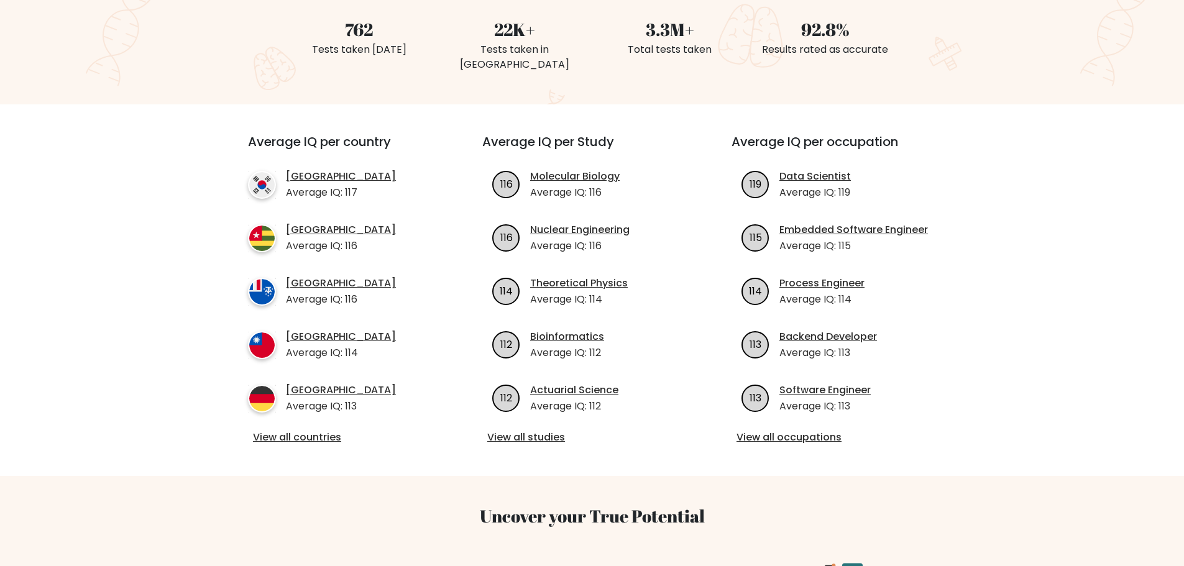
scroll to position [349, 0]
click at [317, 430] on link "View all countries" at bounding box center [343, 437] width 180 height 15
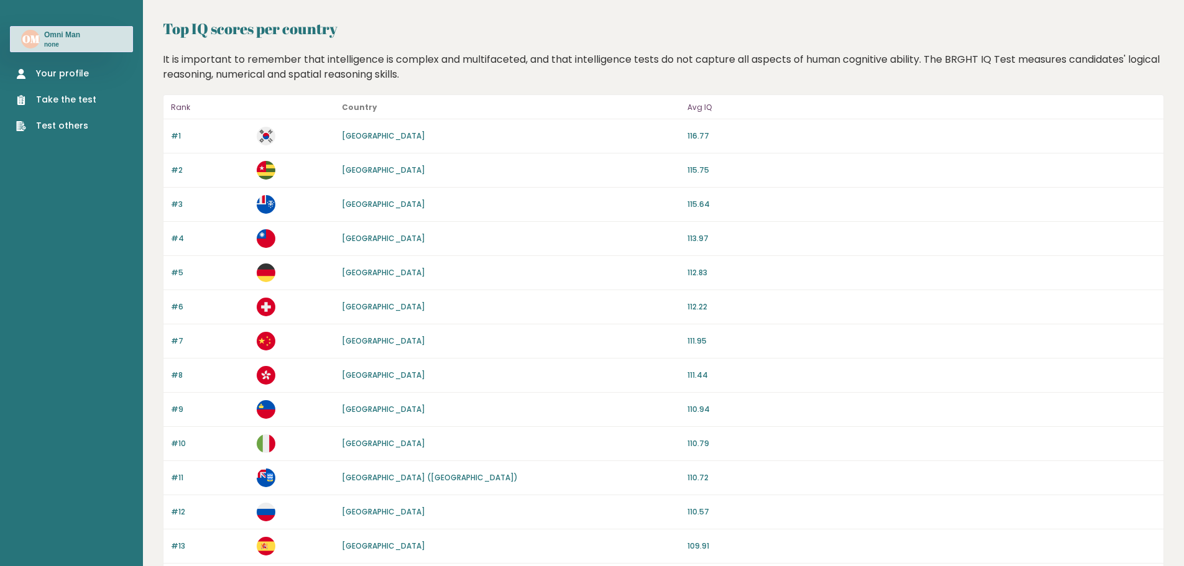
scroll to position [39, 0]
